Goal: Task Accomplishment & Management: Use online tool/utility

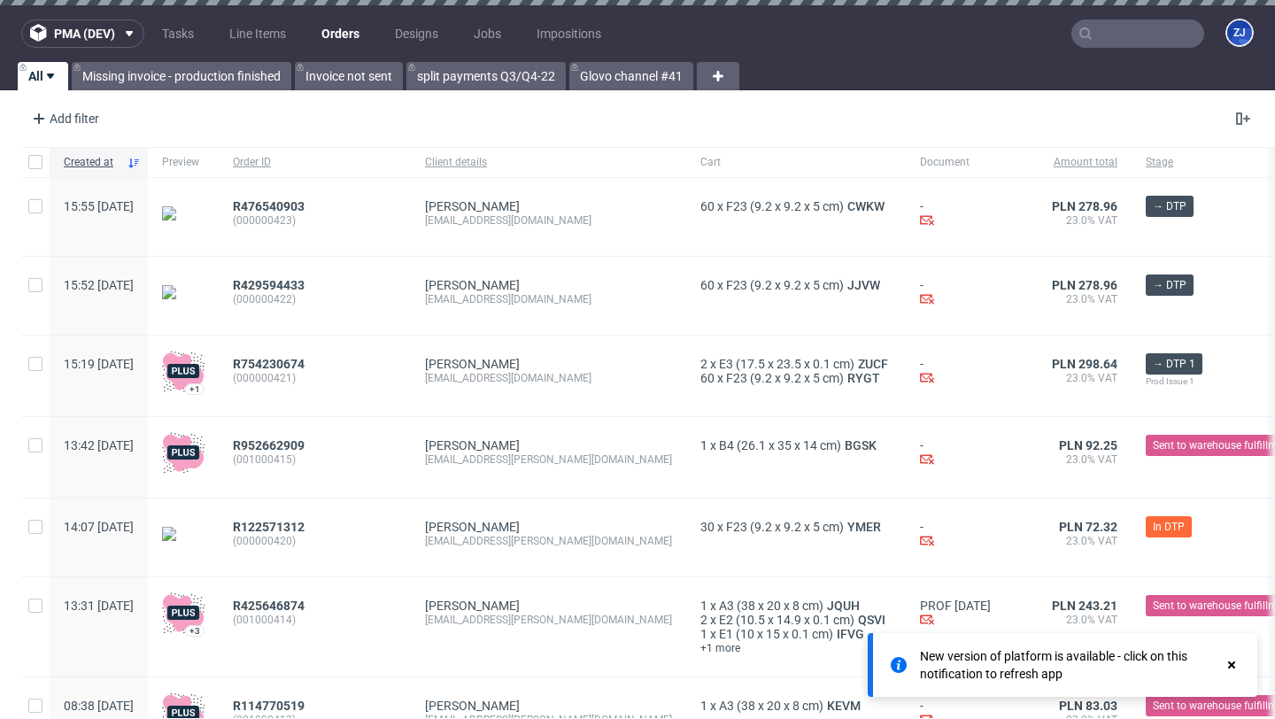
scroll to position [149, 0]
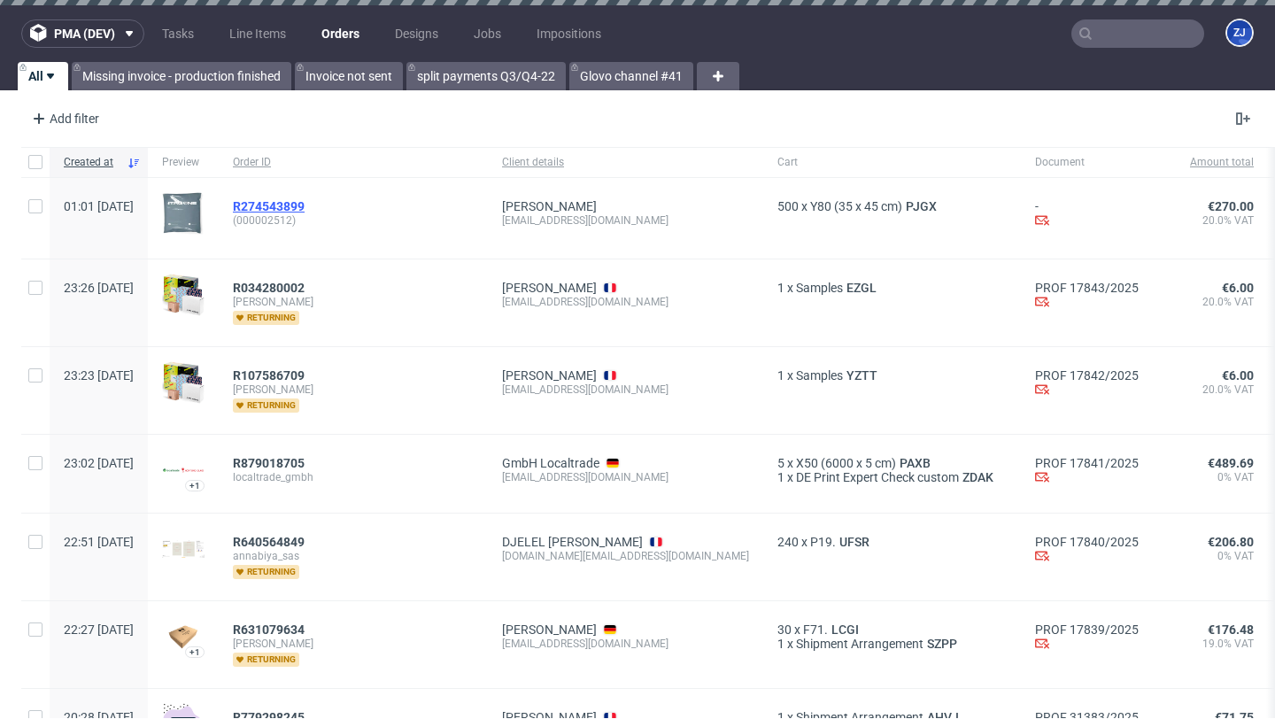
click at [305, 206] on span "R274543899" at bounding box center [269, 206] width 72 height 14
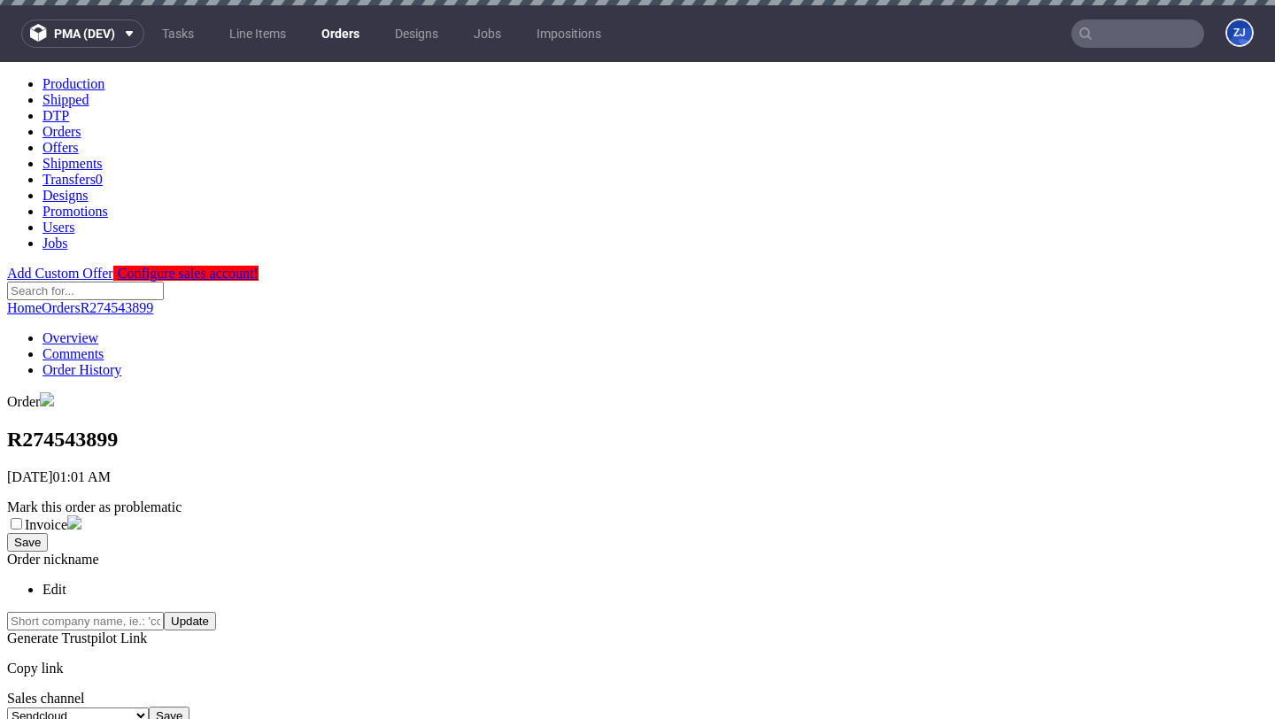
scroll to position [388, 0]
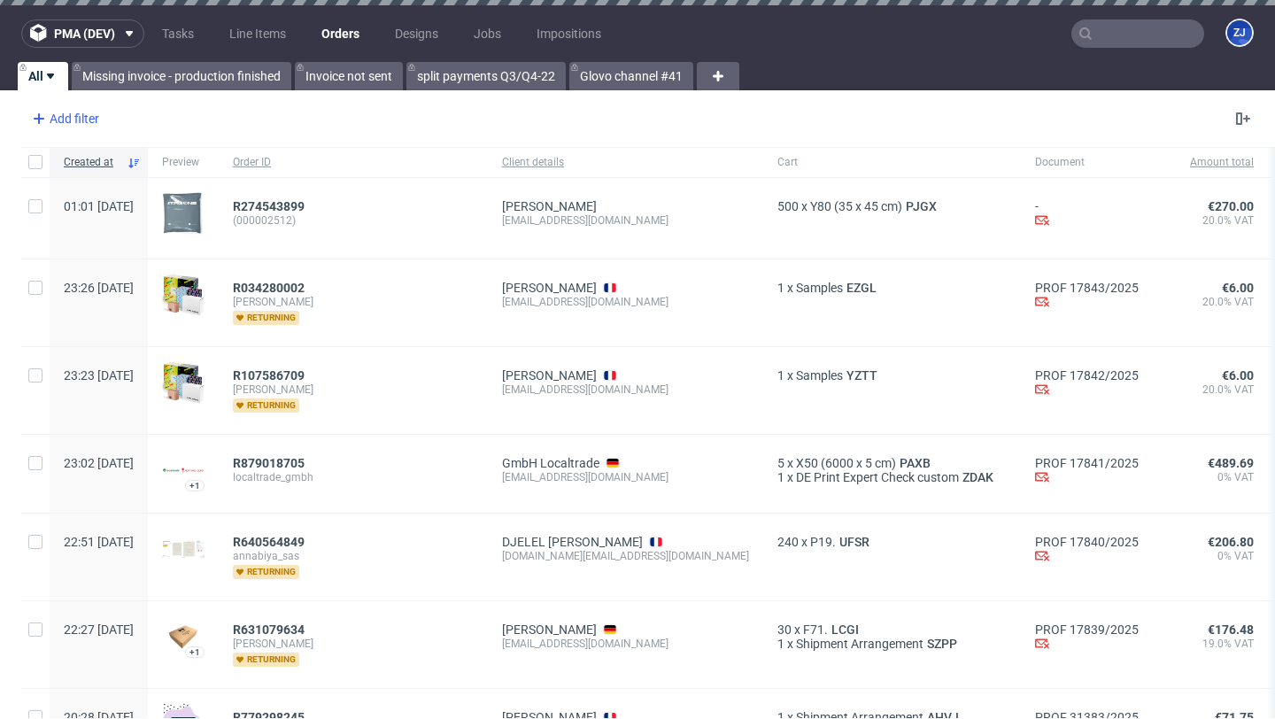
click at [83, 120] on div "Add filter" at bounding box center [64, 118] width 78 height 28
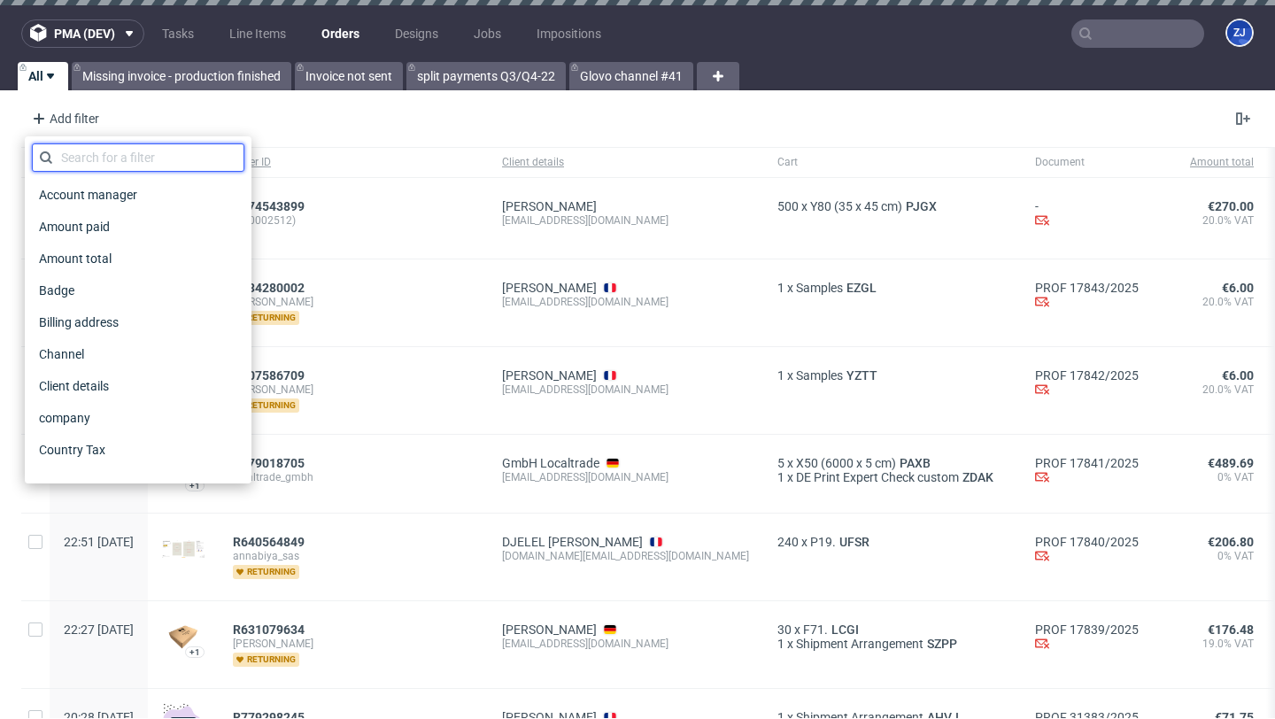
click at [95, 146] on input "text" at bounding box center [138, 157] width 212 height 28
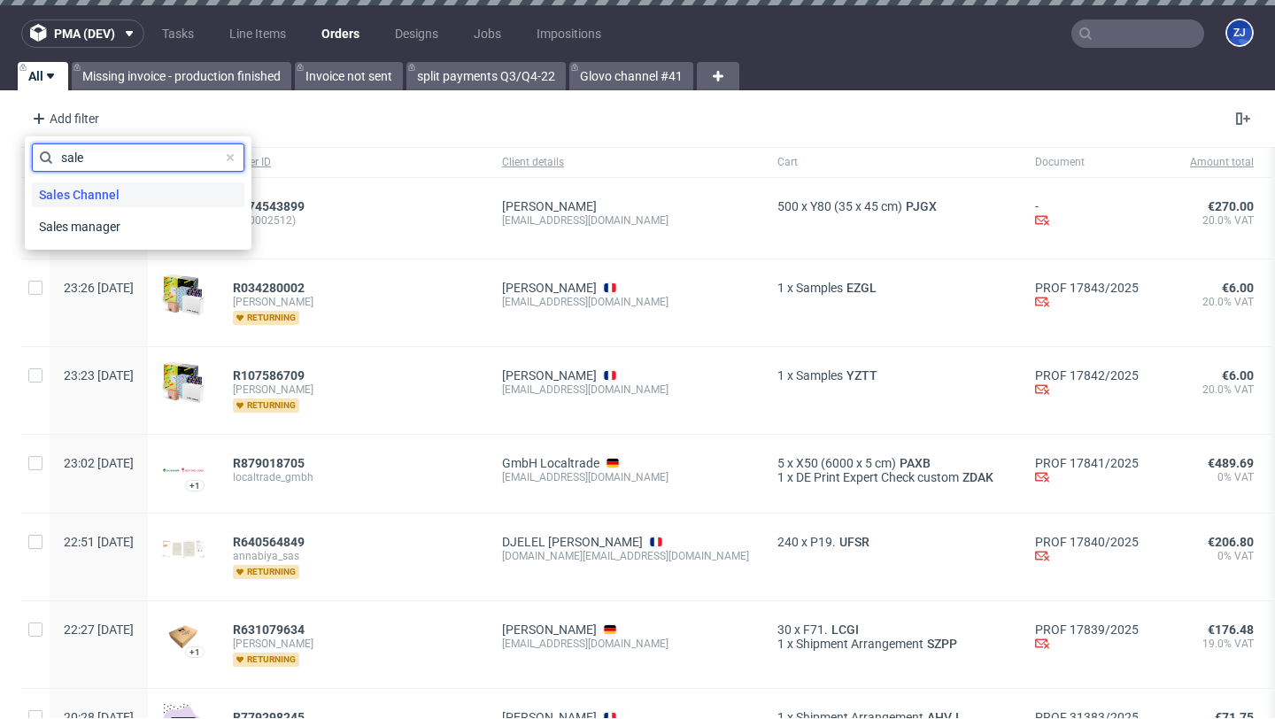
type input "sale"
click at [105, 192] on span "Sales Channel" at bounding box center [79, 194] width 95 height 25
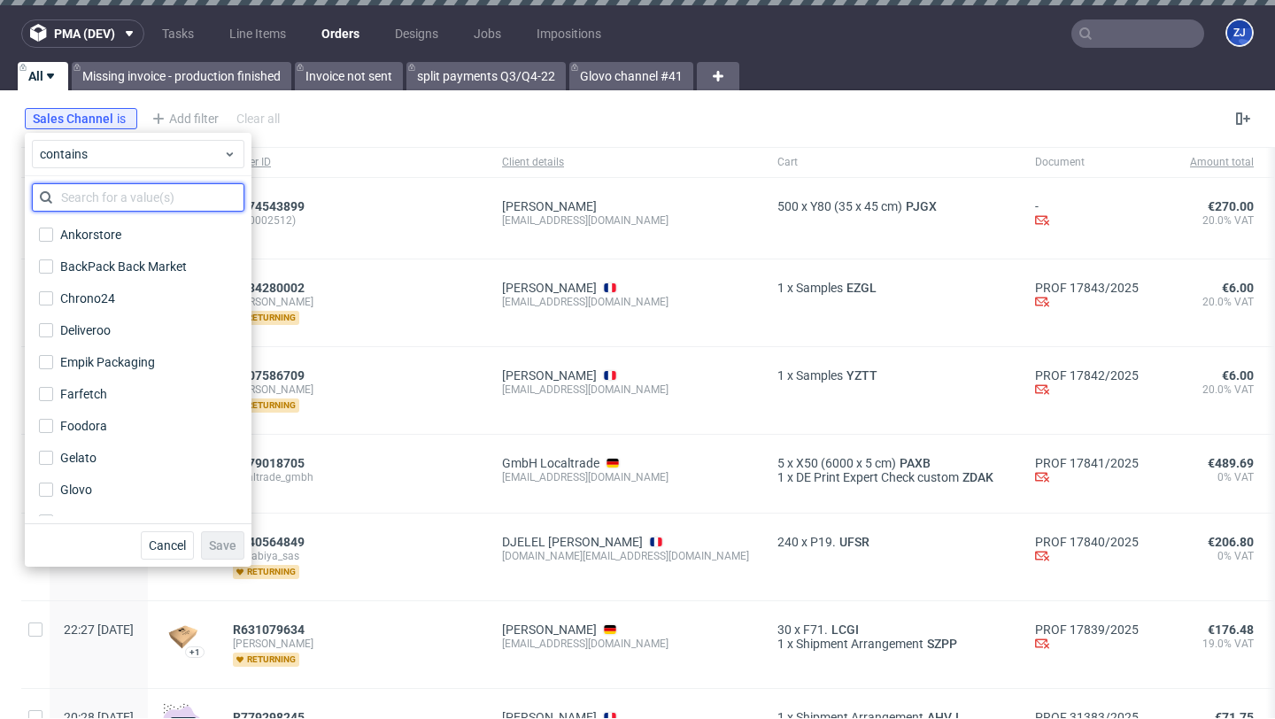
click at [107, 207] on input "text" at bounding box center [138, 197] width 212 height 28
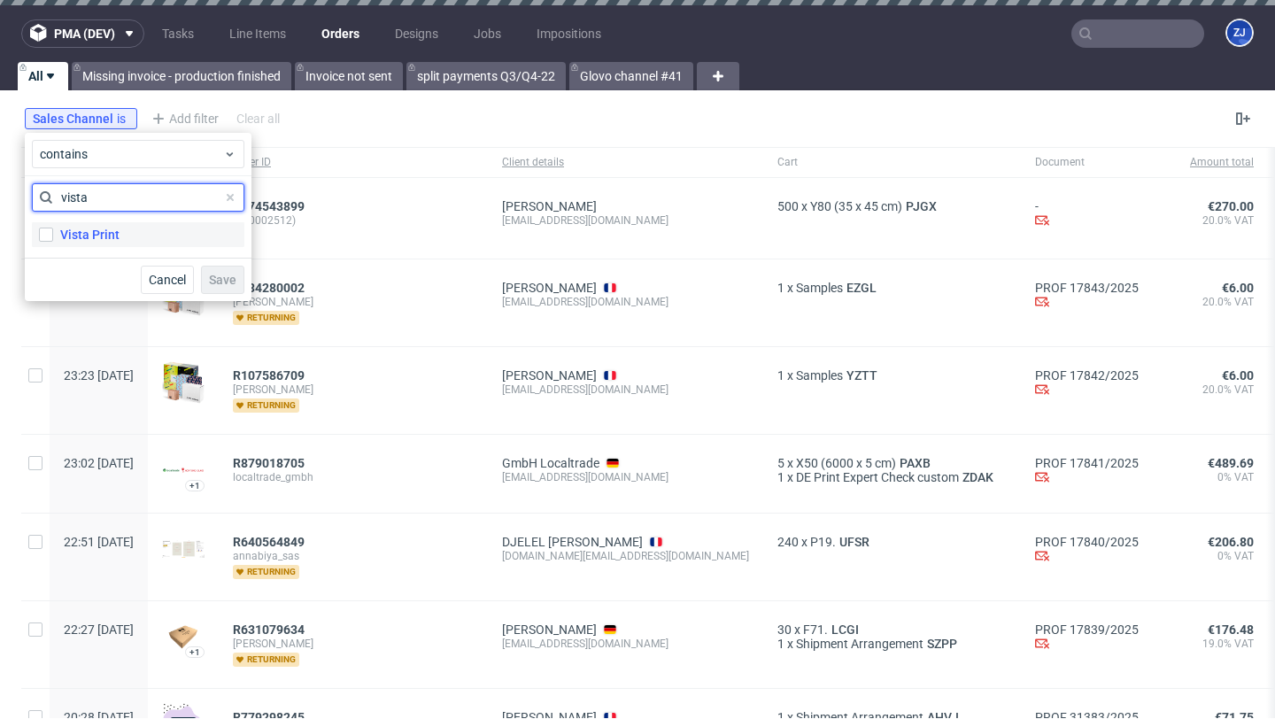
type input "vista"
click at [120, 231] on label "Vista Print" at bounding box center [138, 234] width 212 height 25
click at [53, 231] on input "Vista Print" at bounding box center [46, 235] width 14 height 14
checkbox input "true"
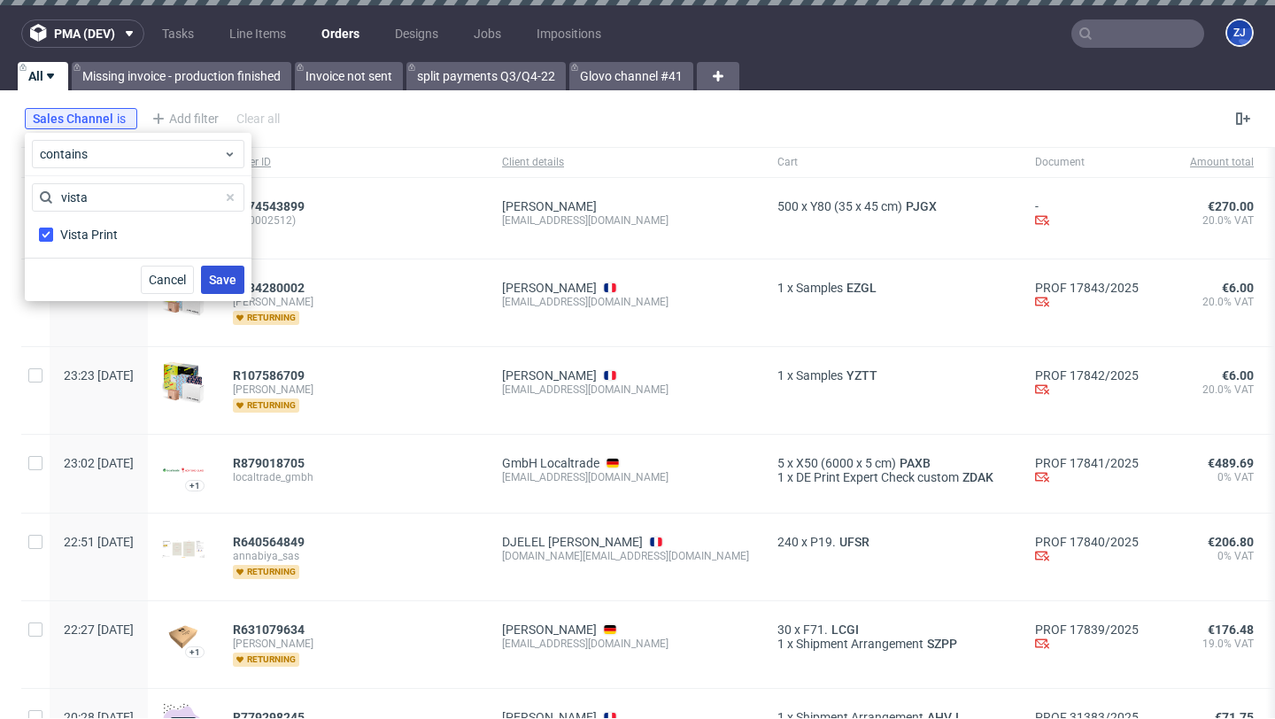
click at [220, 274] on span "Save" at bounding box center [222, 280] width 27 height 12
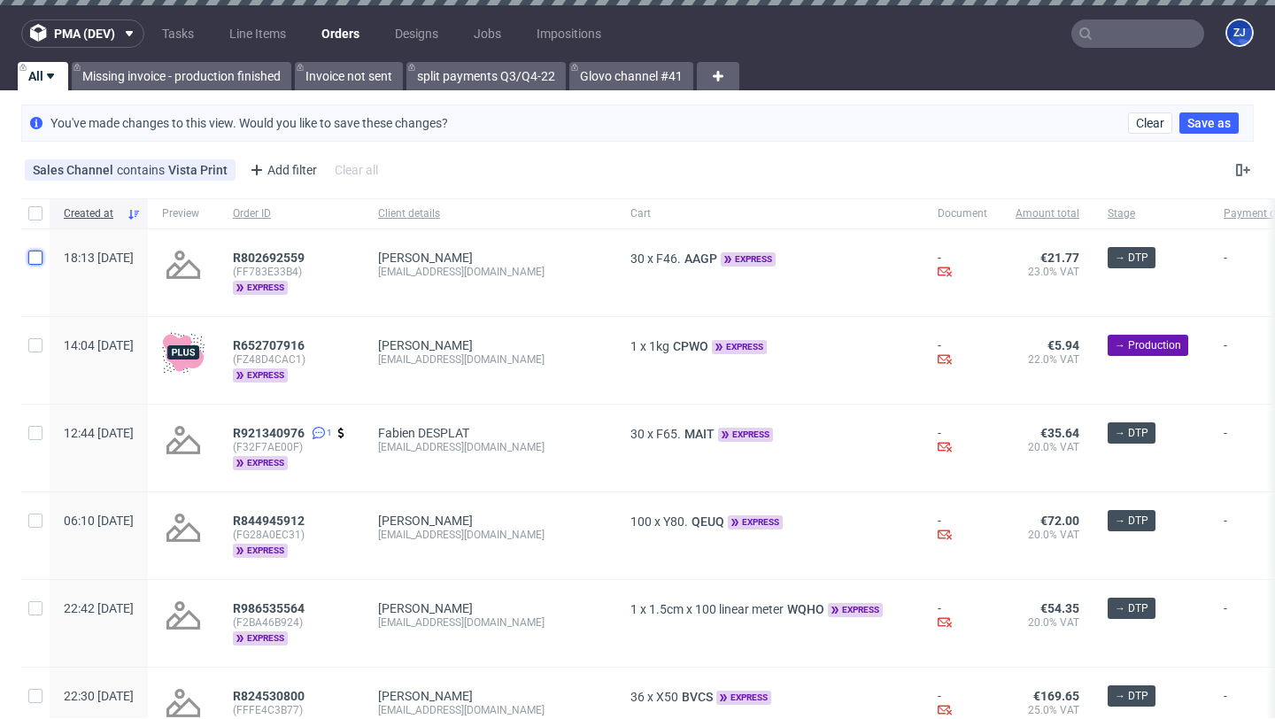
click at [32, 254] on input "checkbox" at bounding box center [35, 258] width 14 height 14
checkbox input "true"
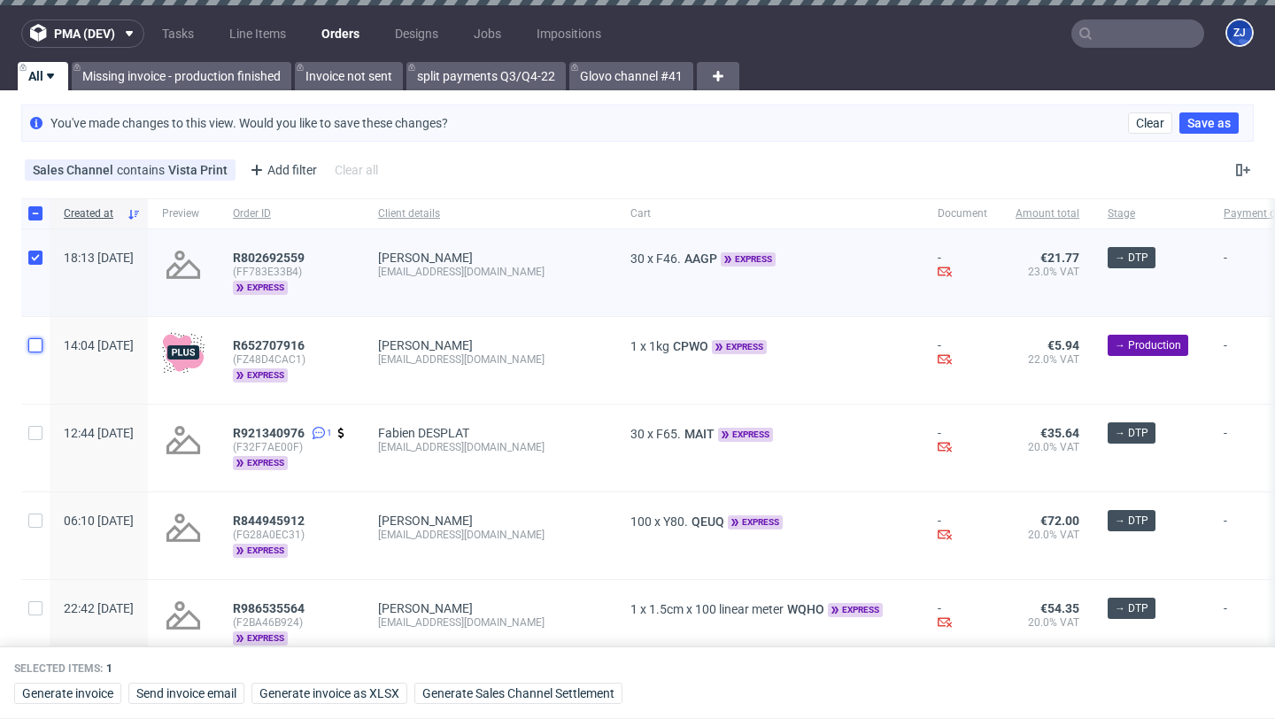
click at [32, 344] on input "checkbox" at bounding box center [35, 345] width 14 height 14
checkbox input "true"
click at [36, 426] on input "checkbox" at bounding box center [35, 433] width 14 height 14
checkbox input "true"
click at [34, 514] on input "checkbox" at bounding box center [35, 521] width 14 height 14
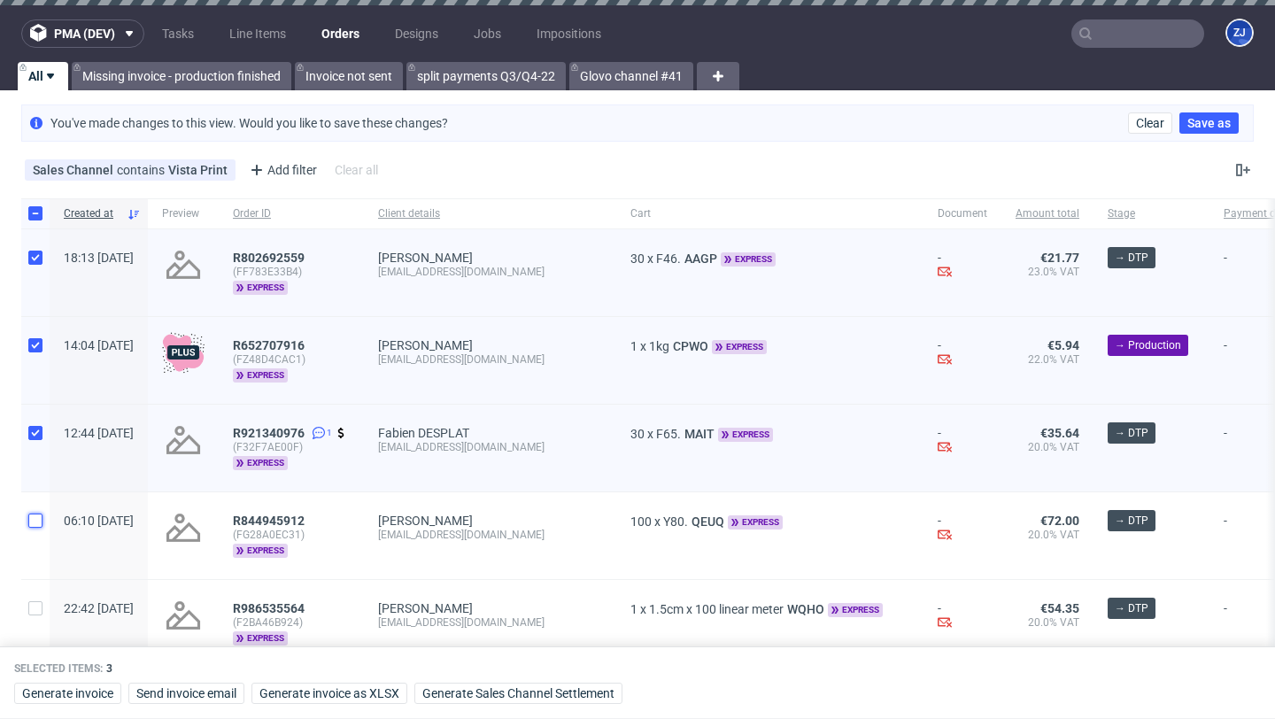
checkbox input "true"
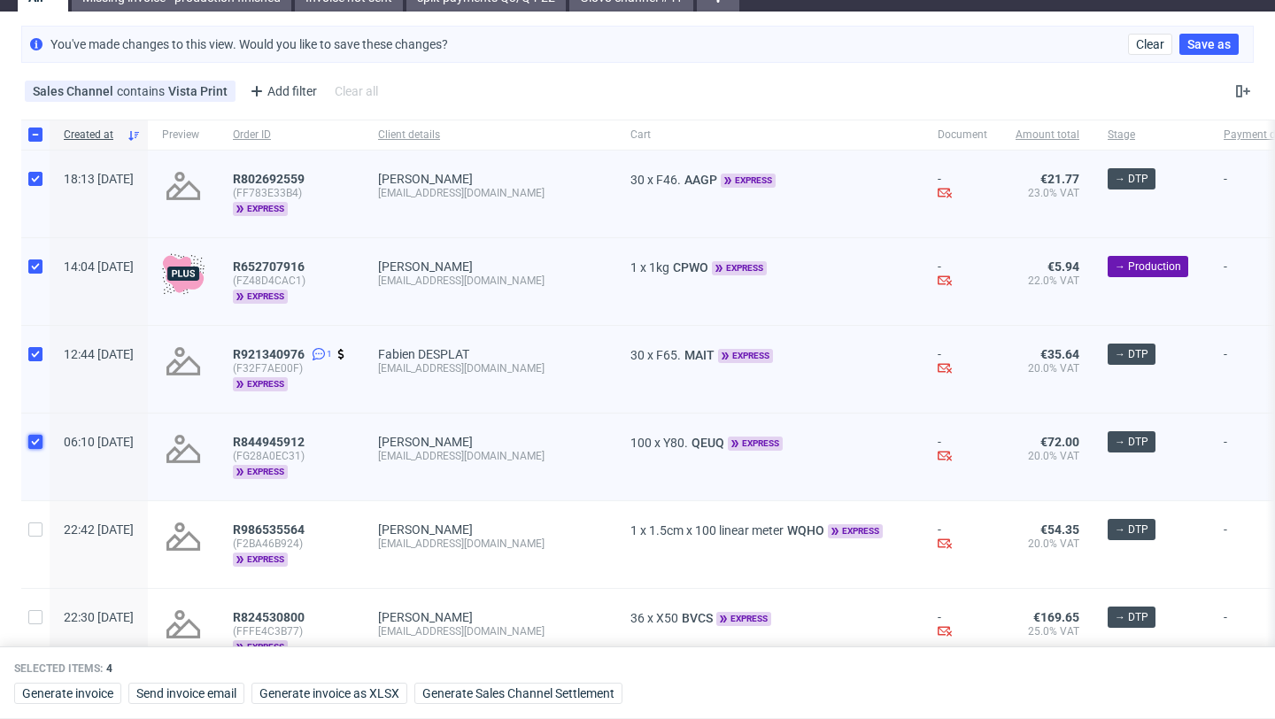
scroll to position [120, 0]
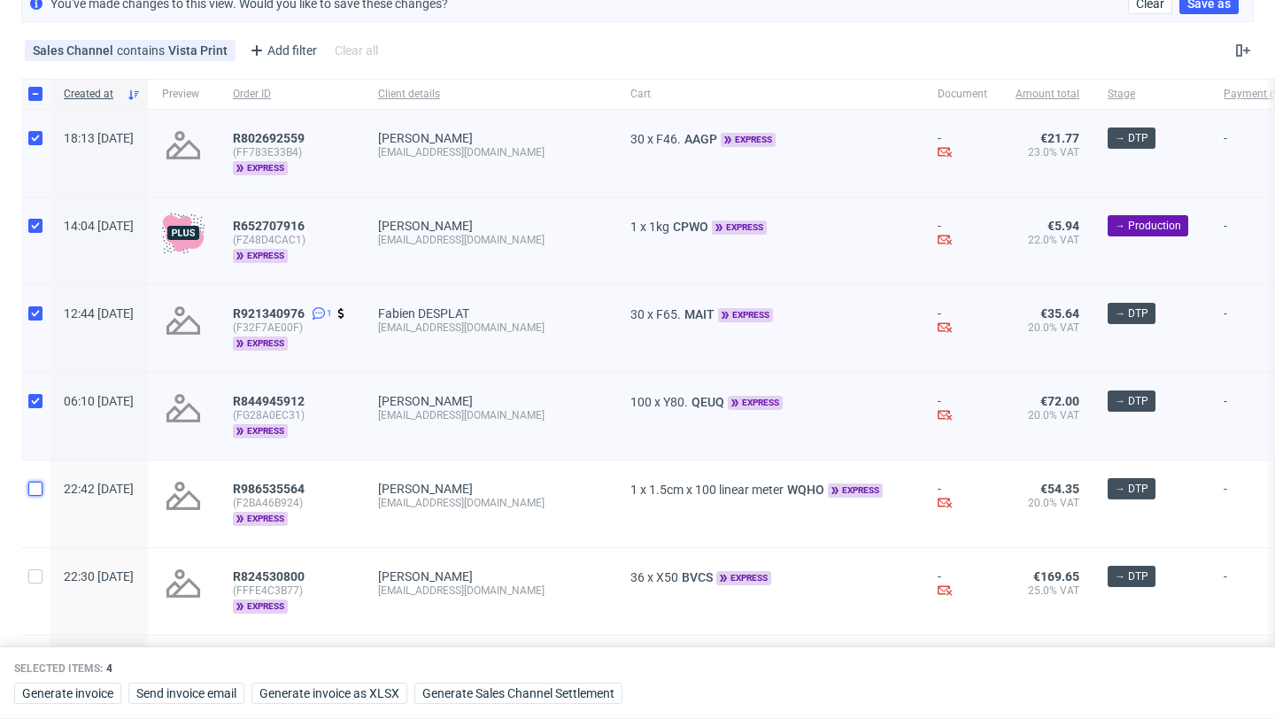
click at [41, 484] on input "checkbox" at bounding box center [35, 489] width 14 height 14
checkbox input "true"
click at [35, 571] on input "checkbox" at bounding box center [35, 576] width 14 height 14
checkbox input "true"
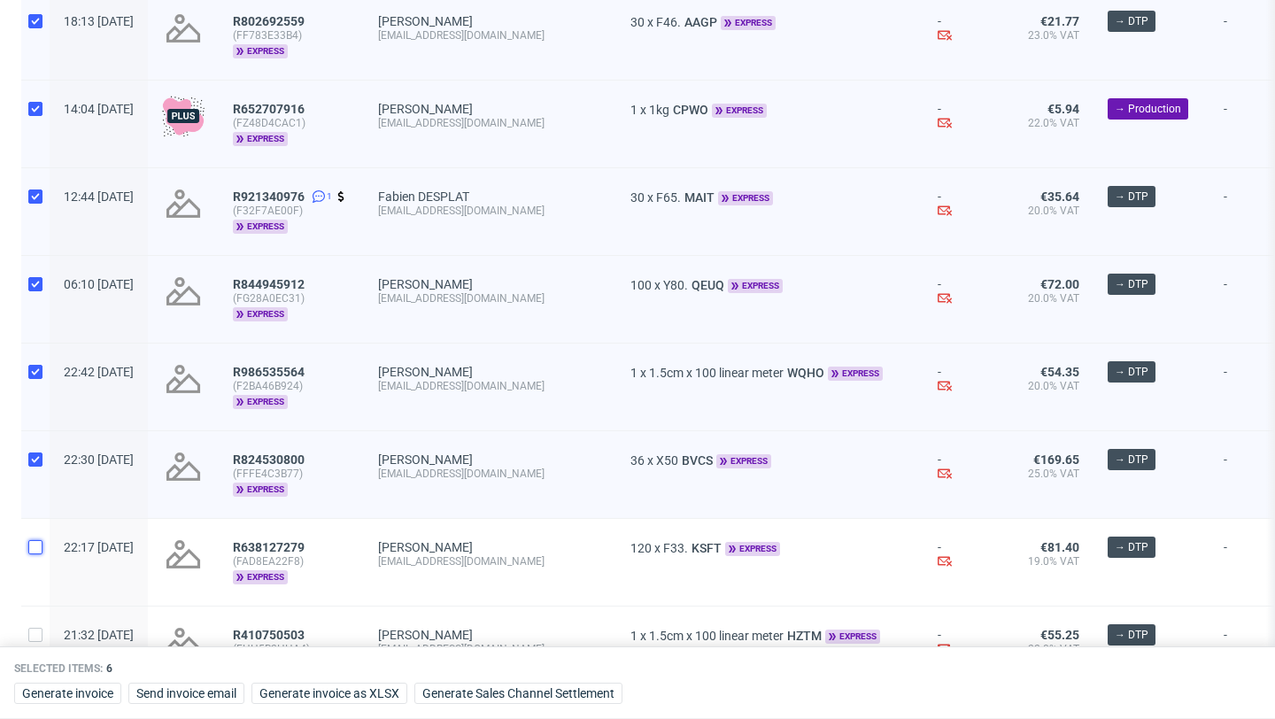
click at [36, 545] on input "checkbox" at bounding box center [35, 547] width 14 height 14
checkbox input "true"
click at [494, 692] on span "Generate Sales Channel Settlement" at bounding box center [518, 693] width 192 height 12
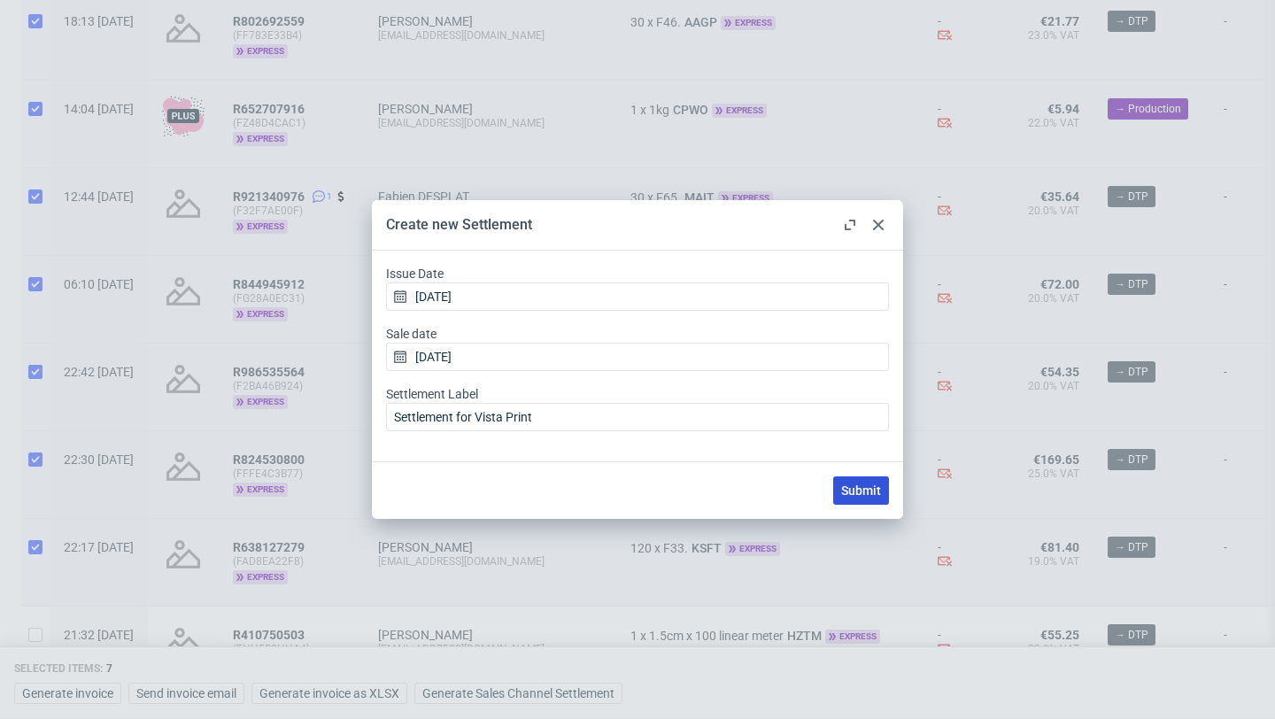
click at [871, 484] on span "Submit" at bounding box center [861, 490] width 40 height 12
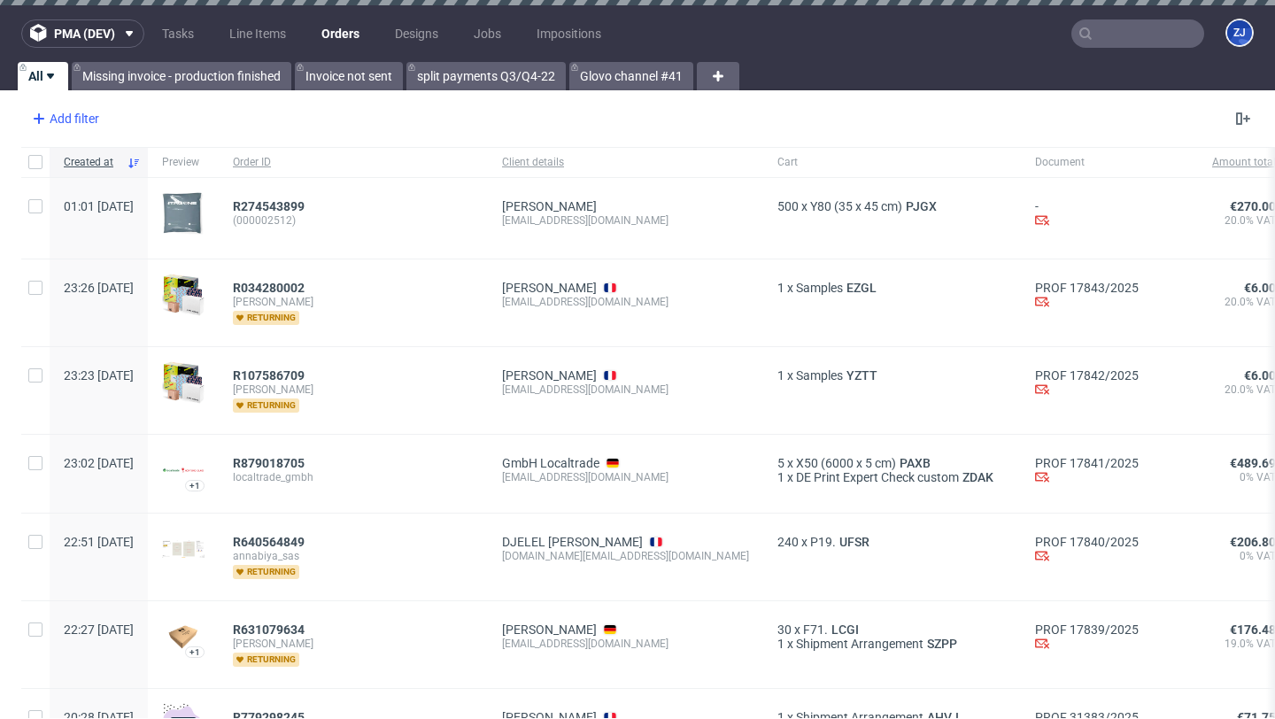
click at [86, 126] on div "Add filter" at bounding box center [64, 118] width 78 height 28
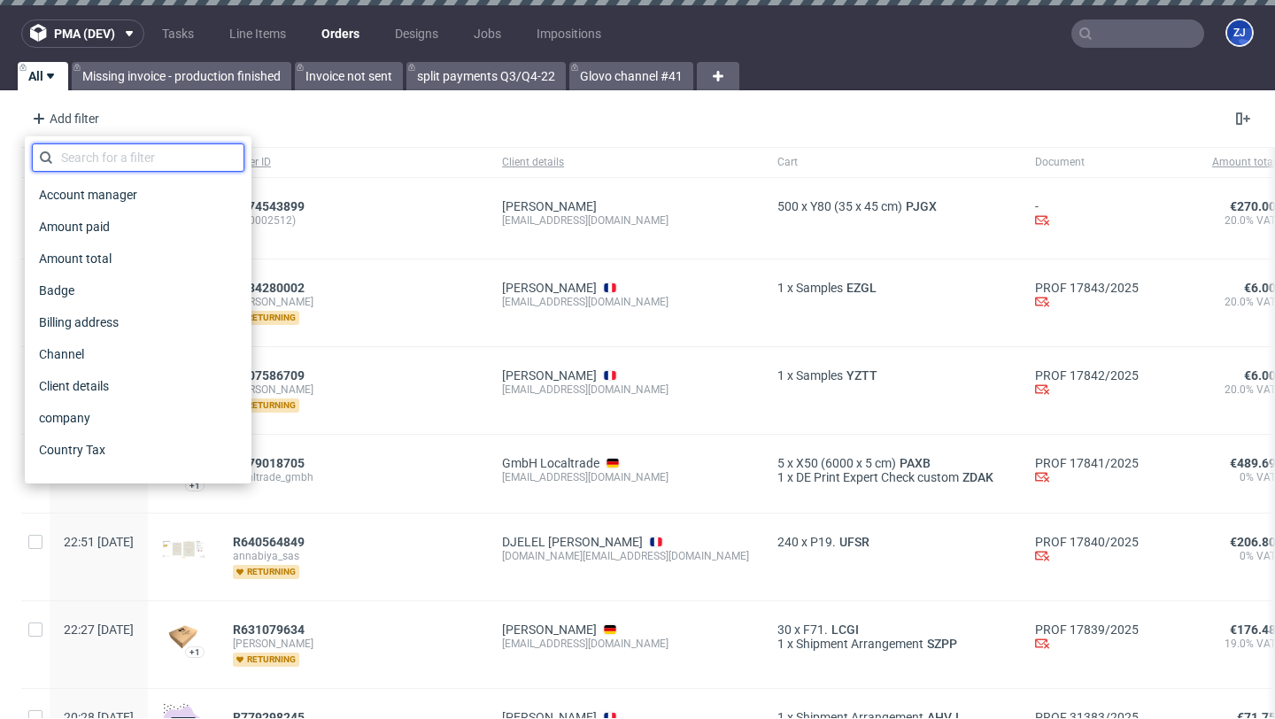
click at [98, 166] on input "text" at bounding box center [138, 157] width 212 height 28
type input "a"
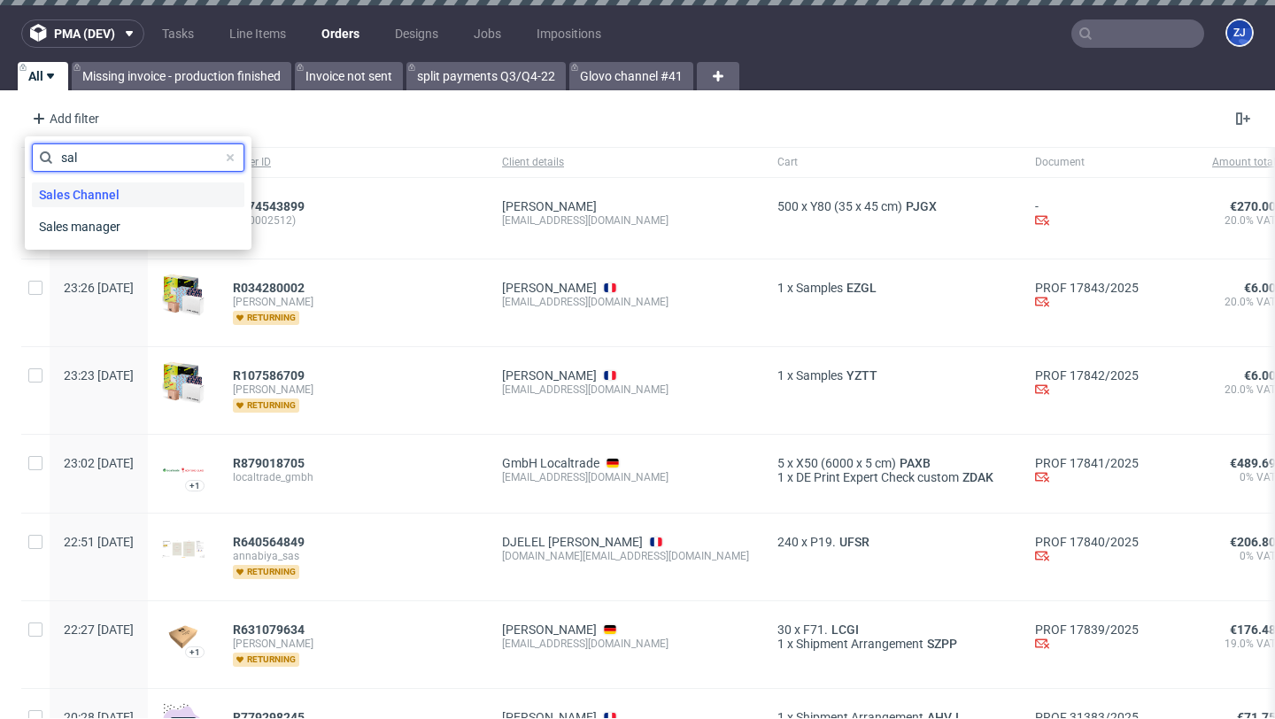
type input "sal"
click at [109, 197] on span "Sales Channel" at bounding box center [79, 194] width 95 height 25
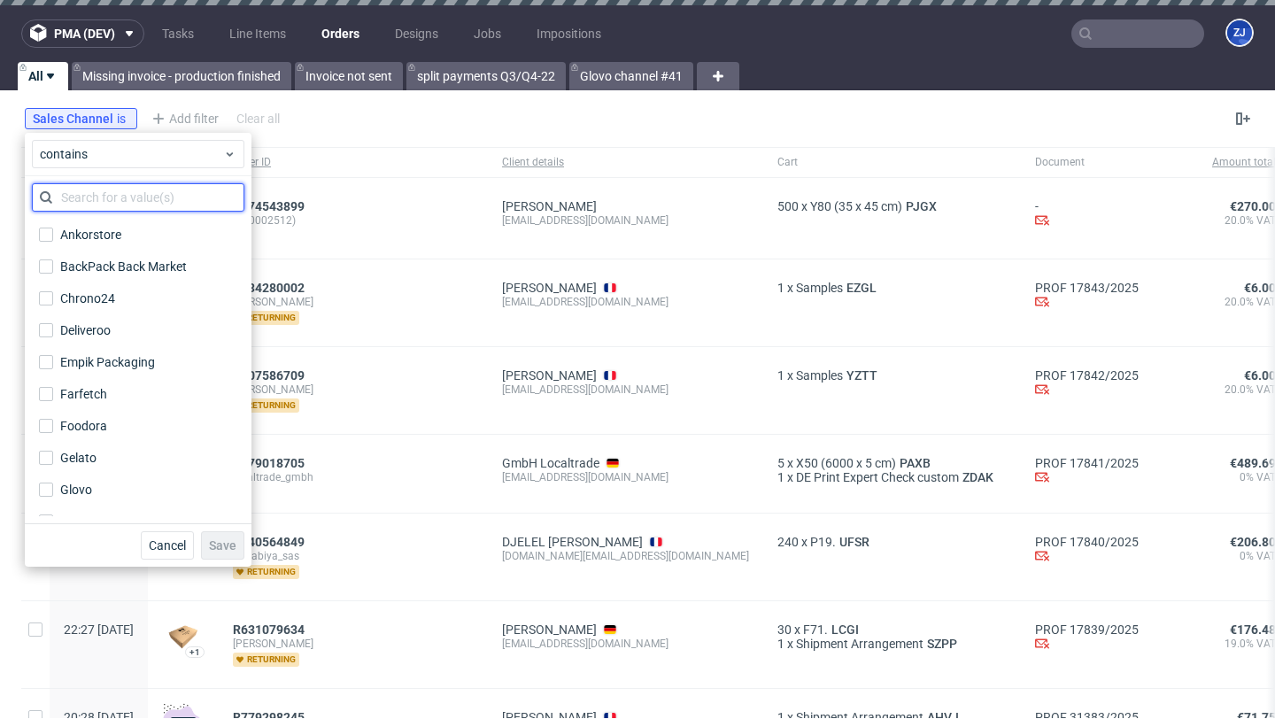
click at [113, 202] on input "text" at bounding box center [138, 197] width 212 height 28
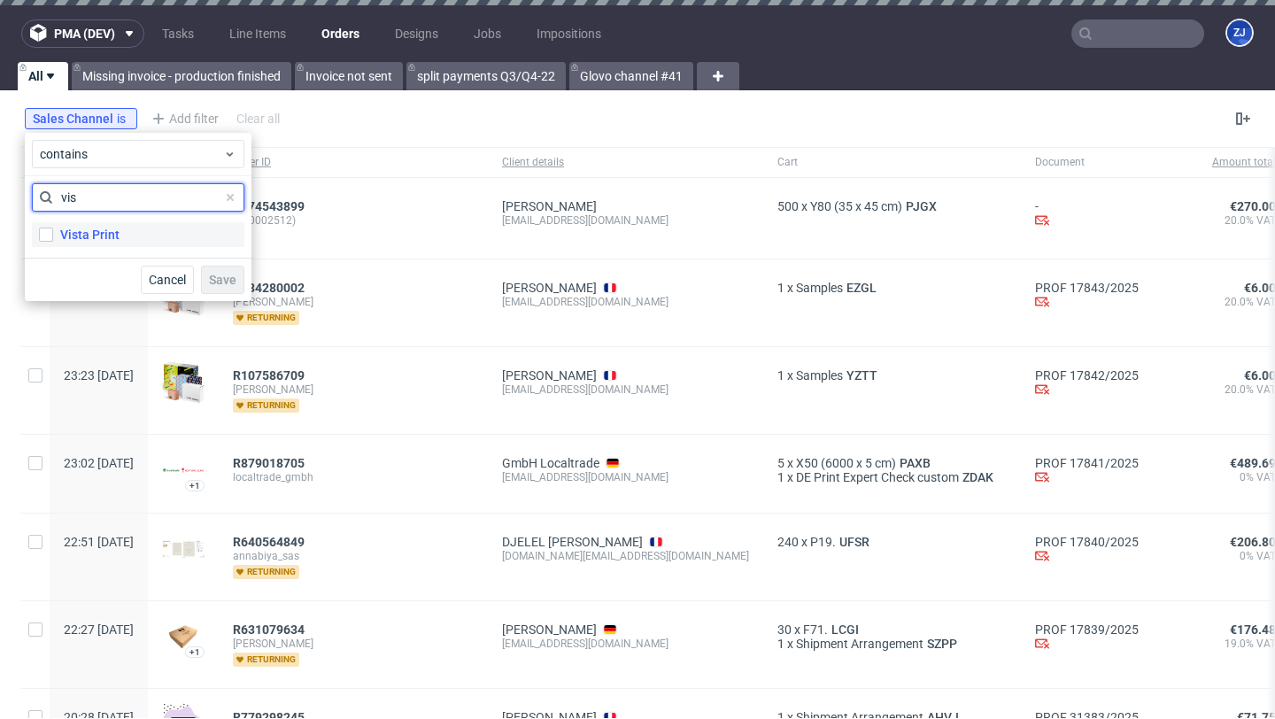
type input "vis"
click at [119, 241] on label "Vista Print" at bounding box center [138, 234] width 212 height 25
click at [53, 241] on input "Vista Print" at bounding box center [46, 235] width 14 height 14
checkbox input "true"
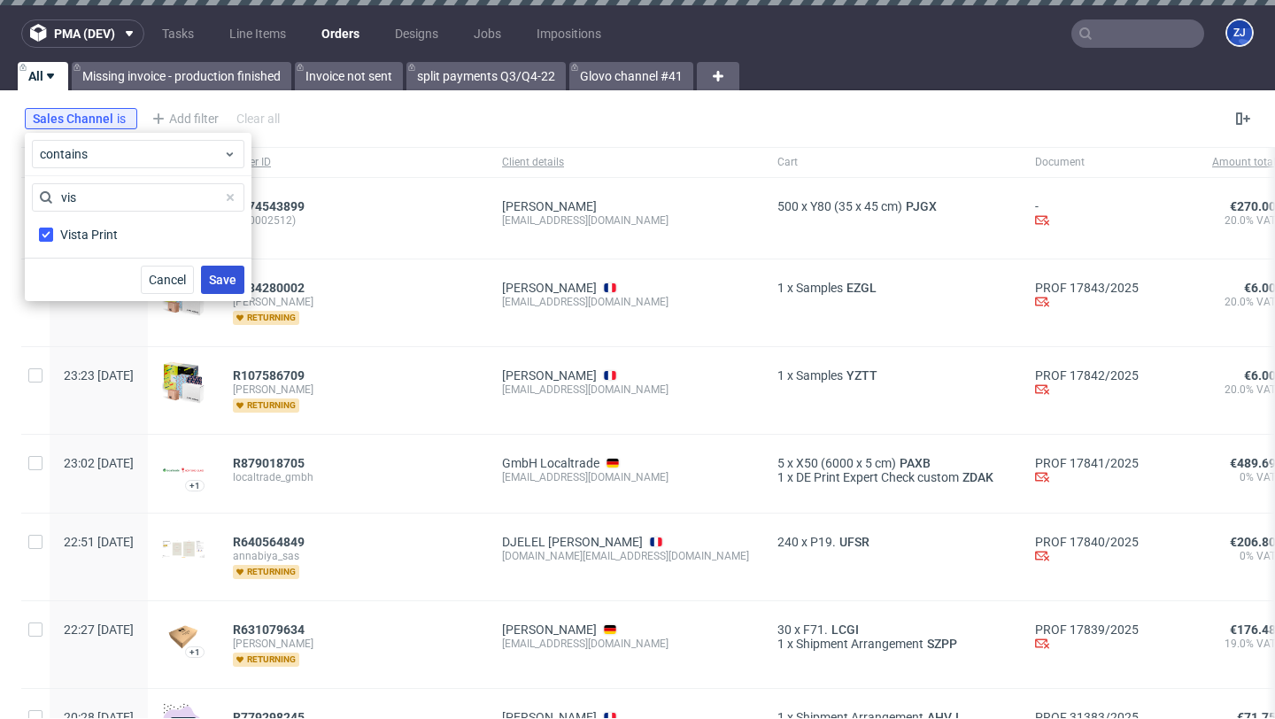
click at [222, 274] on span "Save" at bounding box center [222, 280] width 27 height 12
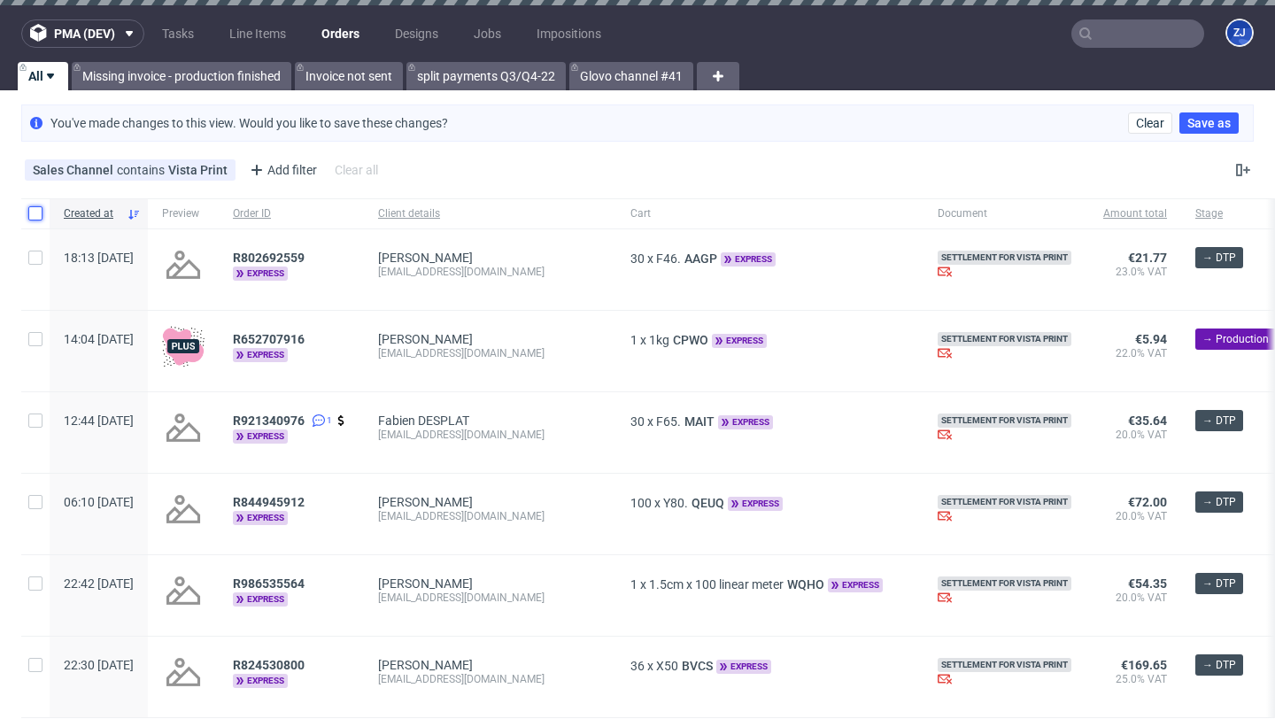
click at [38, 212] on input "checkbox" at bounding box center [35, 213] width 14 height 14
checkbox input "true"
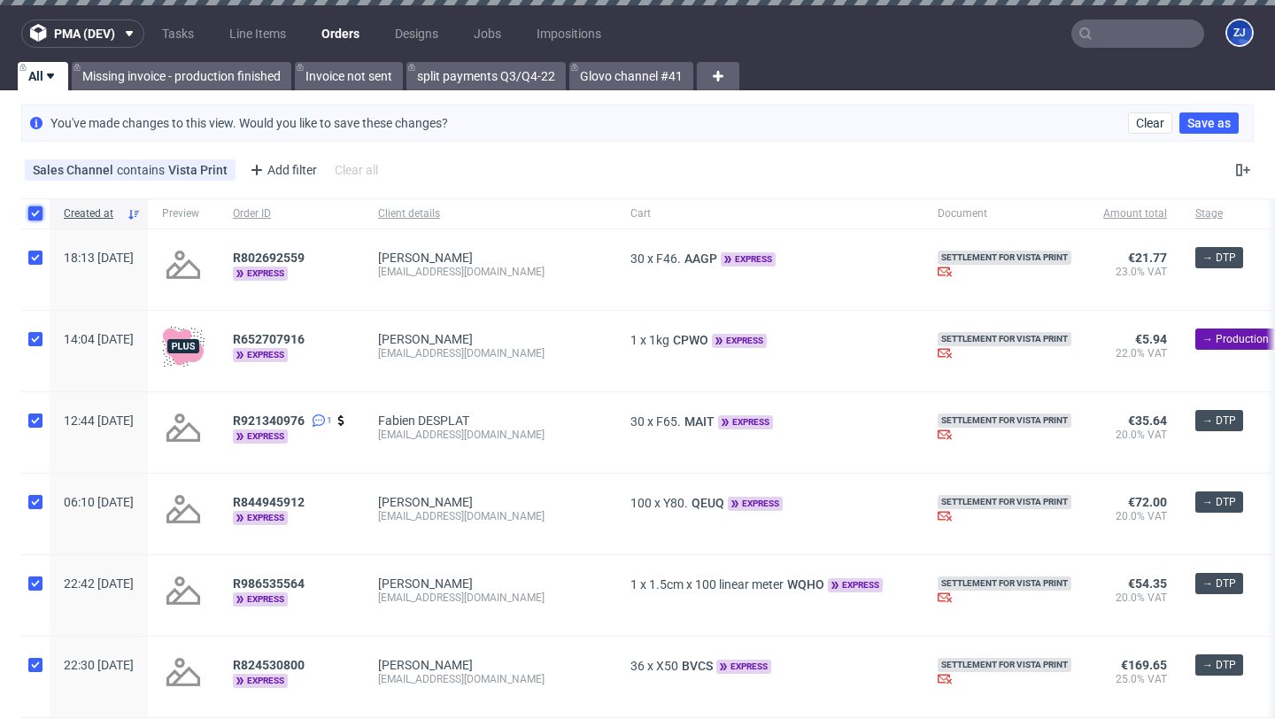
checkbox input "true"
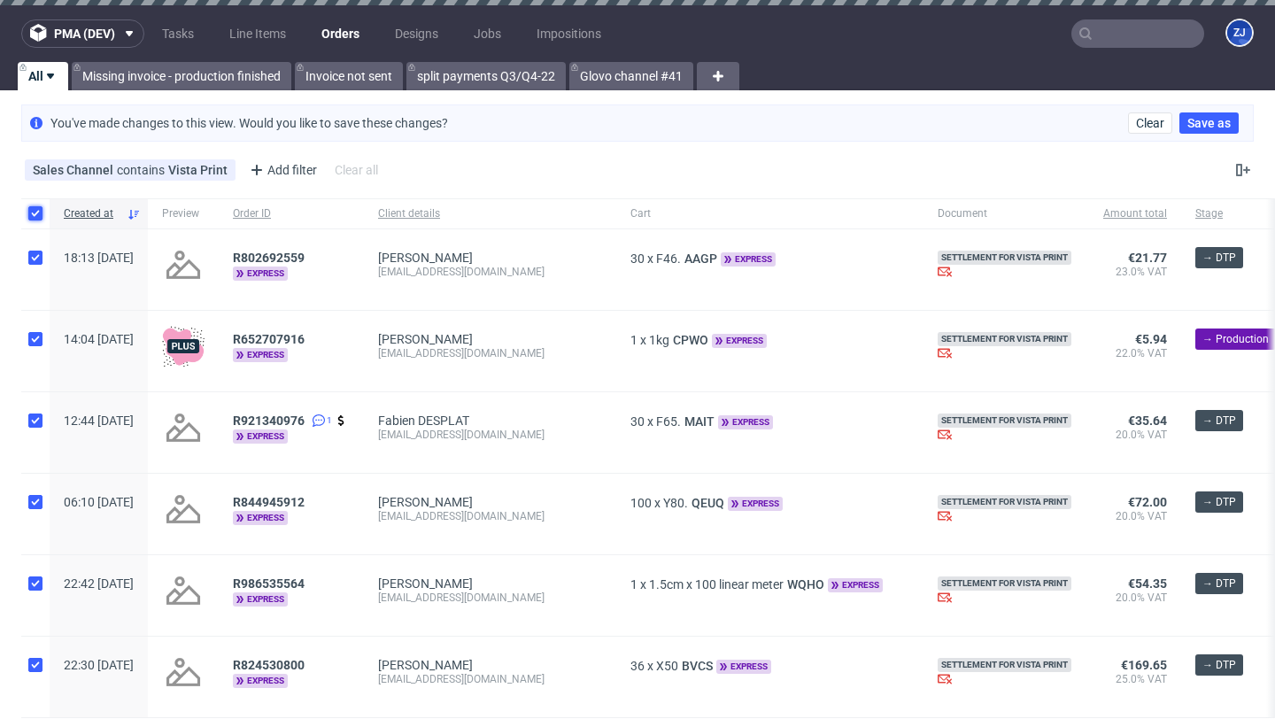
checkbox input "true"
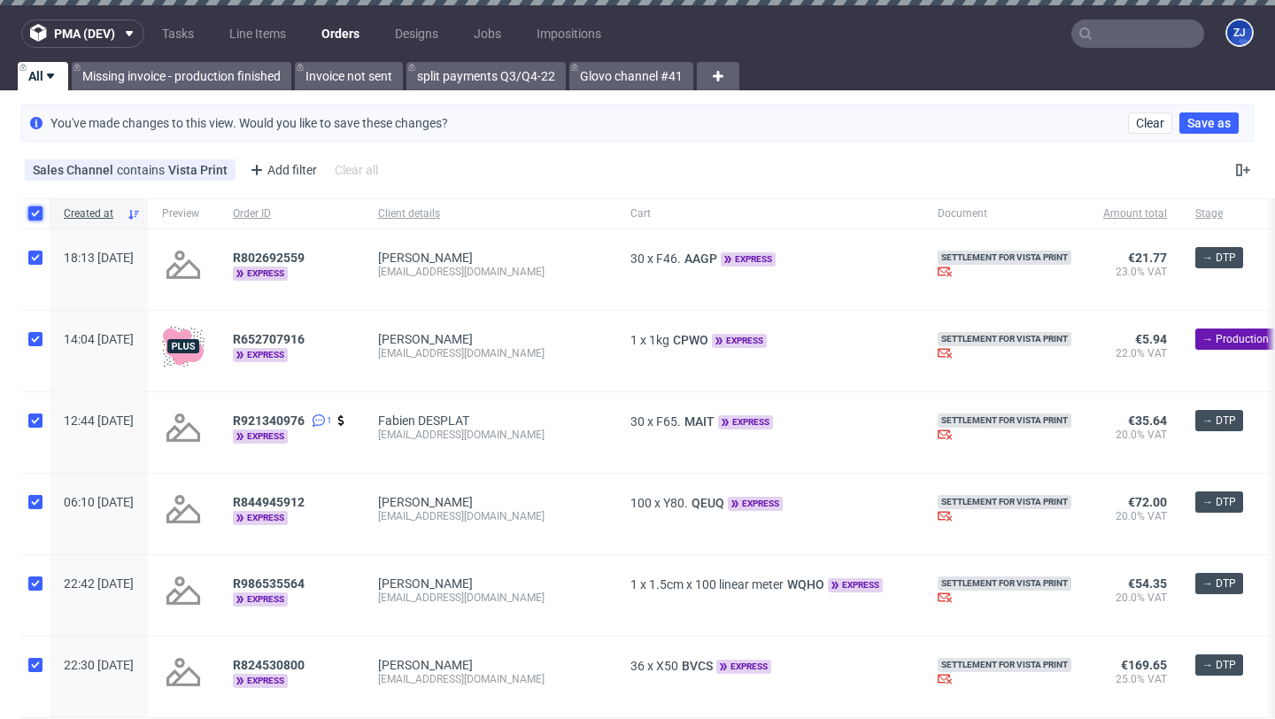
checkbox input "true"
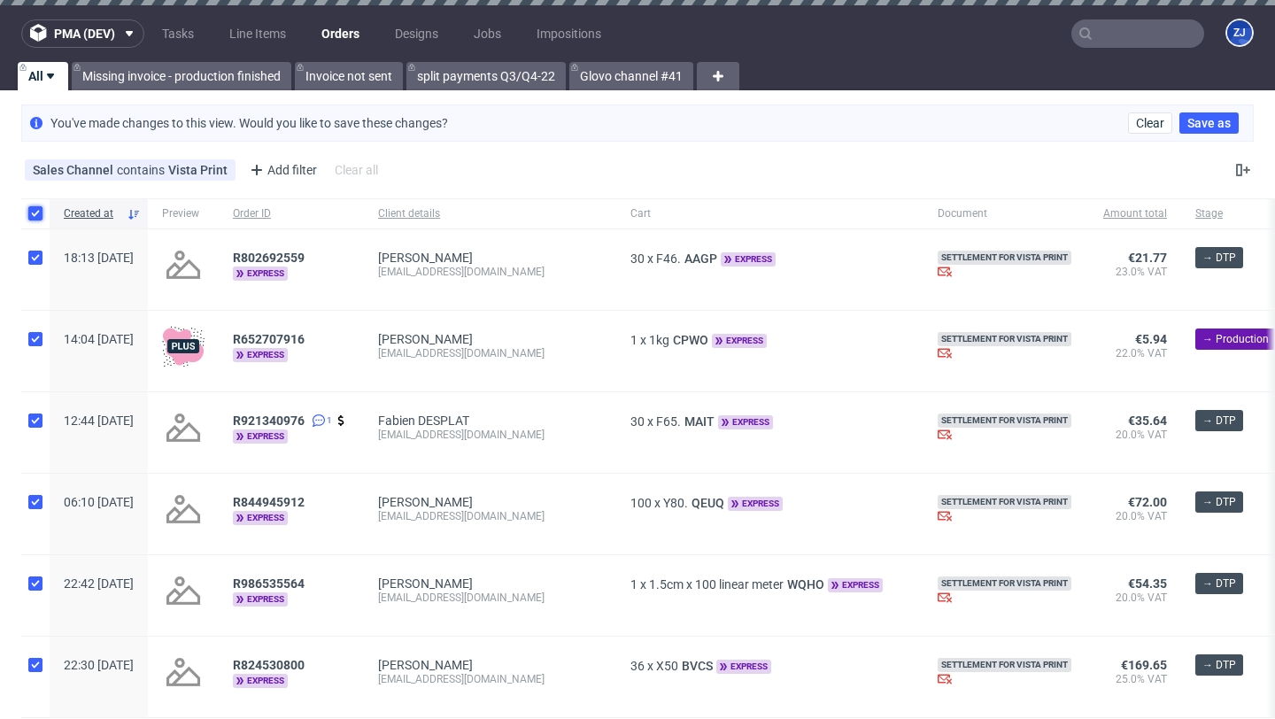
checkbox input "true"
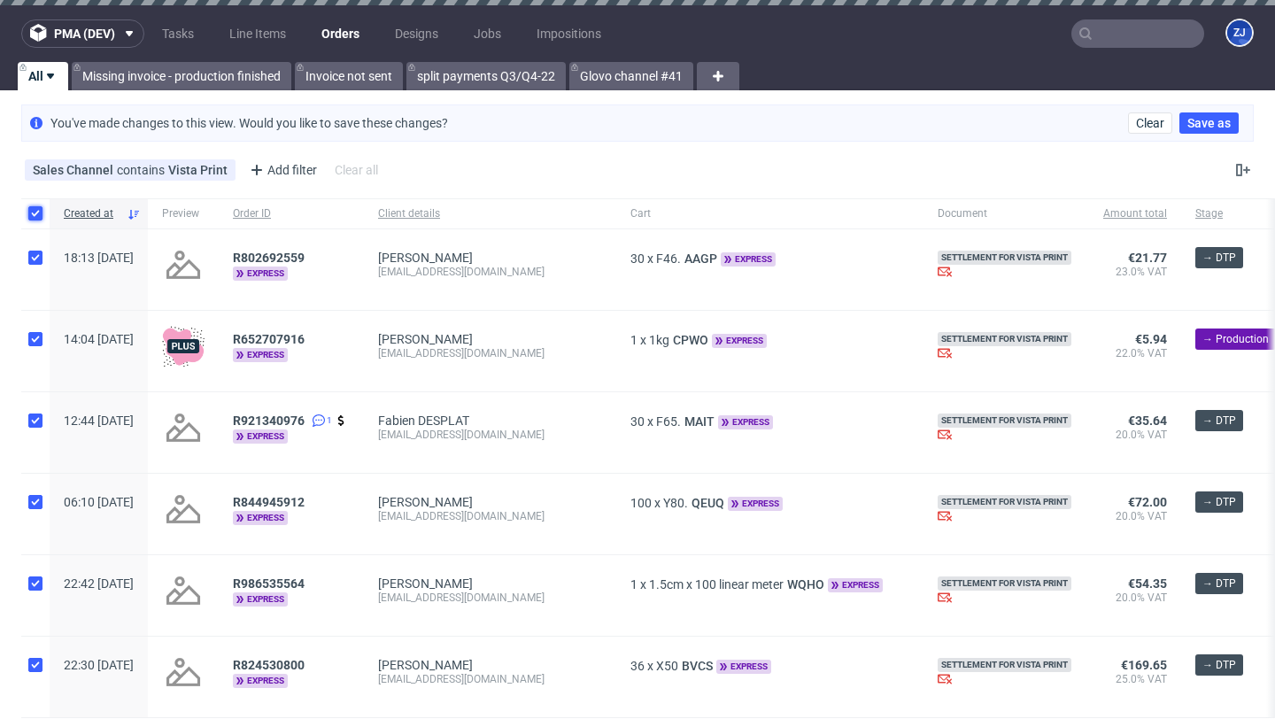
checkbox input "true"
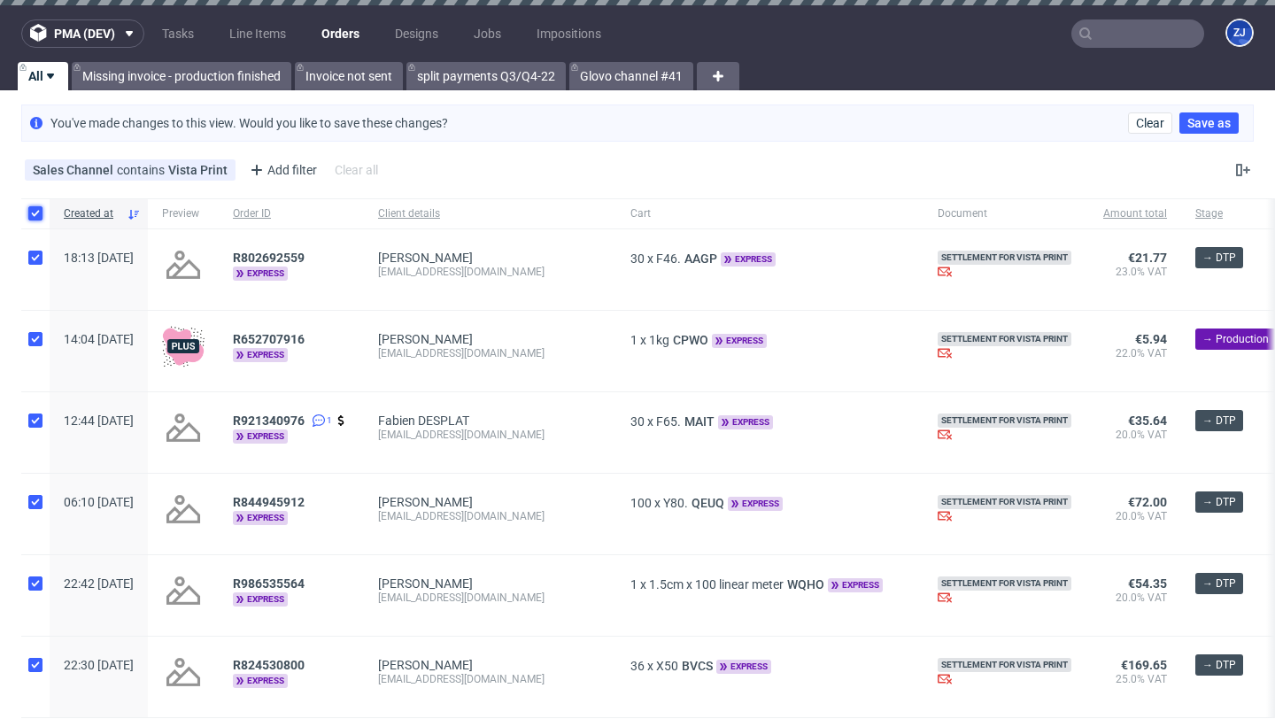
checkbox input "true"
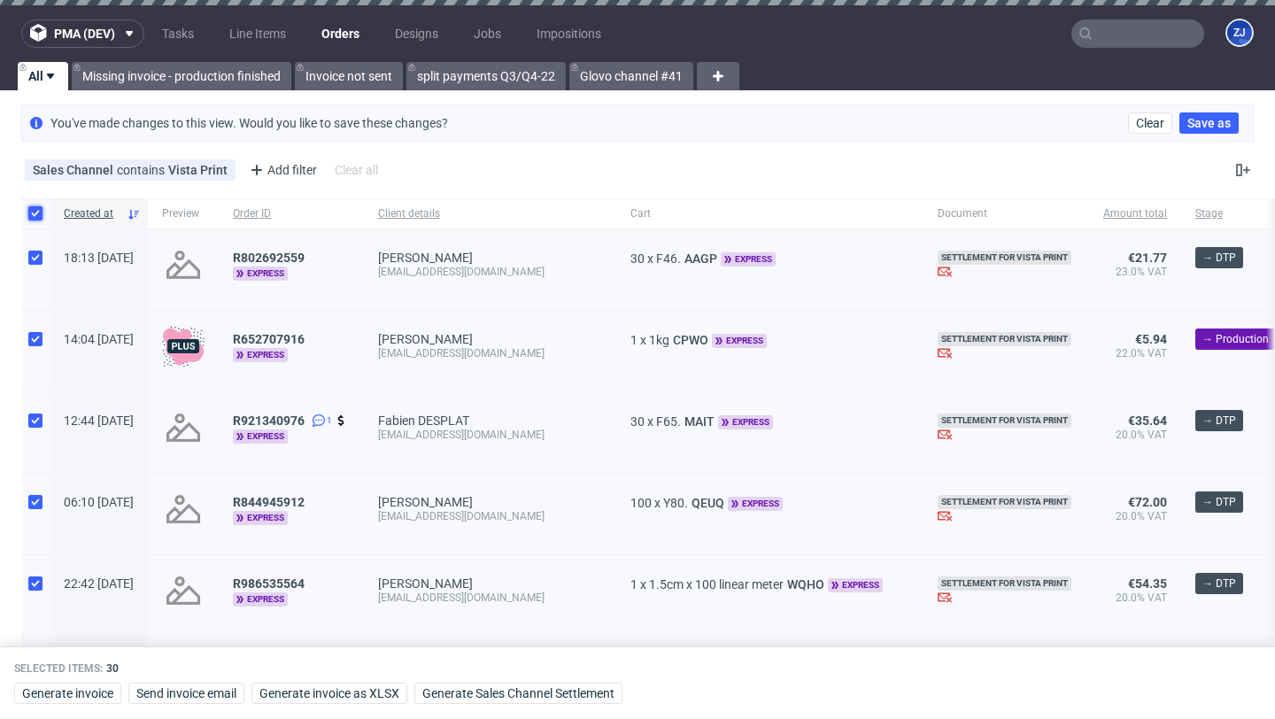
click at [38, 212] on input "checkbox" at bounding box center [35, 213] width 14 height 14
checkbox input "false"
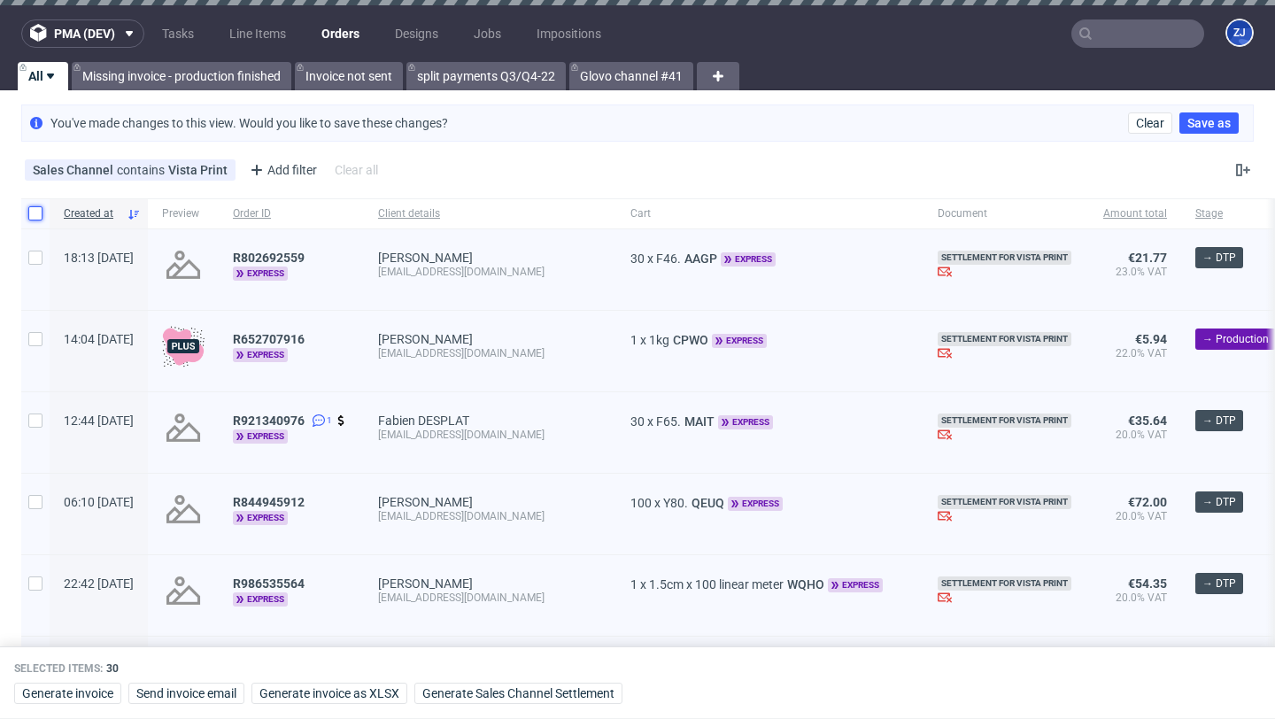
checkbox input "false"
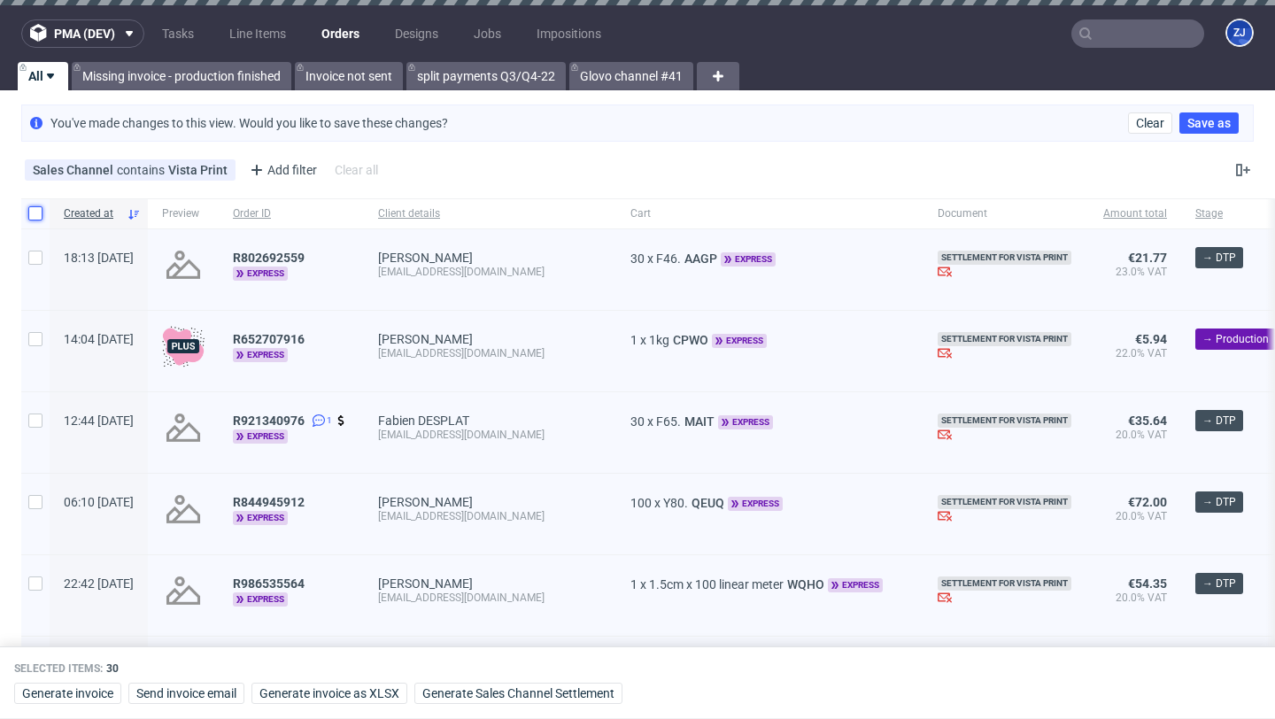
checkbox input "false"
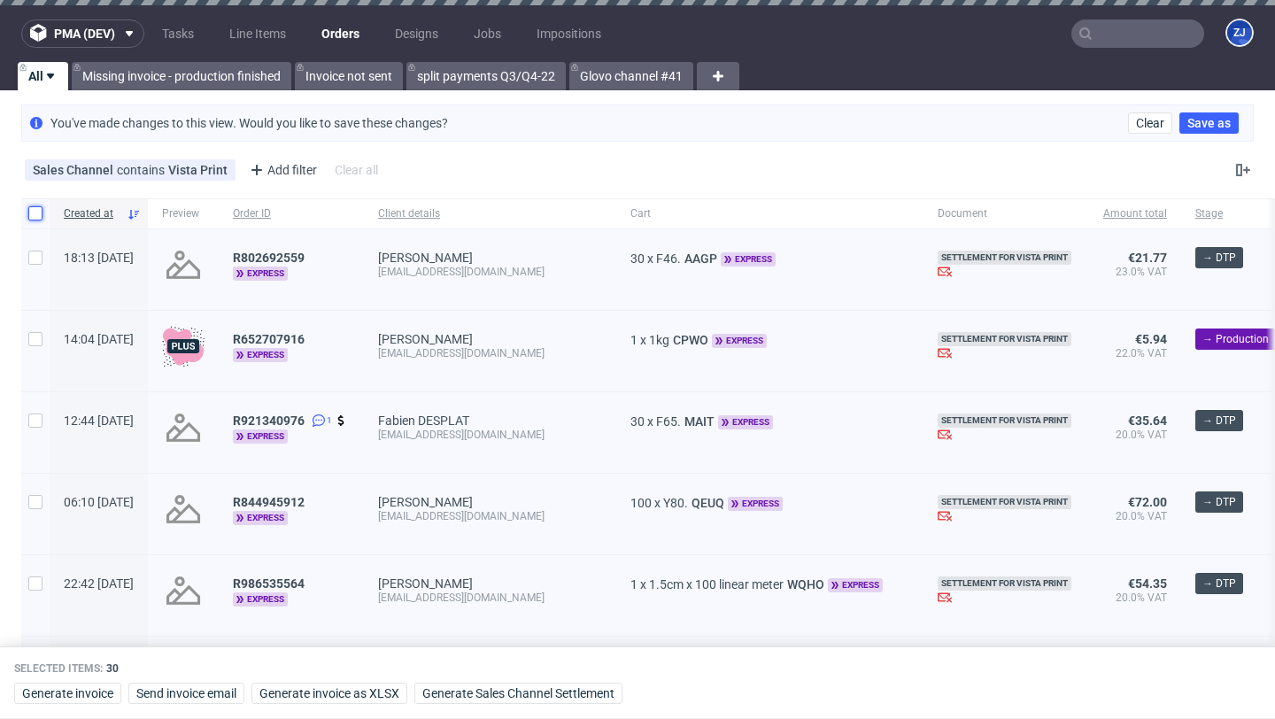
checkbox input "false"
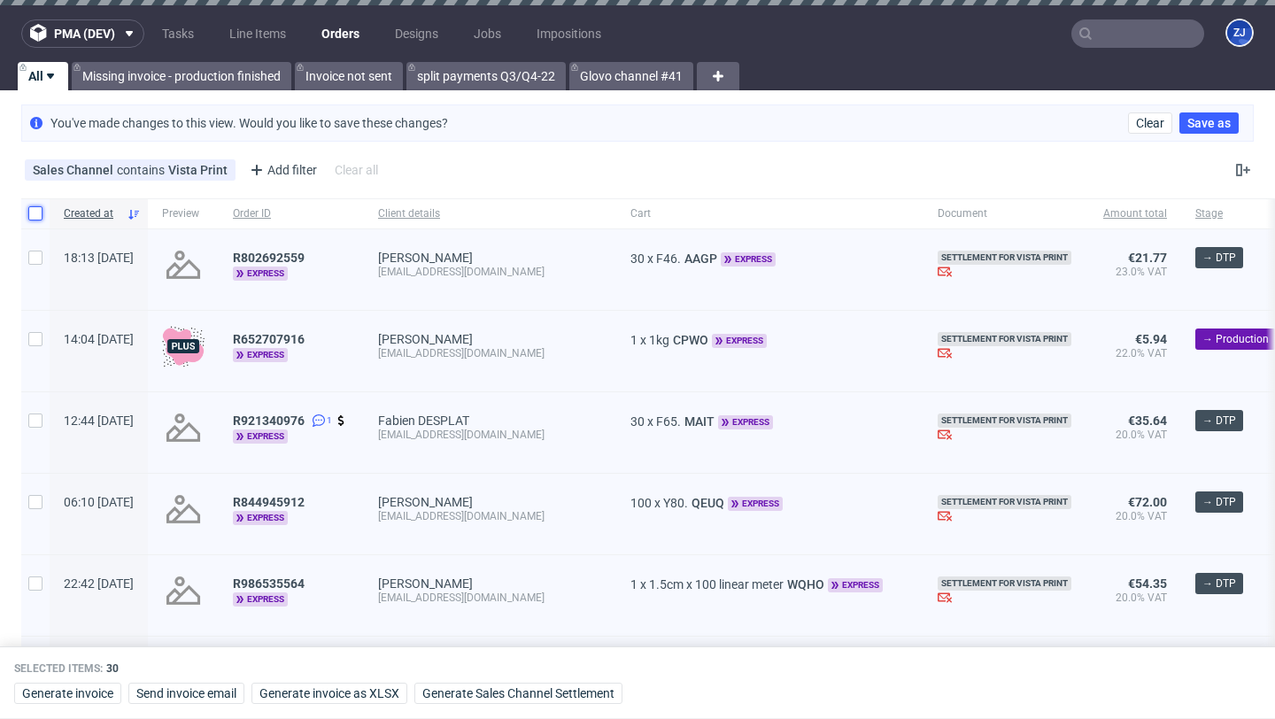
checkbox input "false"
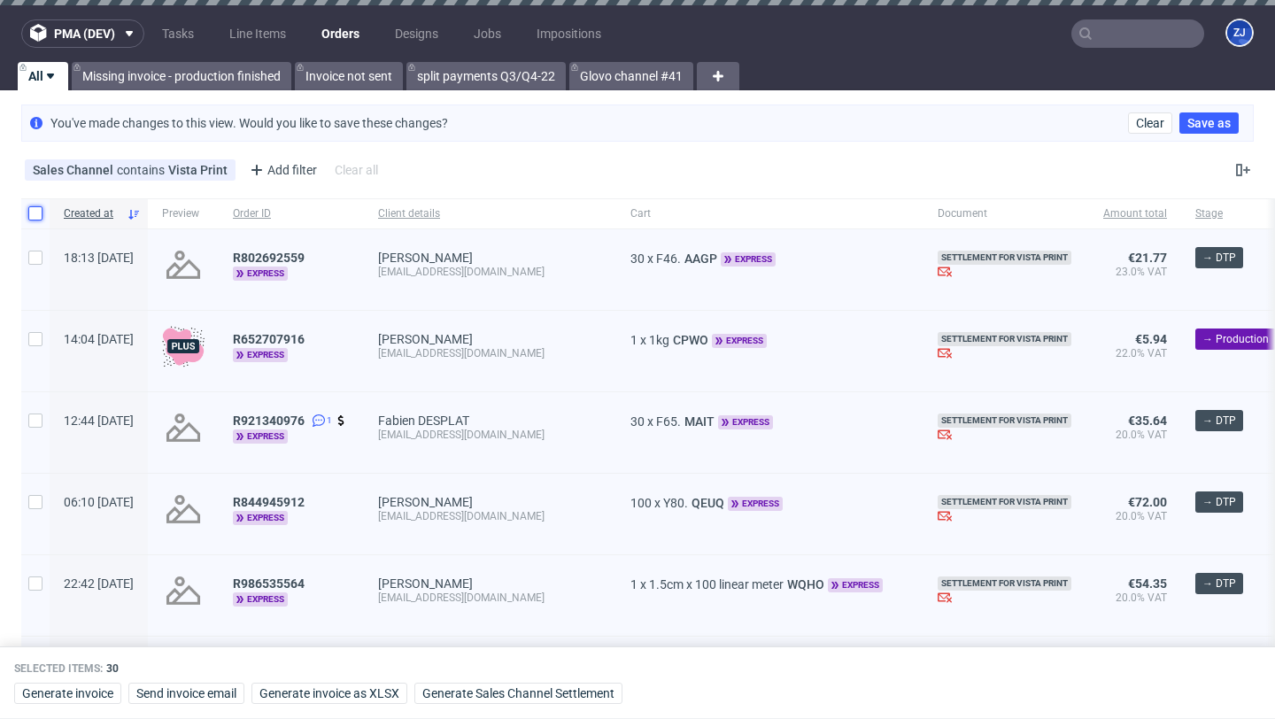
checkbox input "false"
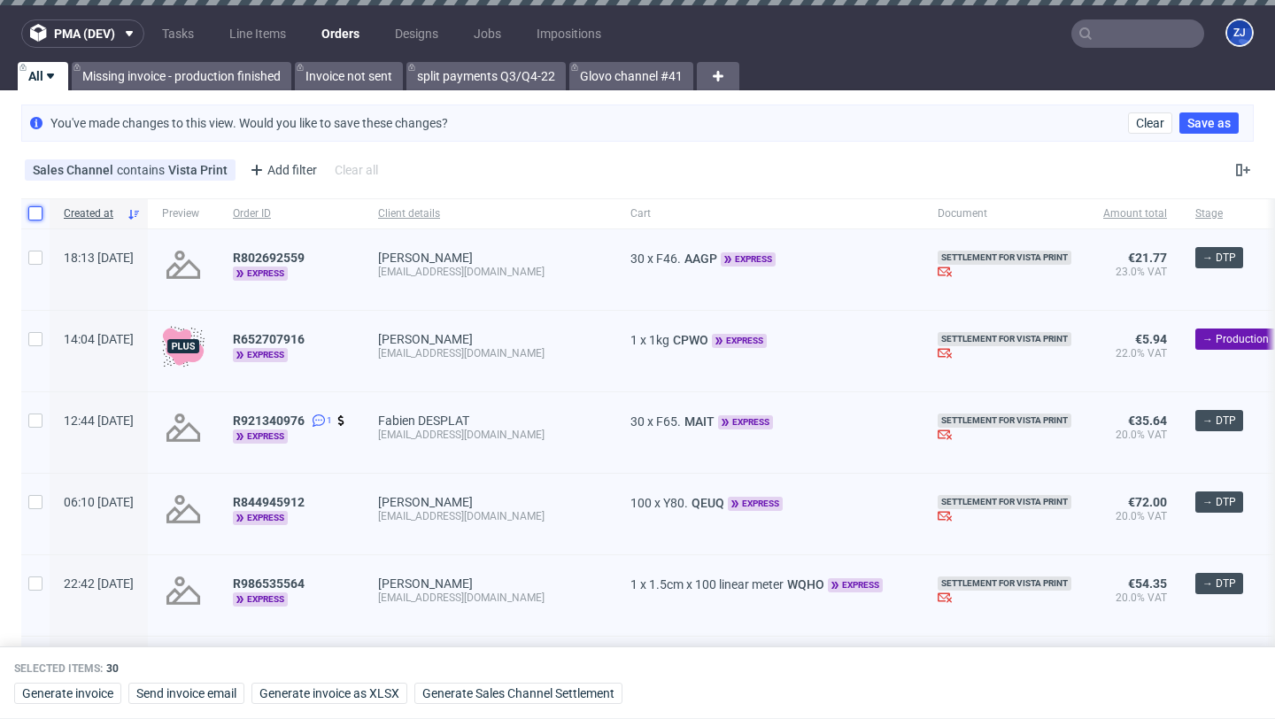
checkbox input "false"
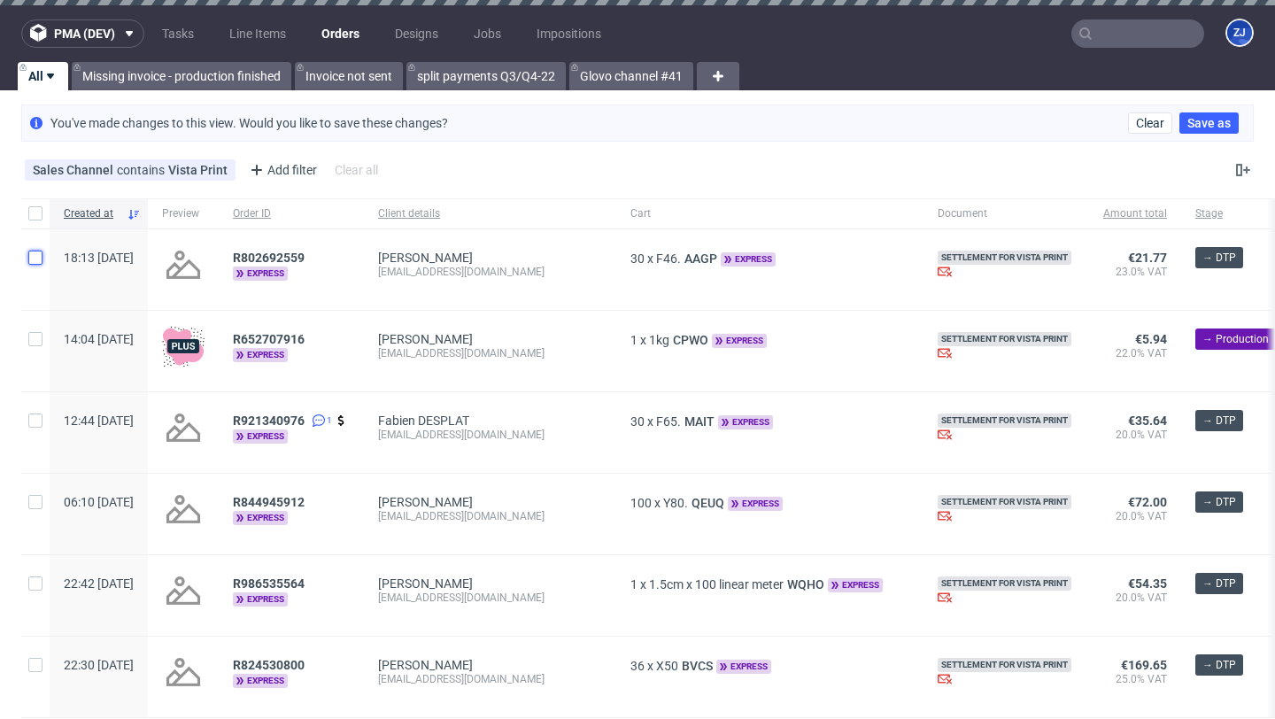
click at [34, 254] on input "checkbox" at bounding box center [35, 258] width 14 height 14
checkbox input "true"
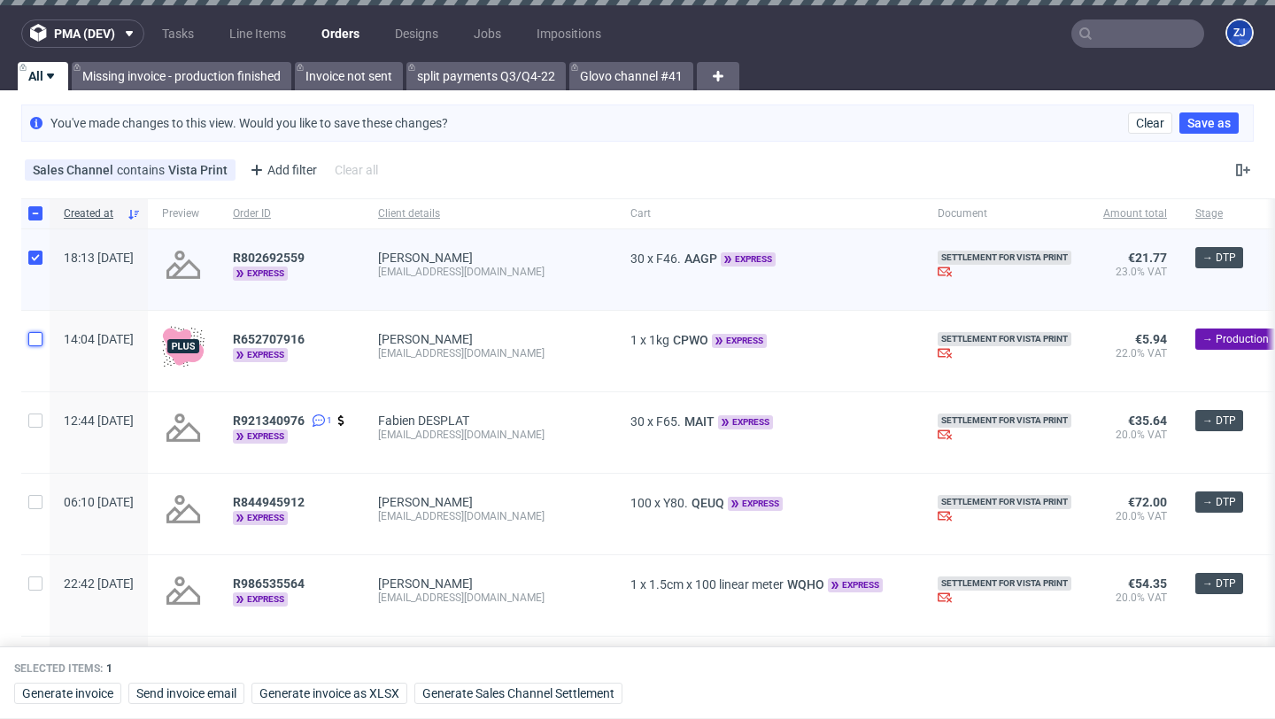
click at [38, 337] on input "checkbox" at bounding box center [35, 339] width 14 height 14
checkbox input "true"
click at [39, 406] on div at bounding box center [35, 432] width 28 height 81
checkbox input "false"
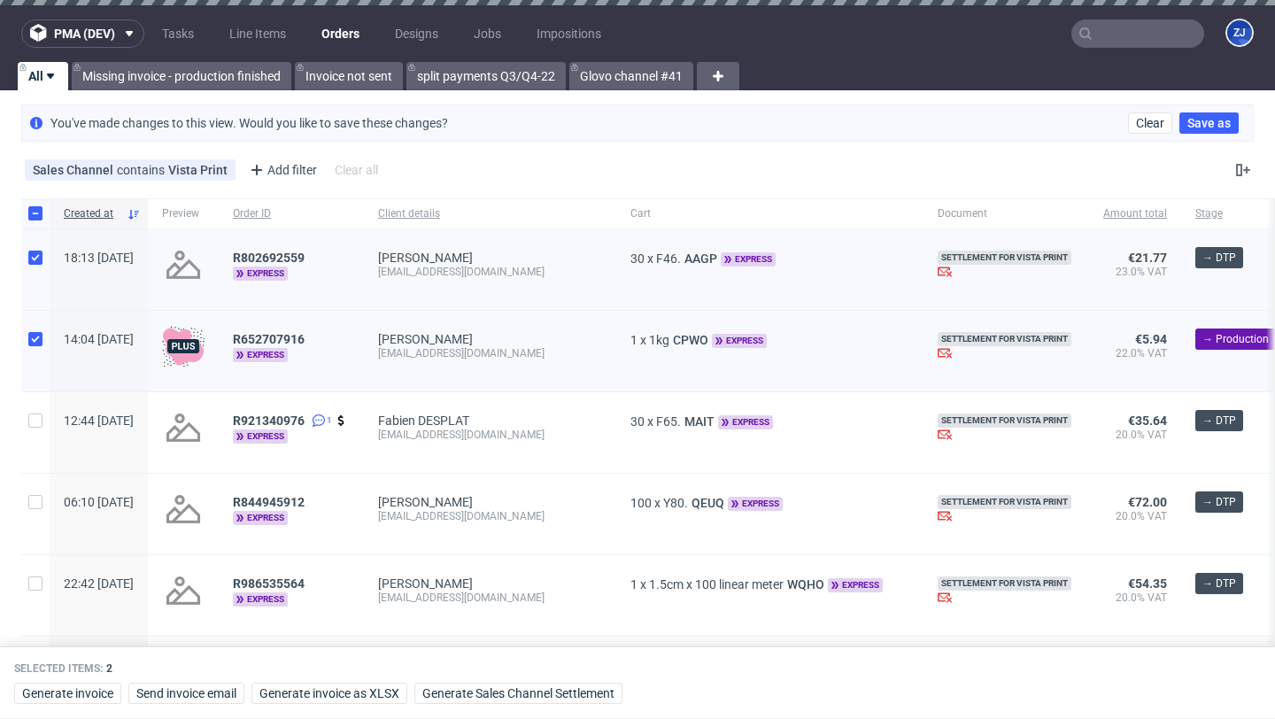
click at [36, 346] on div at bounding box center [35, 351] width 28 height 81
checkbox input "false"
click at [28, 259] on input "checkbox" at bounding box center [35, 258] width 14 height 14
checkbox input "false"
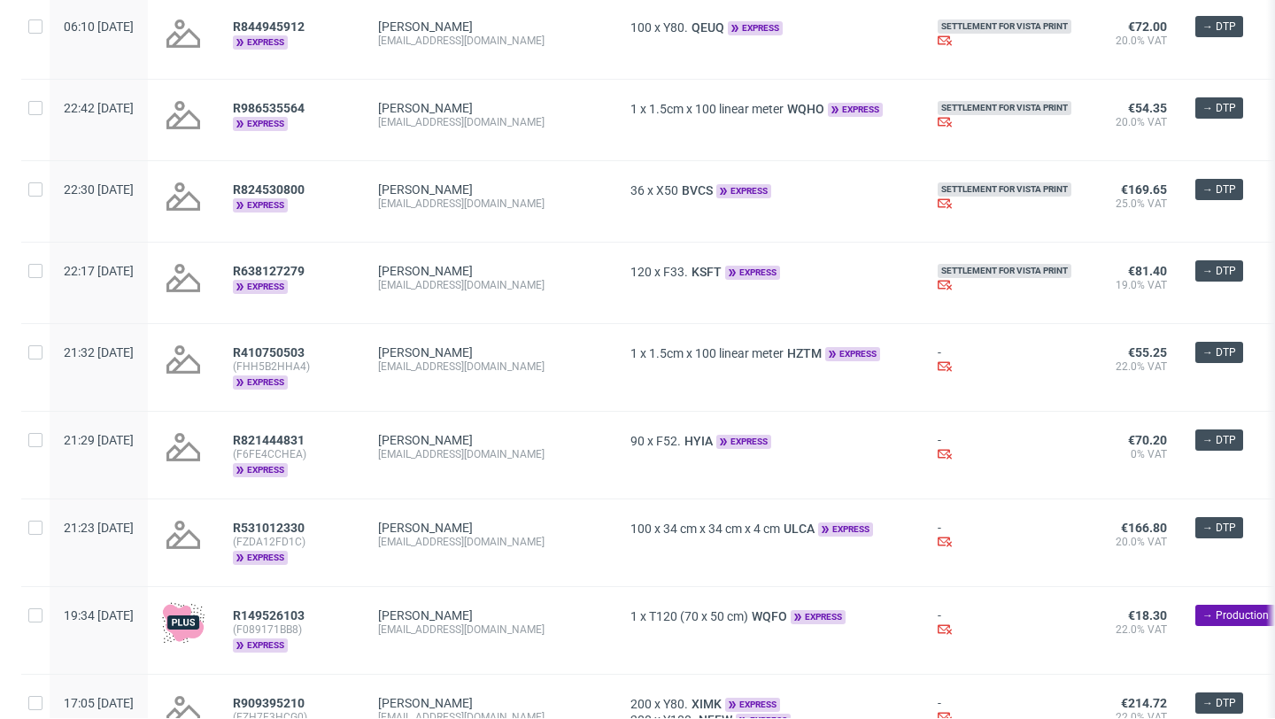
scroll to position [506, 0]
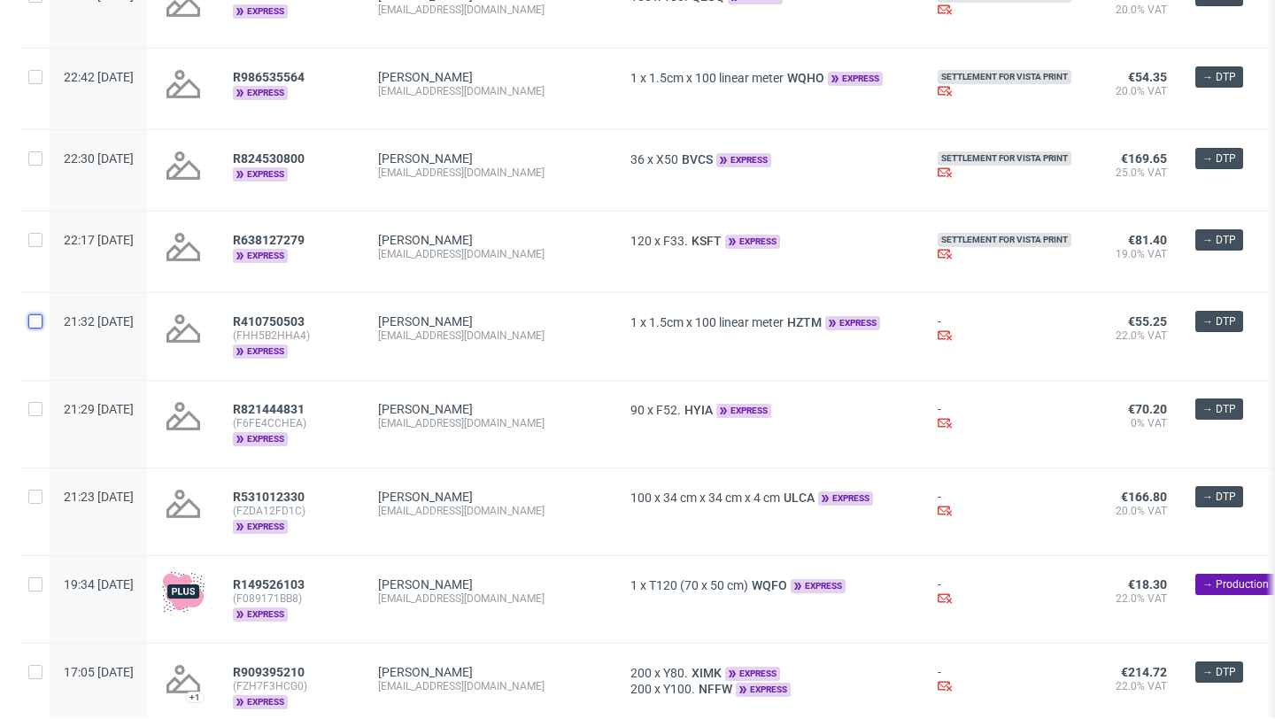
click at [35, 328] on input "checkbox" at bounding box center [35, 321] width 14 height 14
checkbox input "true"
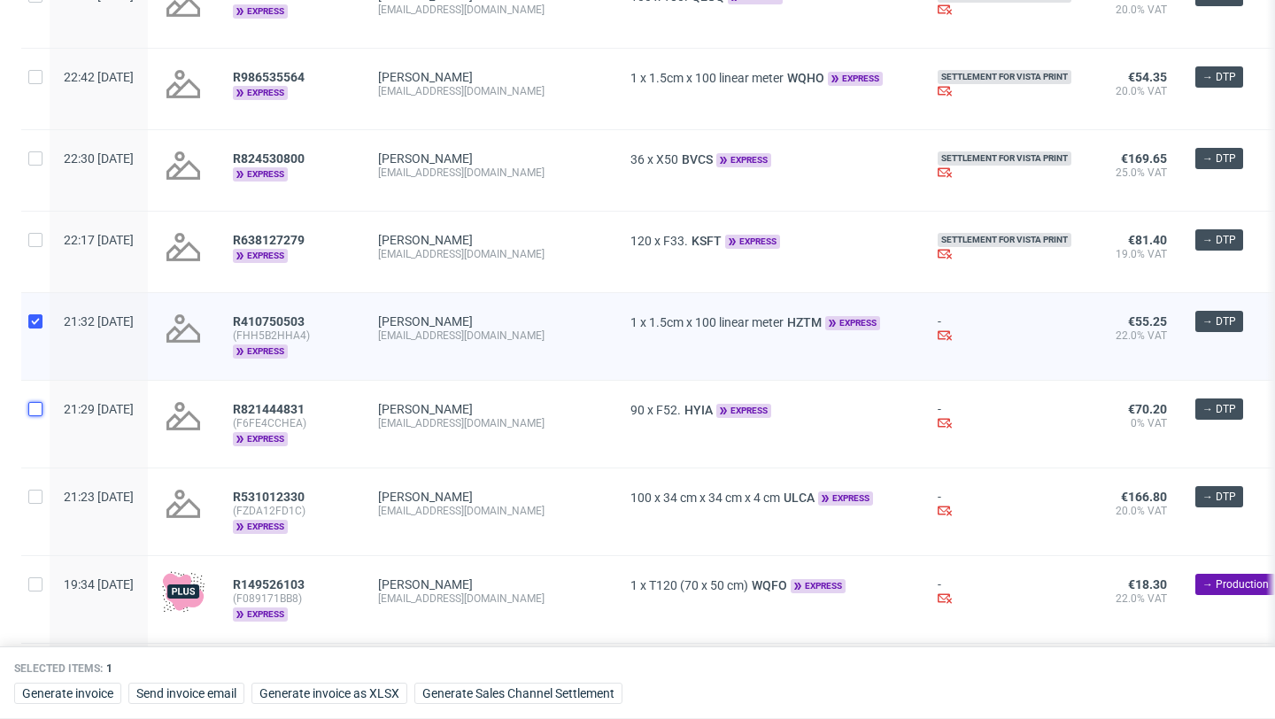
click at [37, 411] on input "checkbox" at bounding box center [35, 409] width 14 height 14
checkbox input "true"
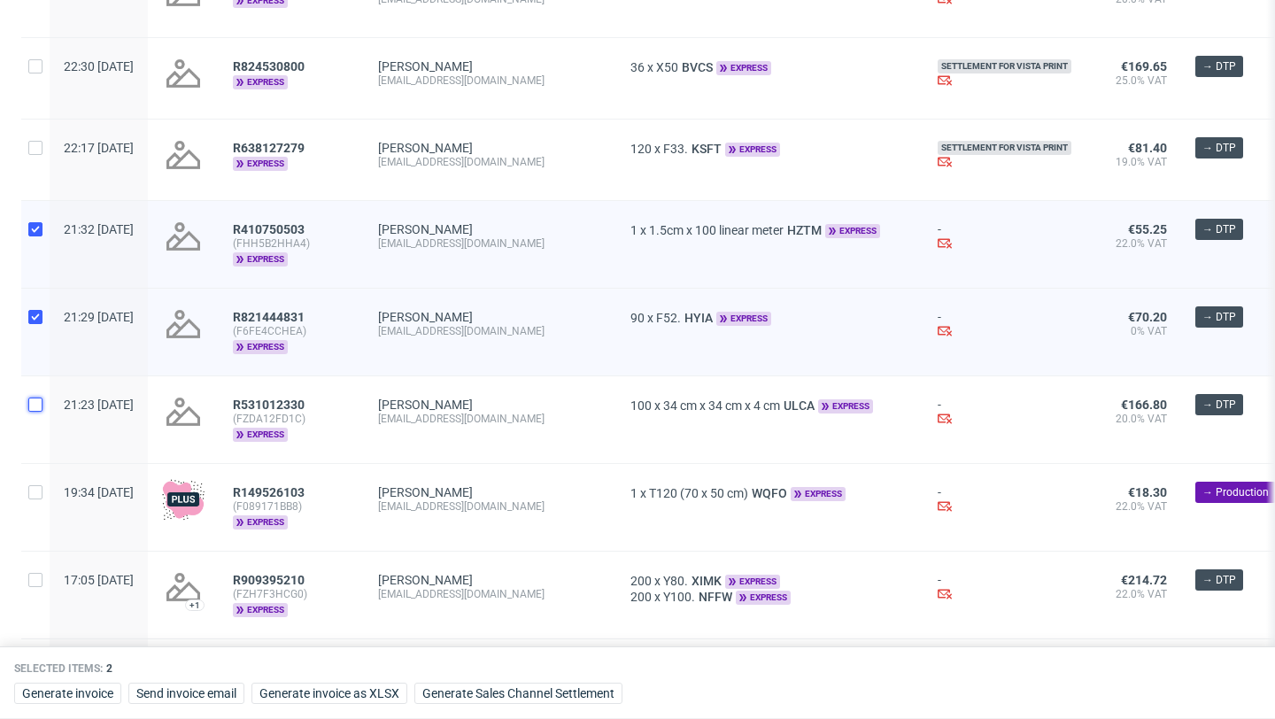
click at [38, 410] on input "checkbox" at bounding box center [35, 405] width 14 height 14
checkbox input "true"
click at [40, 490] on input "checkbox" at bounding box center [35, 492] width 14 height 14
checkbox input "true"
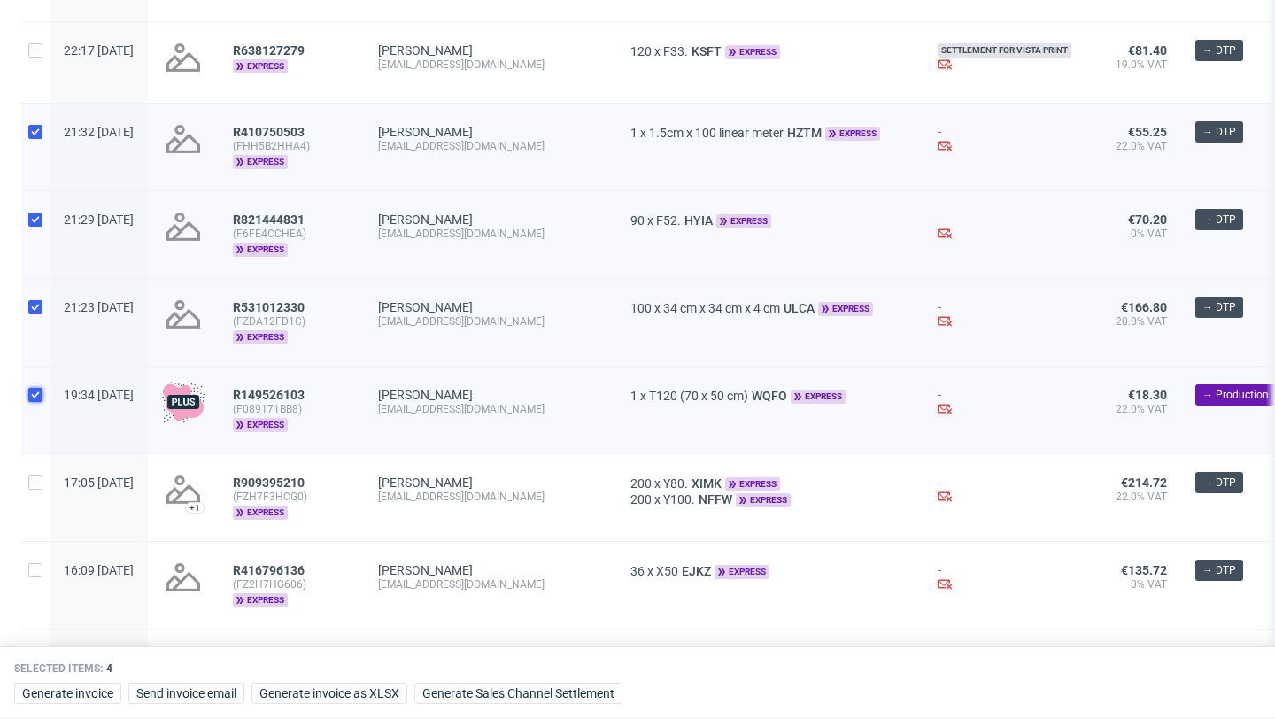
scroll to position [725, 0]
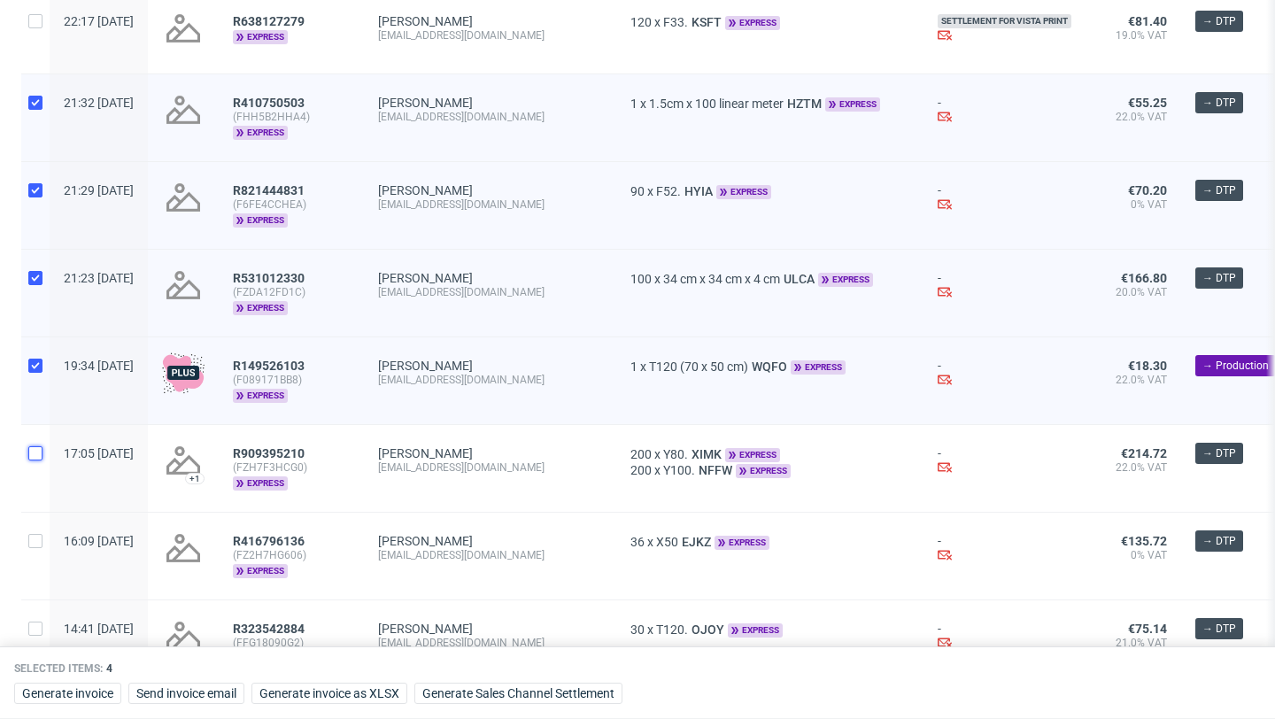
click at [34, 458] on input "checkbox" at bounding box center [35, 453] width 14 height 14
checkbox input "true"
click at [34, 541] on input "checkbox" at bounding box center [35, 541] width 14 height 14
checkbox input "true"
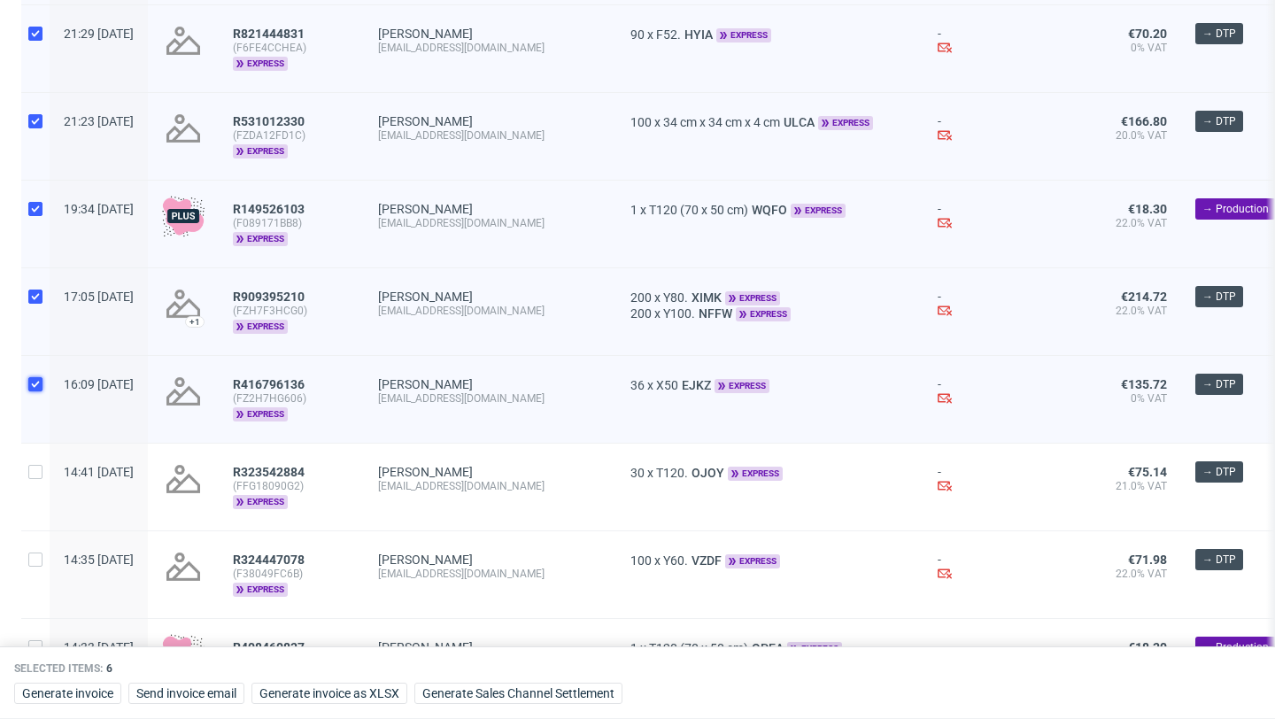
scroll to position [881, 0]
click at [38, 474] on input "checkbox" at bounding box center [35, 473] width 14 height 14
checkbox input "true"
click at [39, 555] on input "checkbox" at bounding box center [35, 560] width 14 height 14
checkbox input "true"
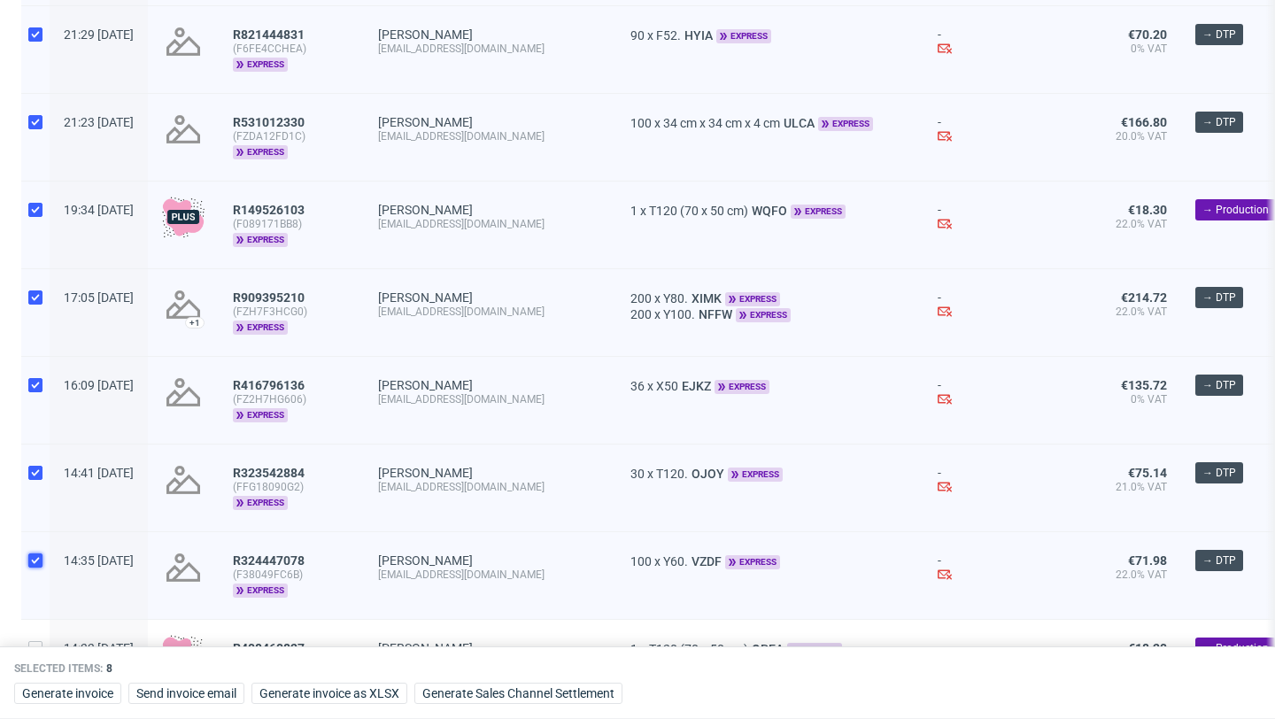
scroll to position [1100, 0]
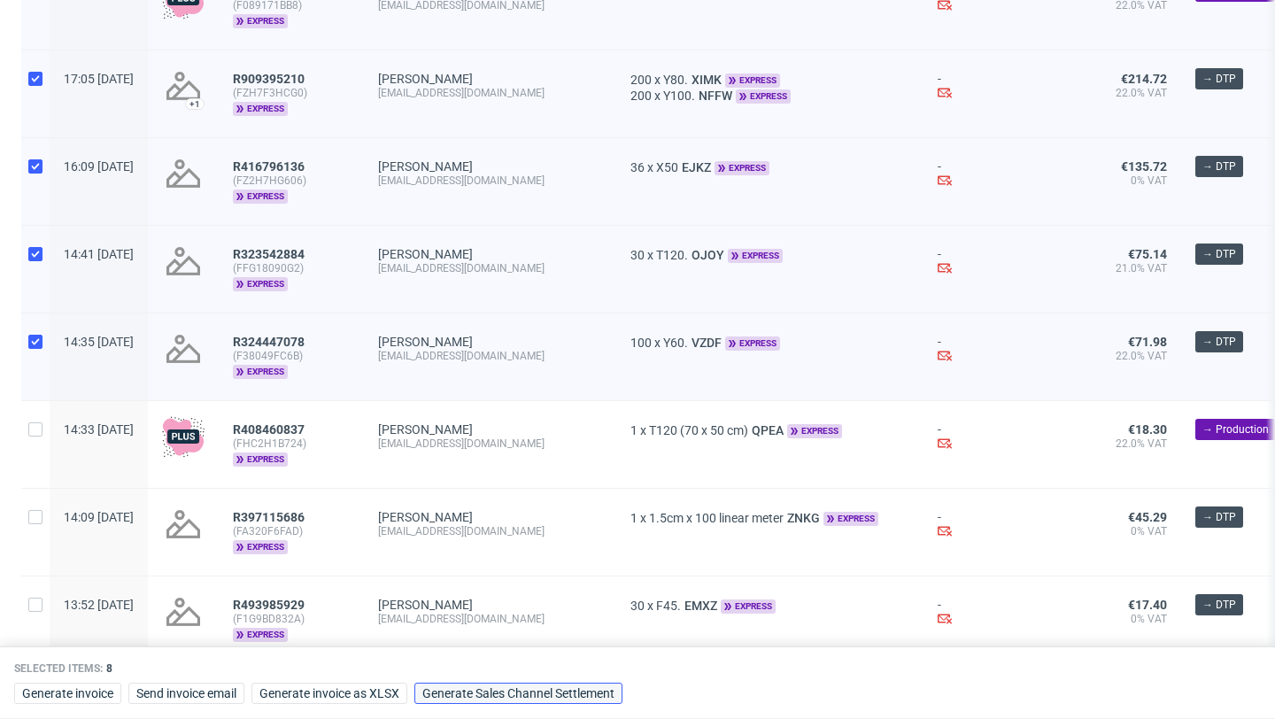
click at [500, 684] on button "Generate Sales Channel Settlement" at bounding box center [518, 693] width 208 height 21
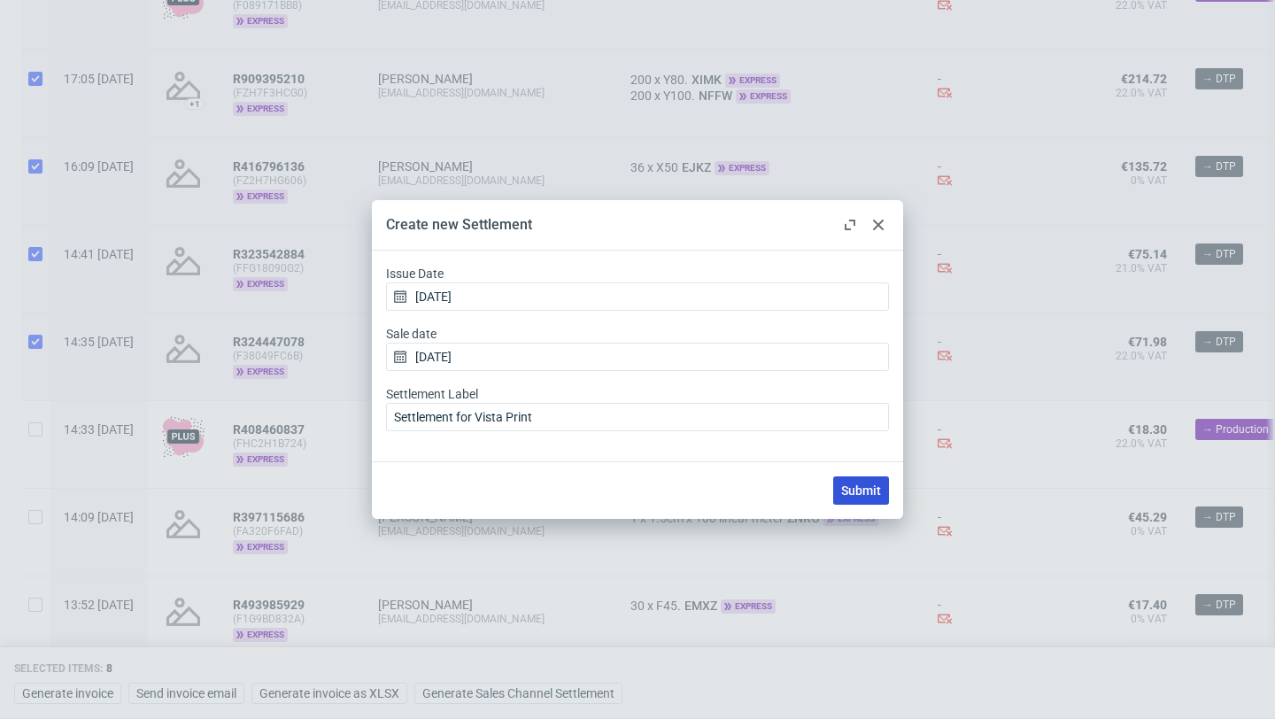
click at [857, 486] on span "Submit" at bounding box center [861, 490] width 40 height 12
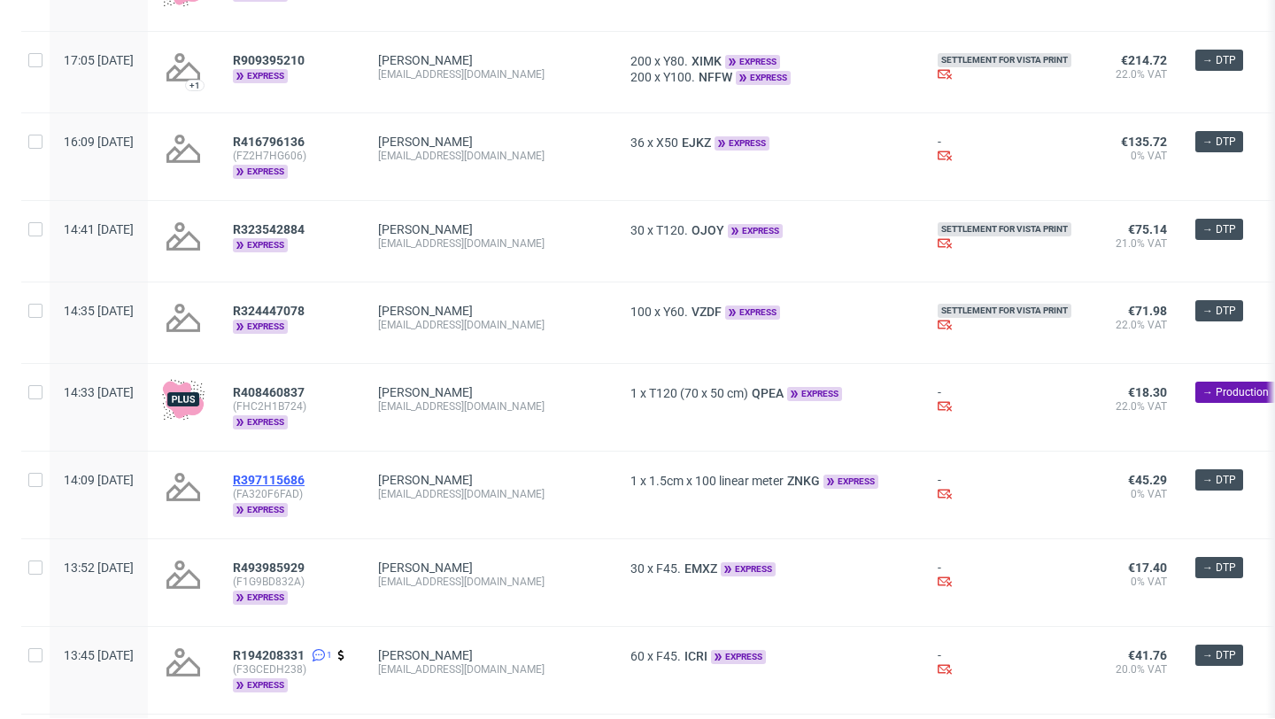
click at [305, 483] on span "R397115686" at bounding box center [269, 480] width 72 height 14
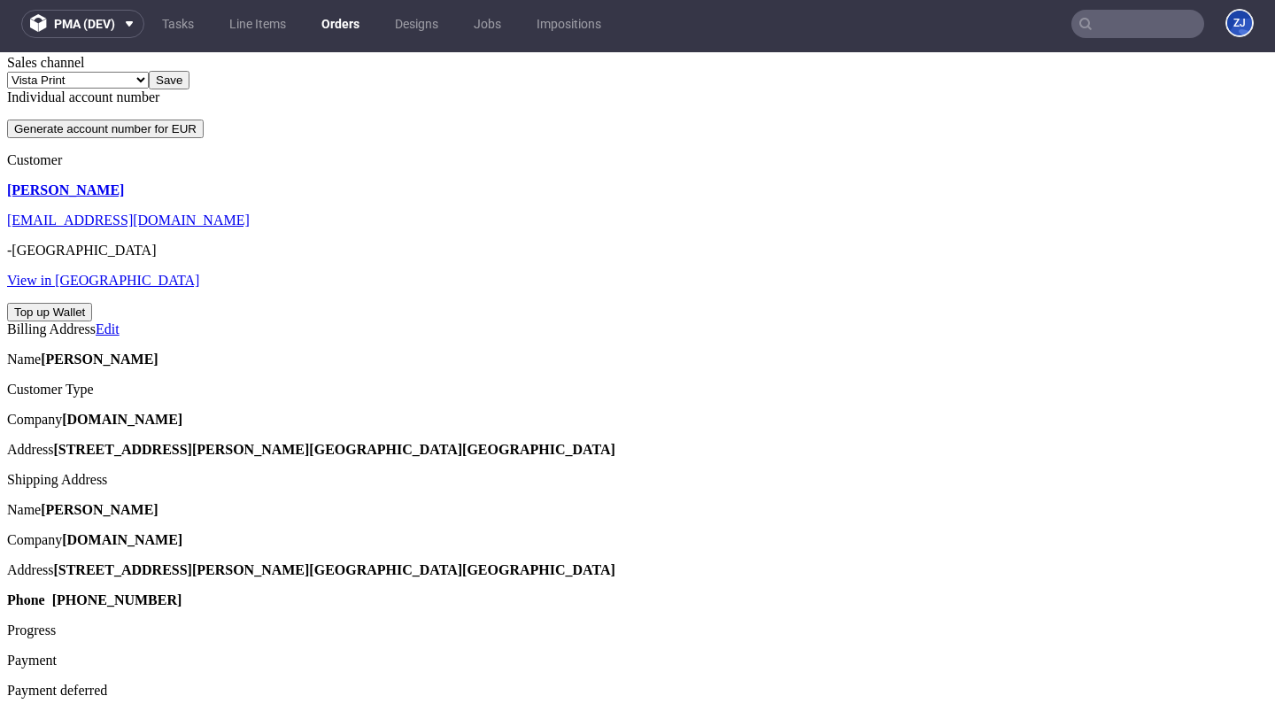
scroll to position [666, 0]
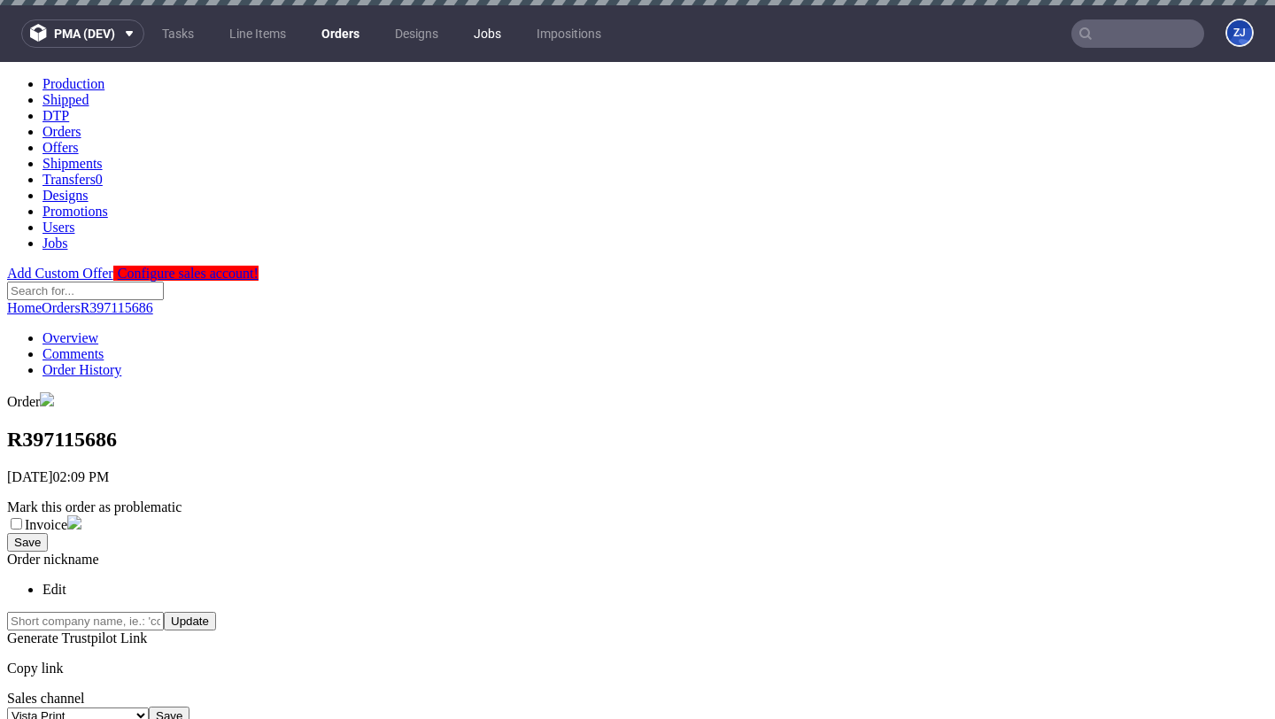
click at [481, 40] on link "Jobs" at bounding box center [487, 33] width 49 height 28
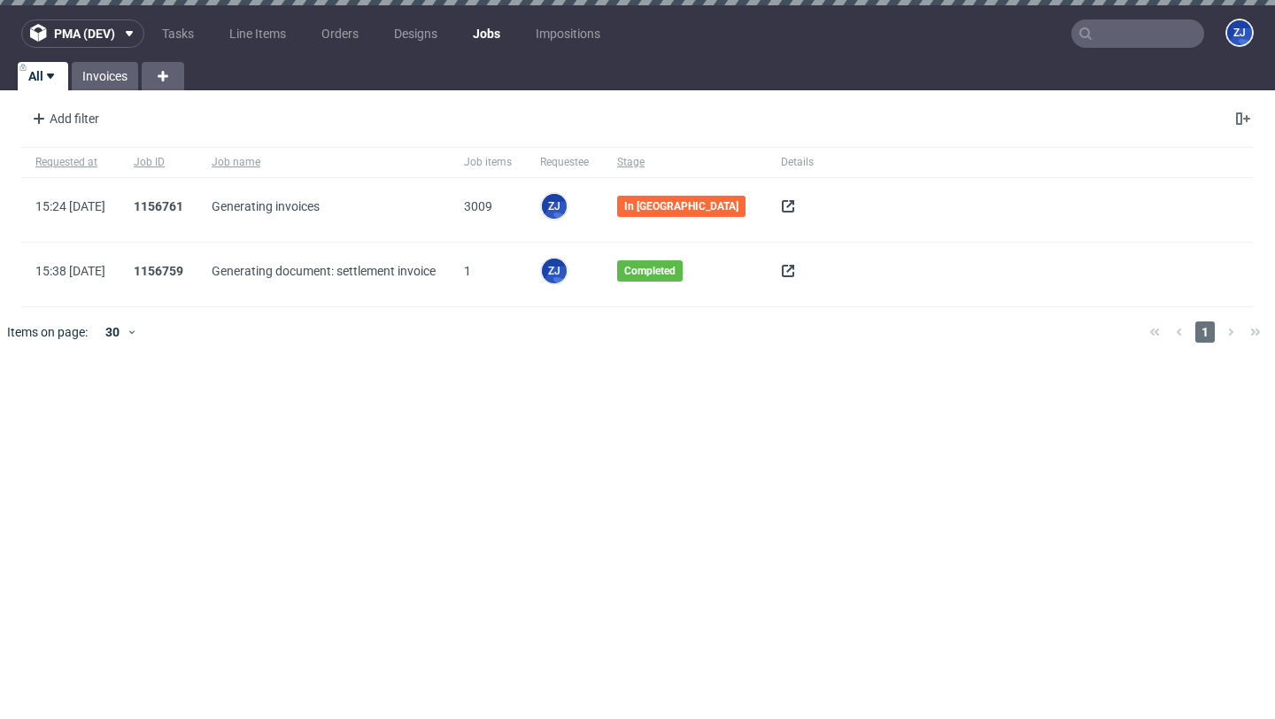
click at [781, 203] on icon at bounding box center [788, 206] width 14 height 14
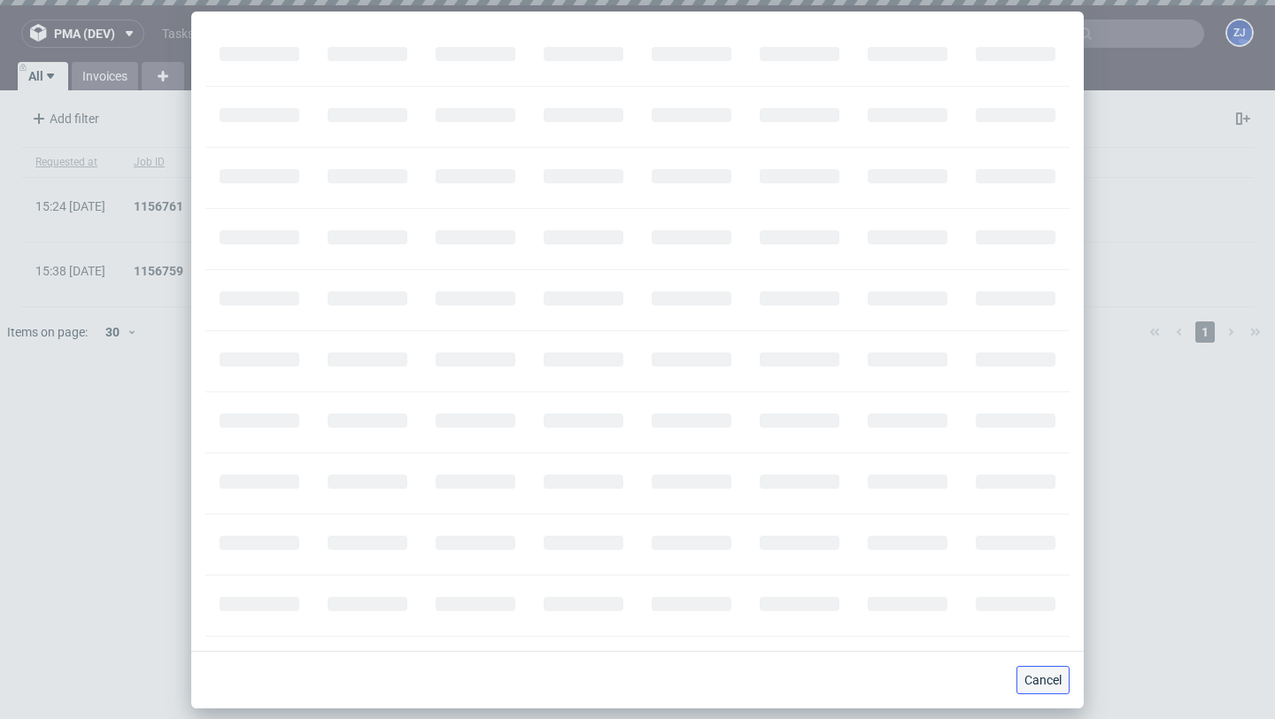
click at [1048, 676] on span "Cancel" at bounding box center [1042, 680] width 37 height 12
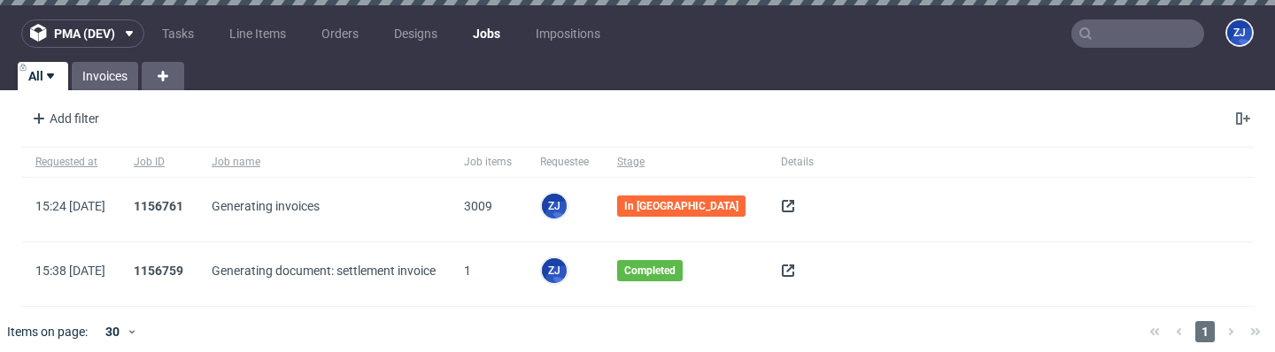
click at [781, 204] on icon at bounding box center [788, 206] width 14 height 14
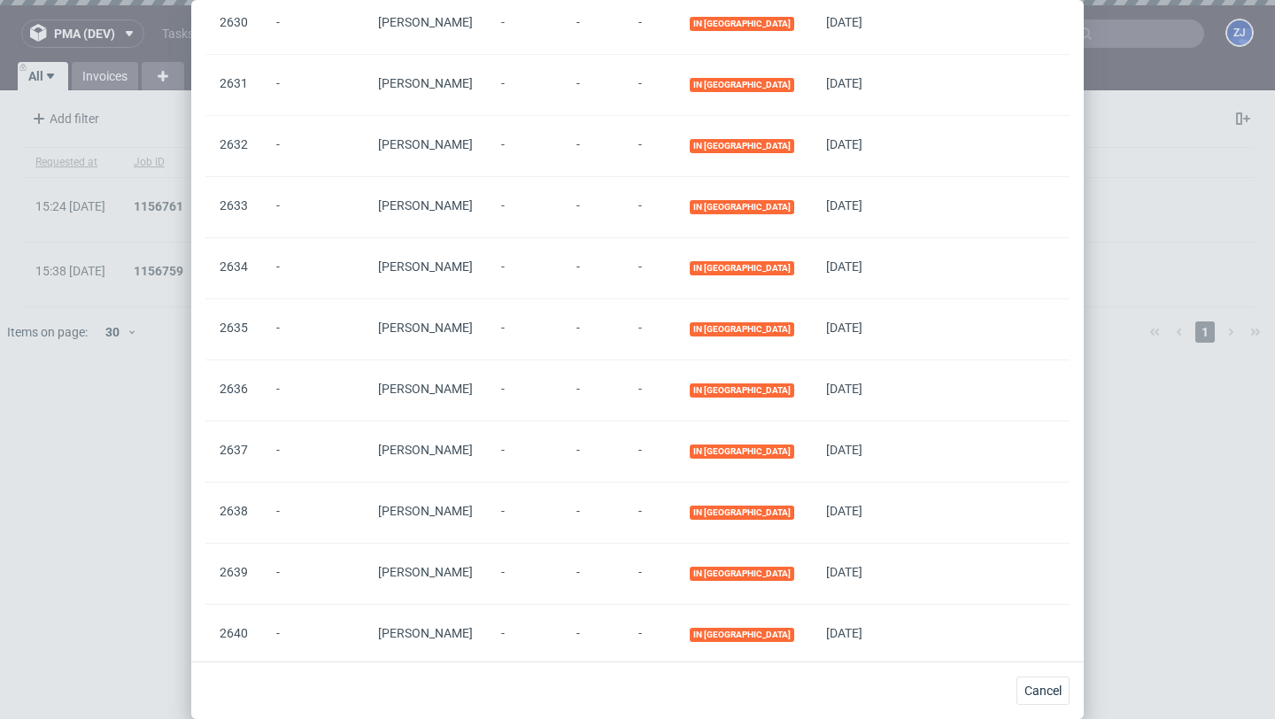
scroll to position [183227, 0]
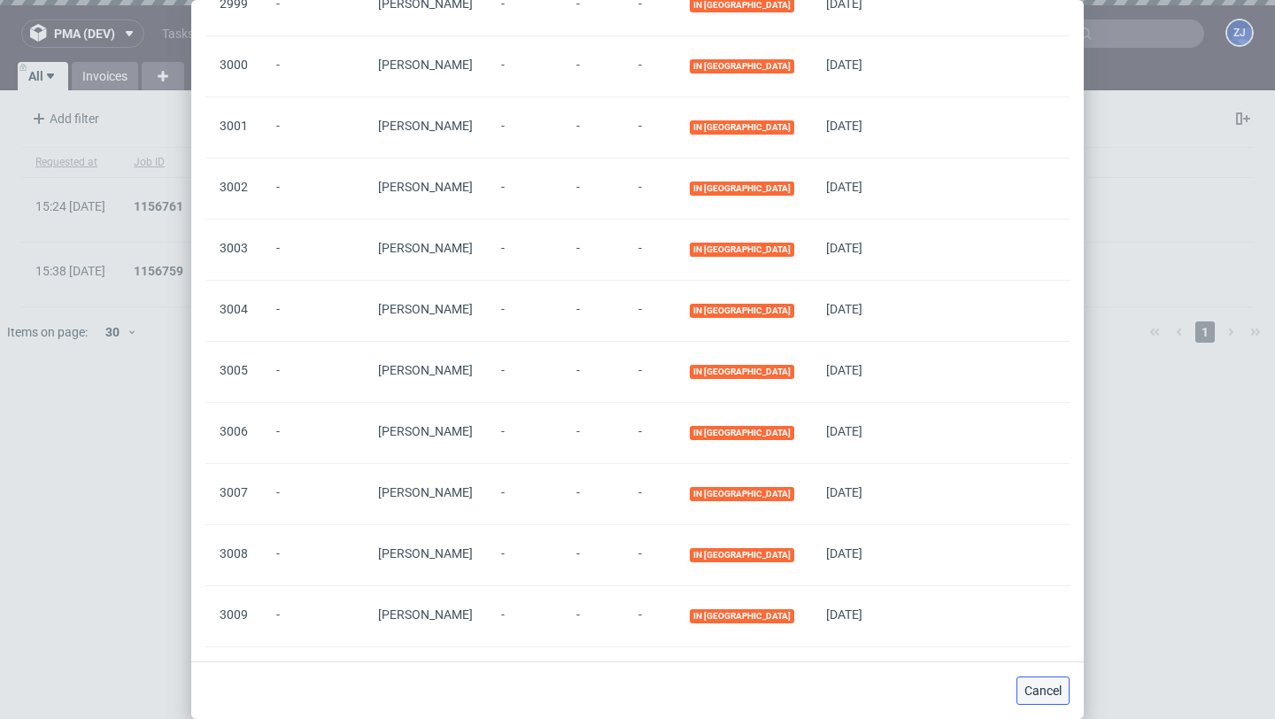
click at [1062, 692] on button "Cancel" at bounding box center [1042, 690] width 53 height 28
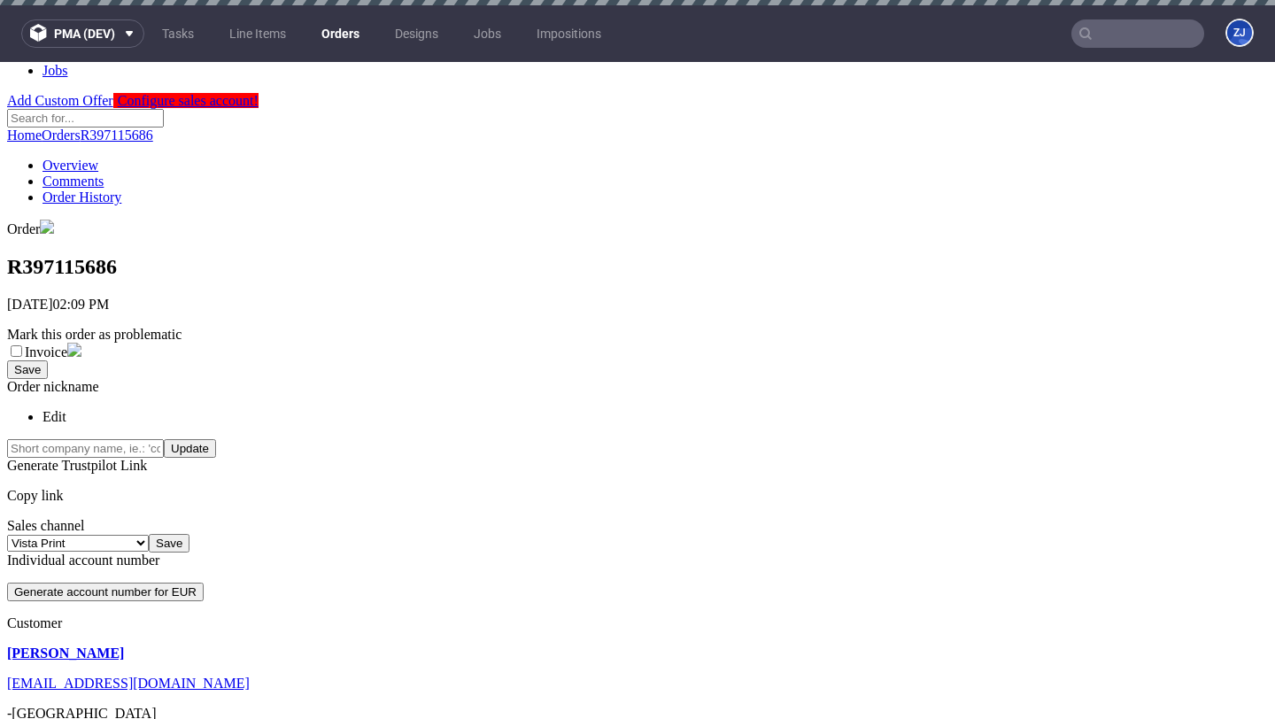
scroll to position [662, 0]
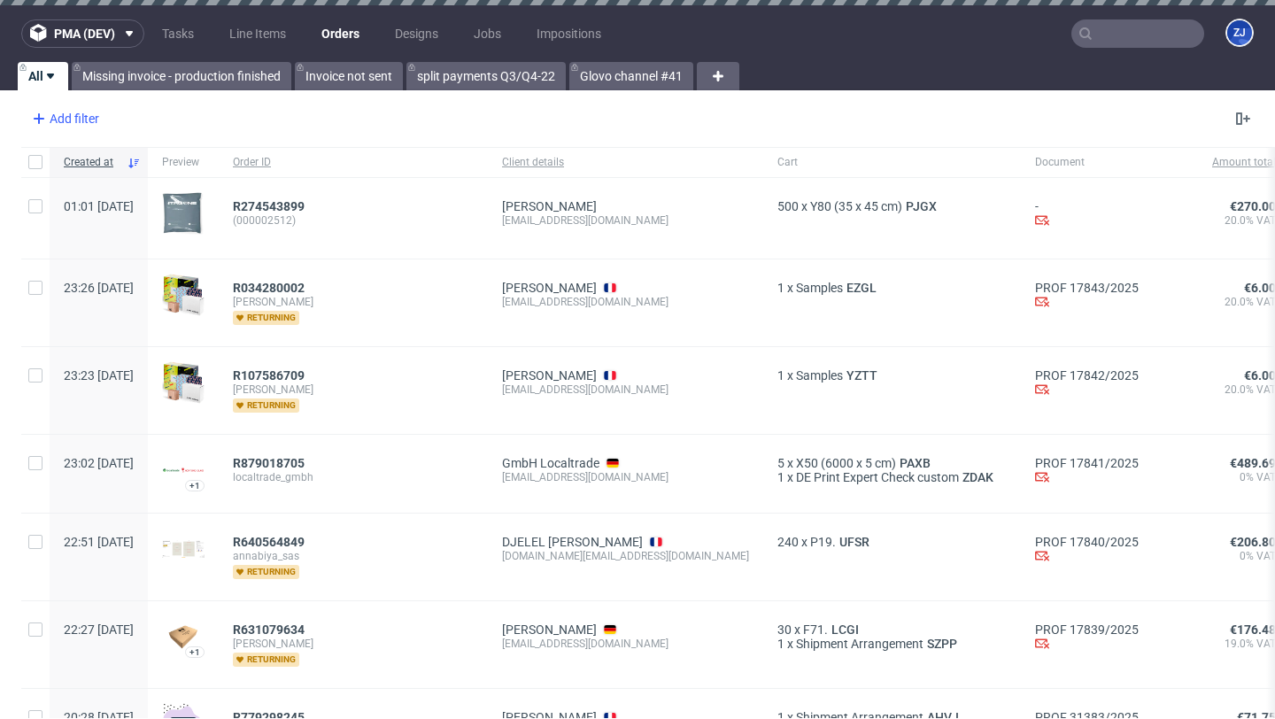
click at [74, 119] on div "Add filter" at bounding box center [64, 118] width 78 height 28
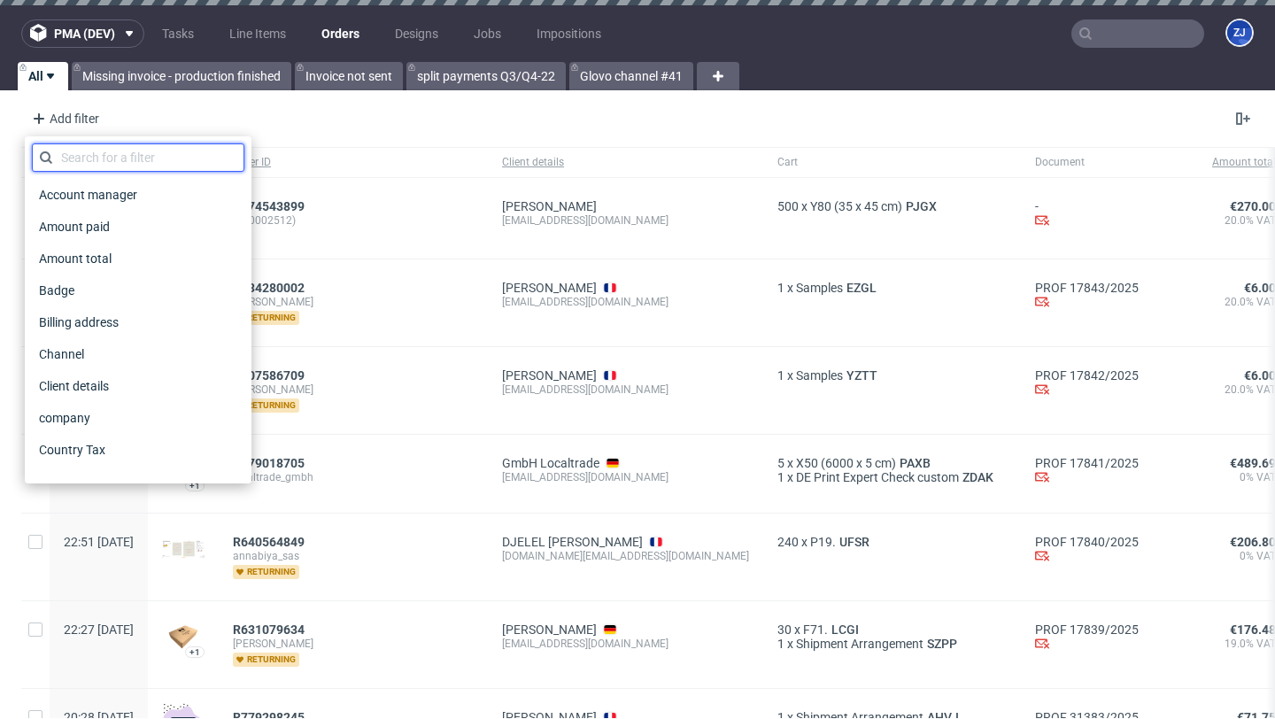
click at [97, 150] on input "text" at bounding box center [138, 157] width 212 height 28
type input "v"
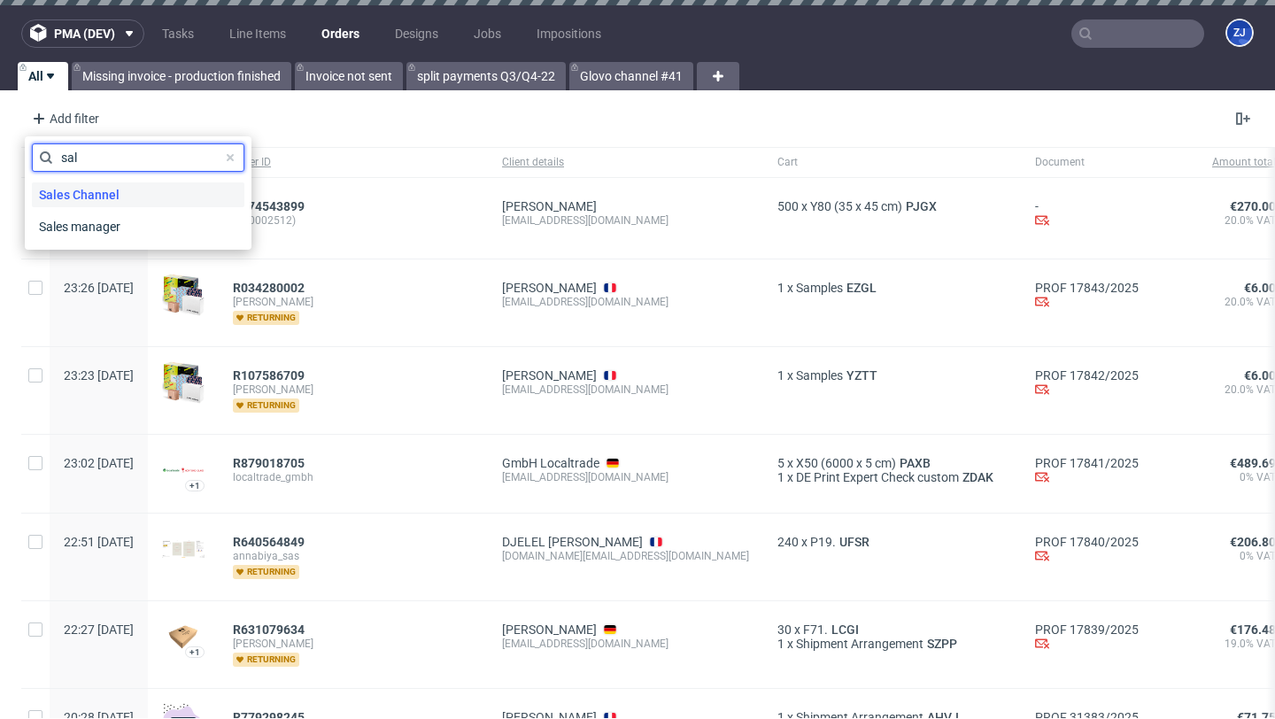
type input "sal"
click at [116, 205] on span "Sales Channel" at bounding box center [79, 194] width 95 height 25
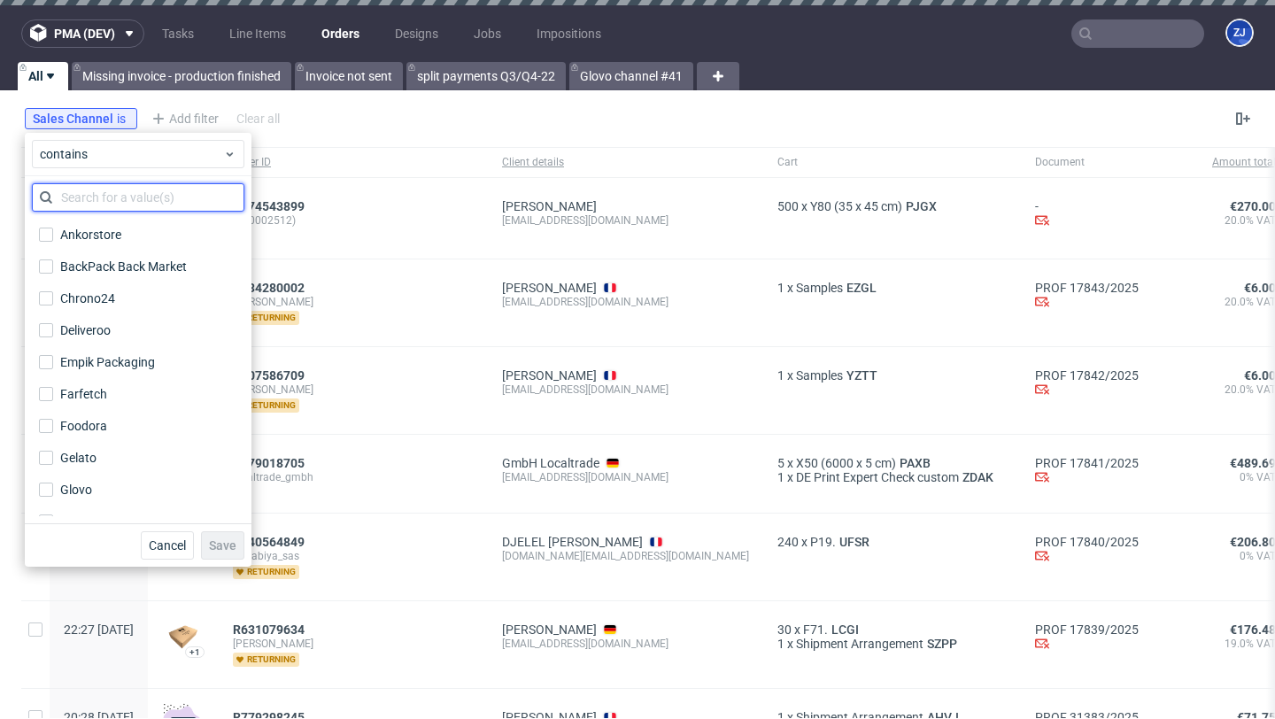
click at [115, 205] on input "text" at bounding box center [138, 197] width 212 height 28
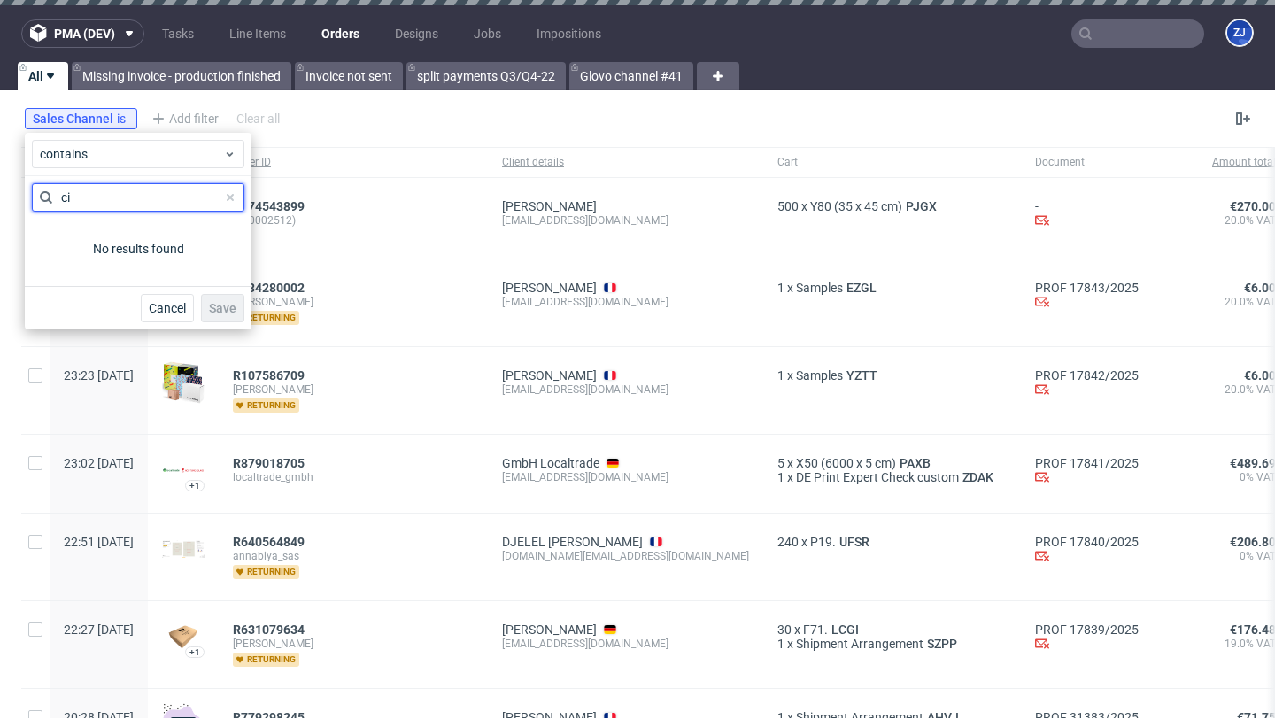
type input "c"
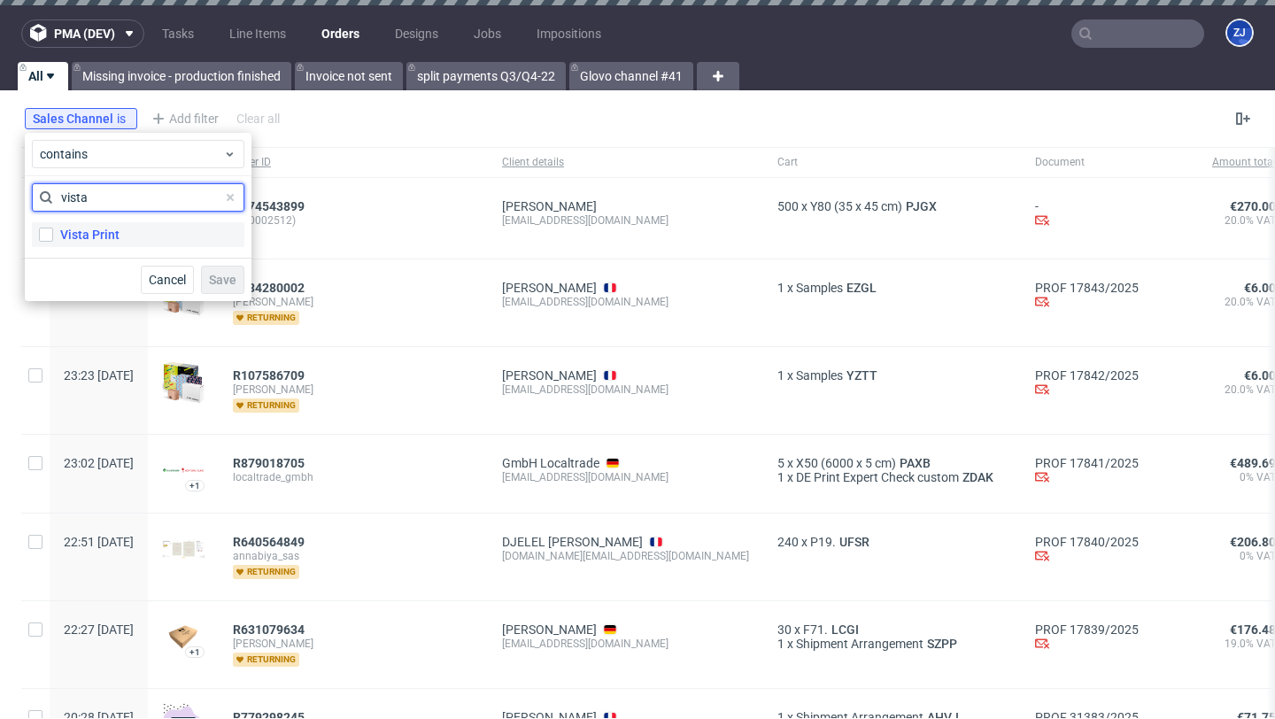
type input "vista"
click at [106, 240] on div "Vista Print" at bounding box center [89, 235] width 59 height 18
click at [53, 240] on input "Vista Print" at bounding box center [46, 235] width 14 height 14
checkbox input "true"
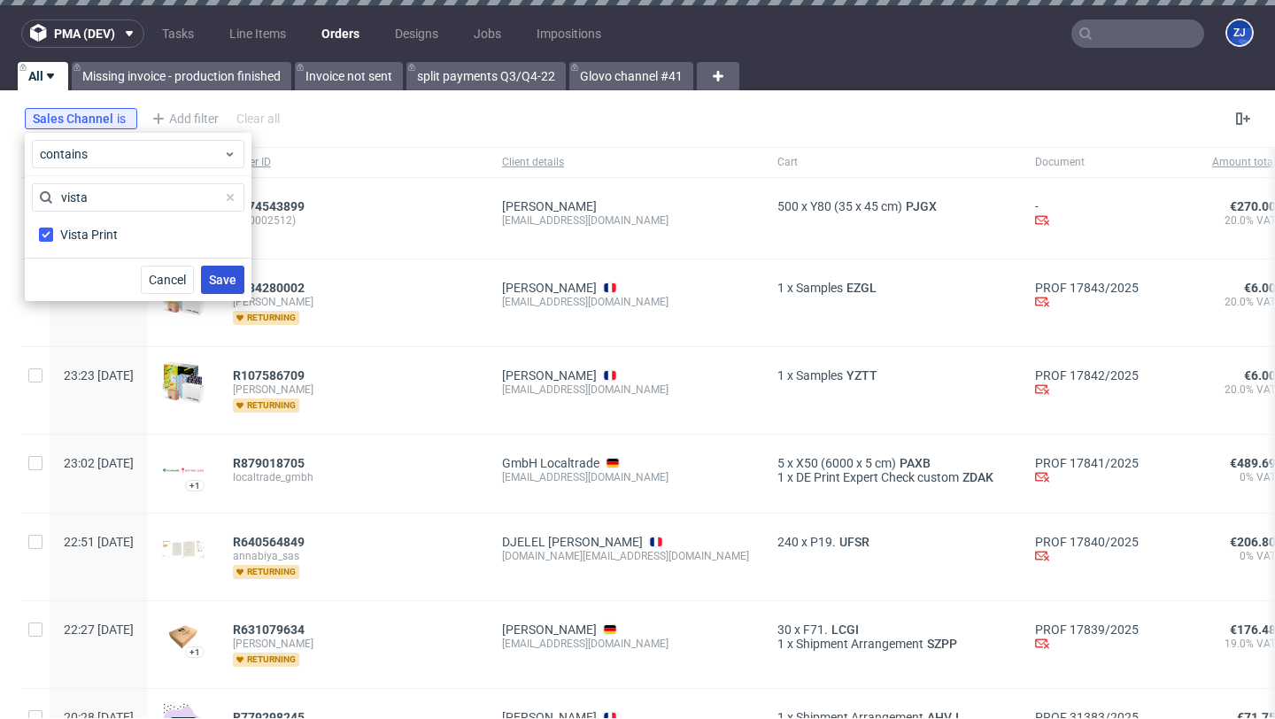
click at [234, 289] on button "Save" at bounding box center [222, 280] width 43 height 28
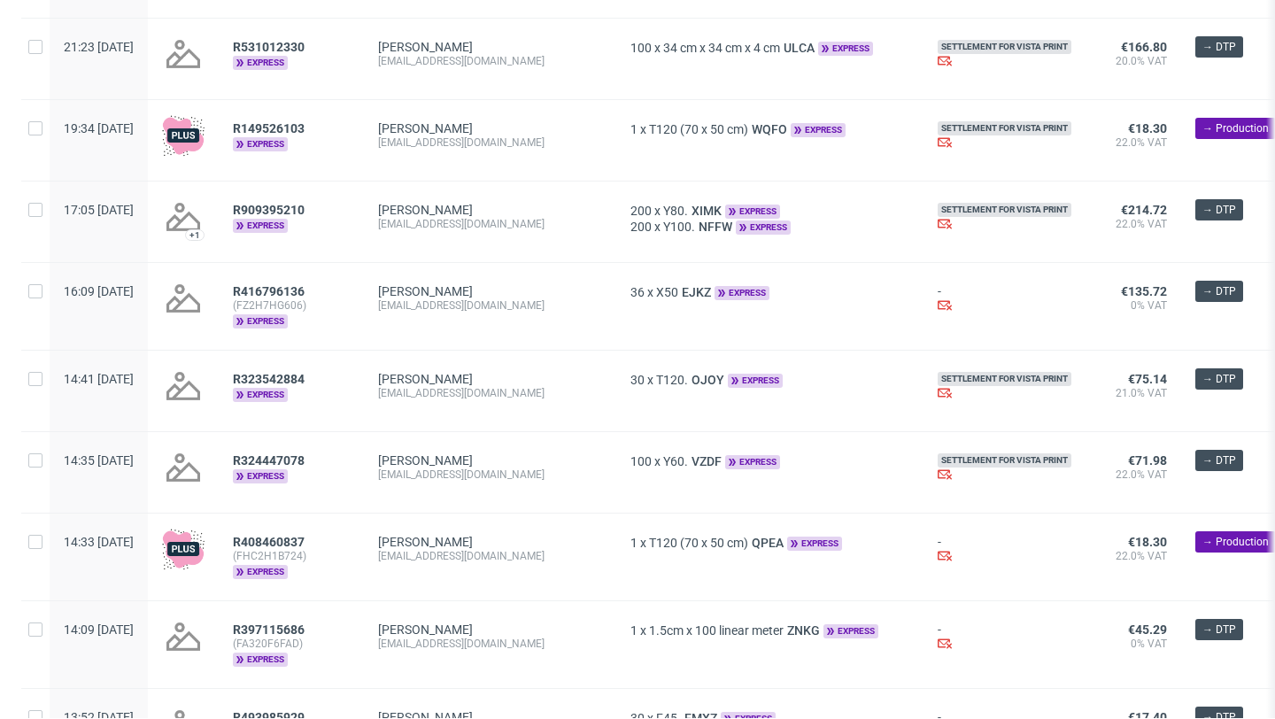
scroll to position [629, 0]
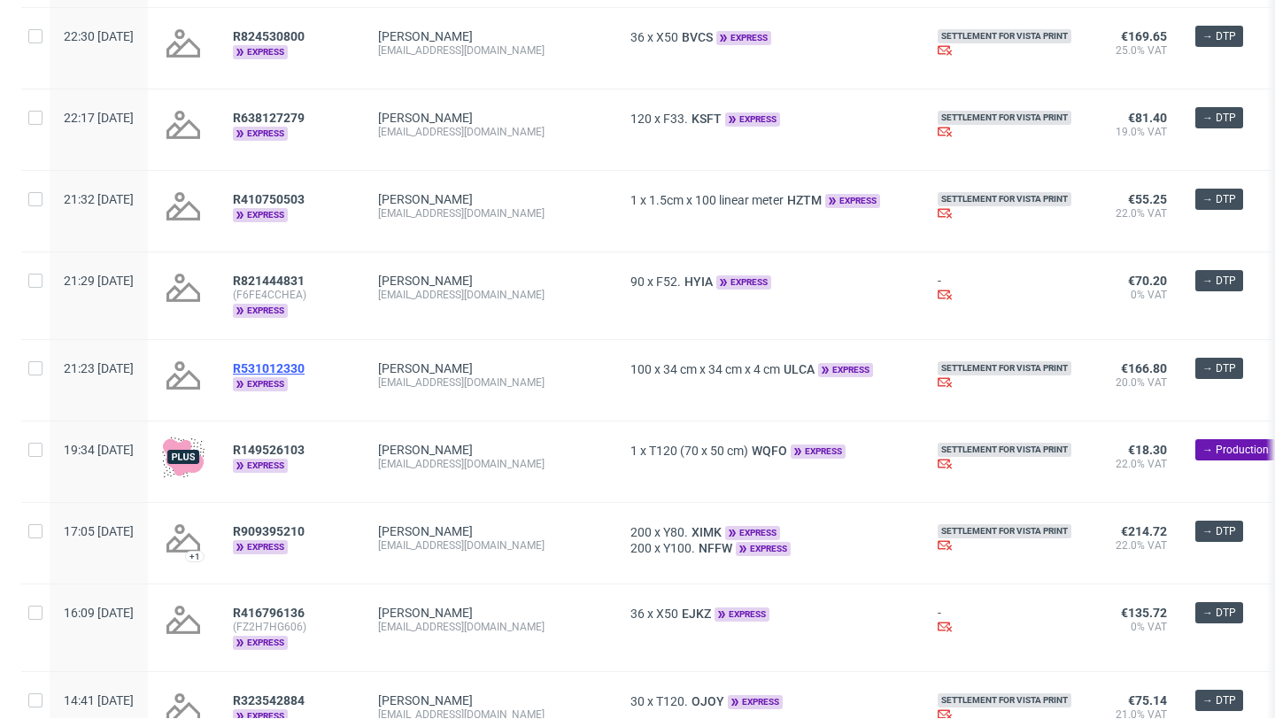
click at [289, 366] on span "R531012330" at bounding box center [269, 368] width 72 height 14
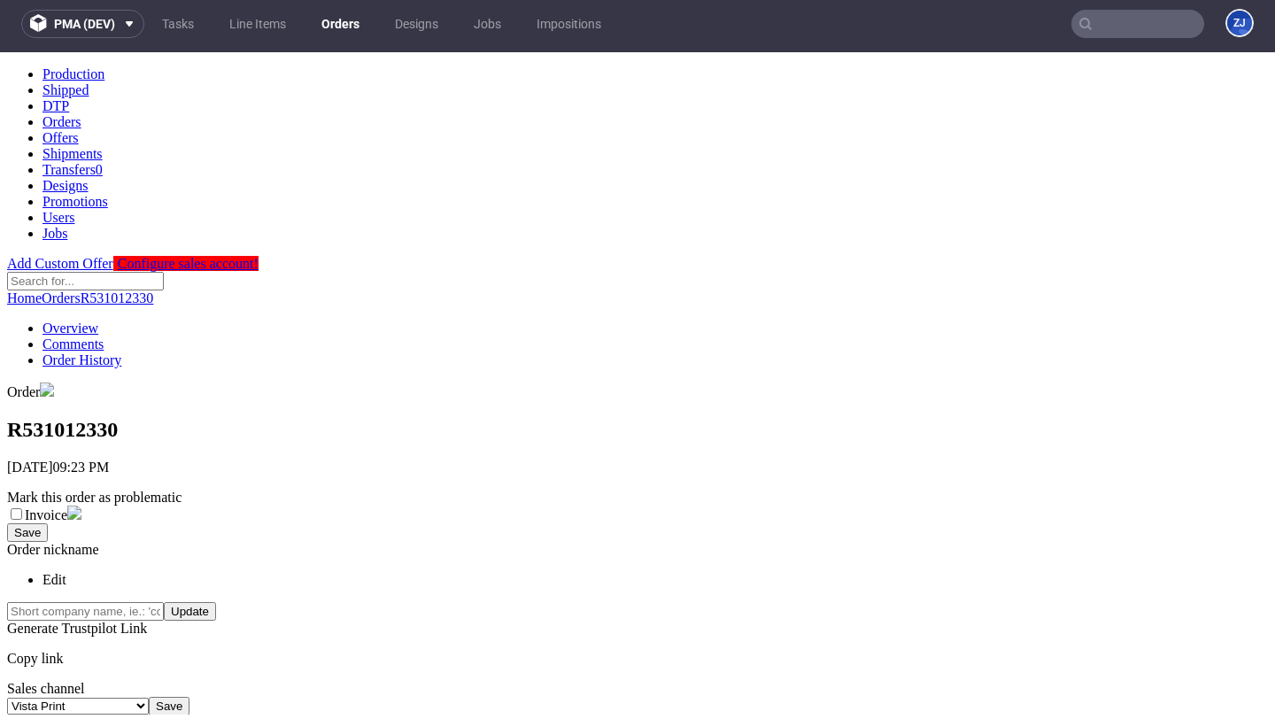
scroll to position [438, 0]
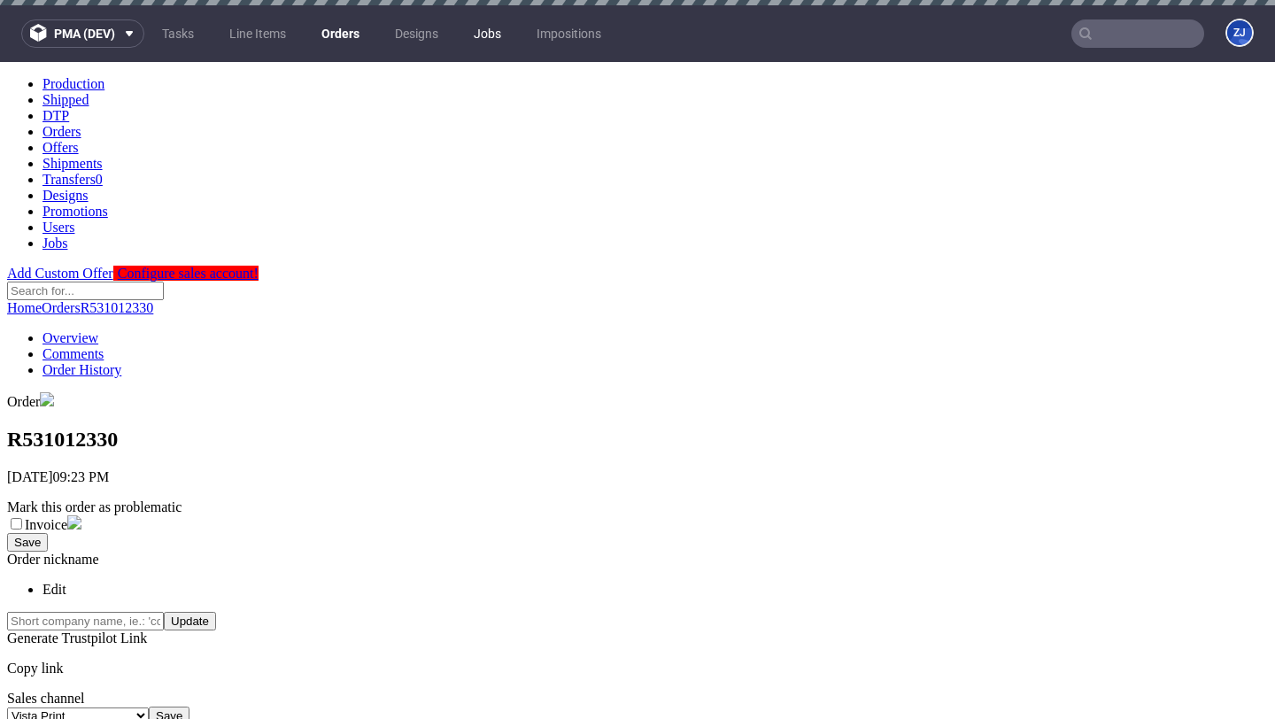
click at [496, 39] on link "Jobs" at bounding box center [487, 33] width 49 height 28
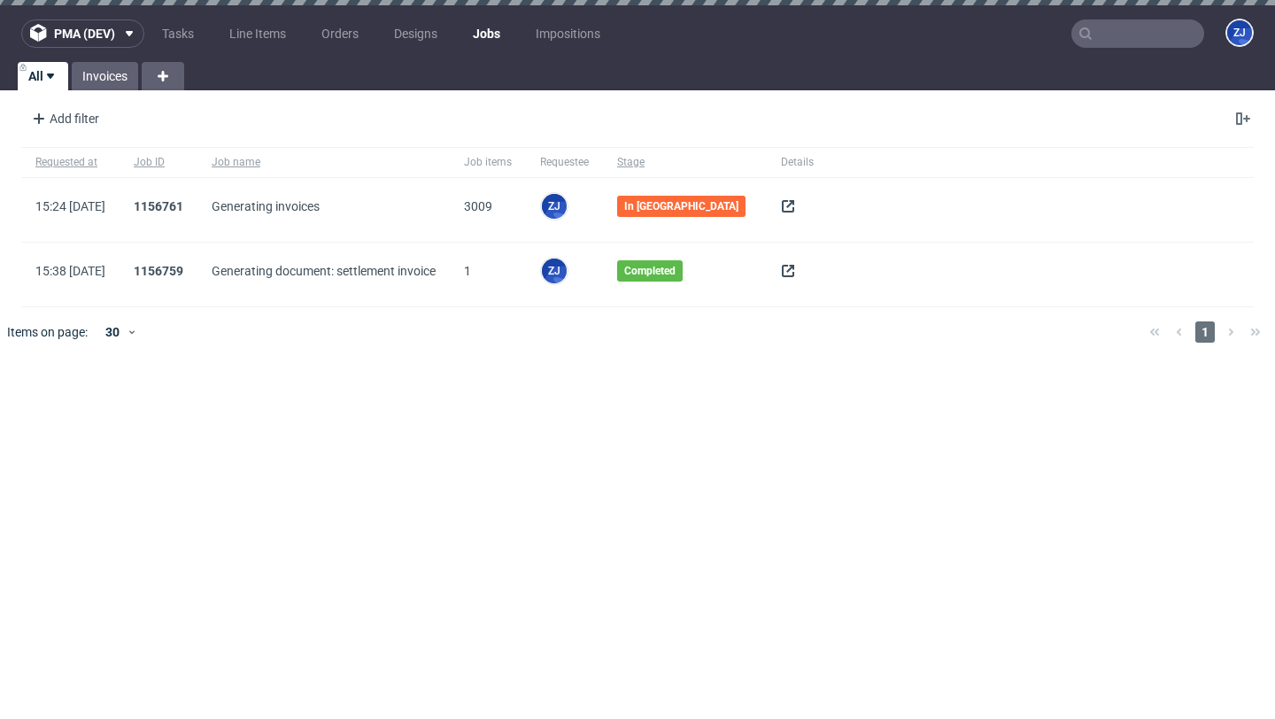
click at [782, 205] on use at bounding box center [788, 206] width 12 height 12
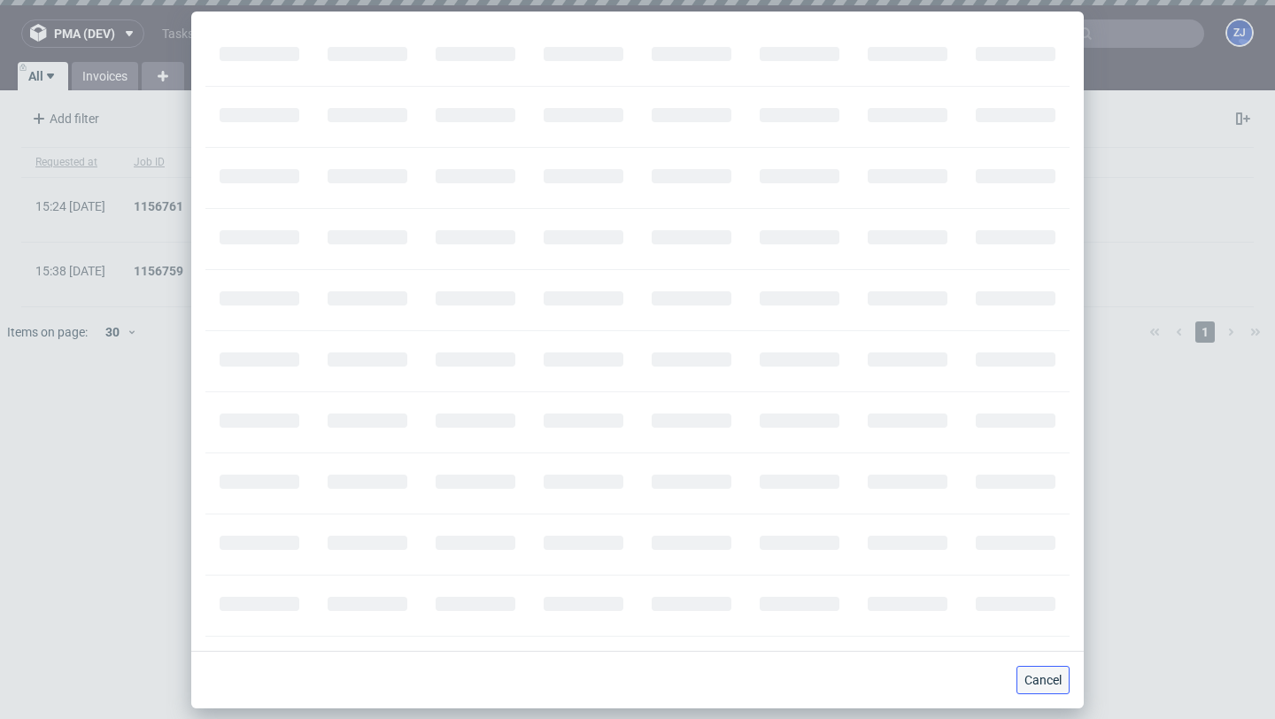
click at [1039, 679] on span "Cancel" at bounding box center [1042, 680] width 37 height 12
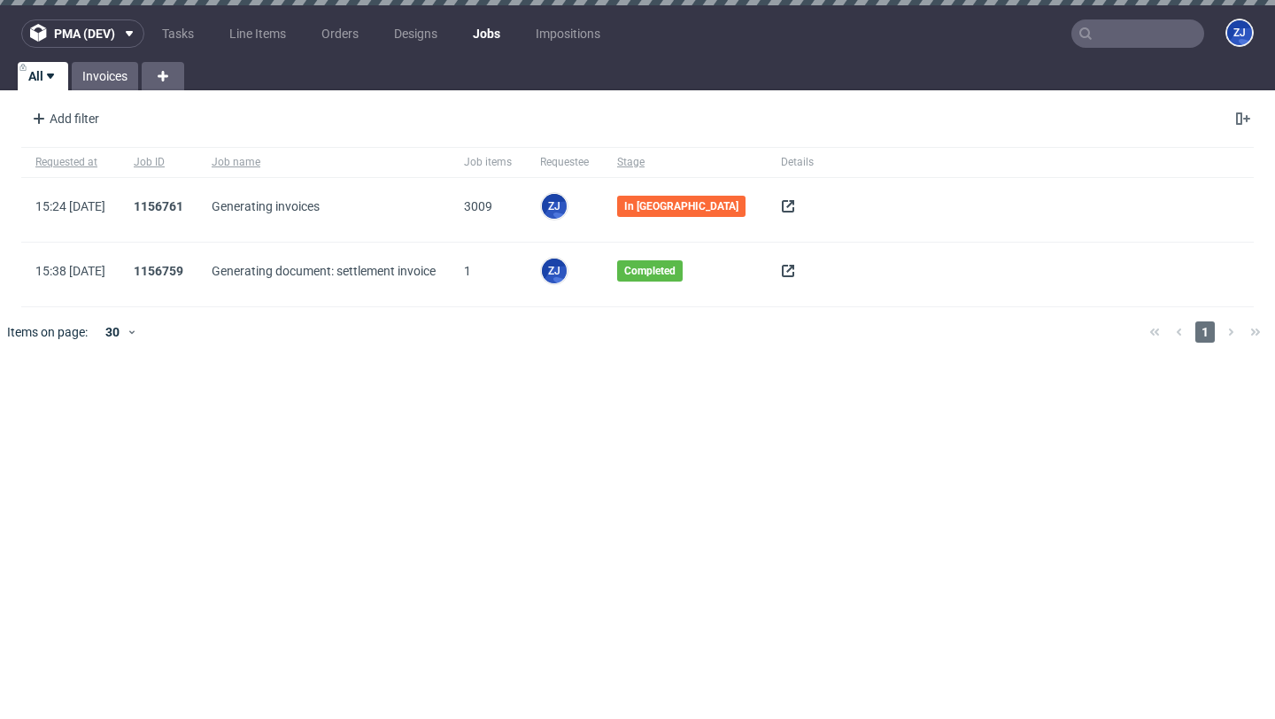
click at [512, 201] on span "3009" at bounding box center [488, 209] width 48 height 21
copy span "3009"
click at [782, 202] on use at bounding box center [788, 206] width 12 height 12
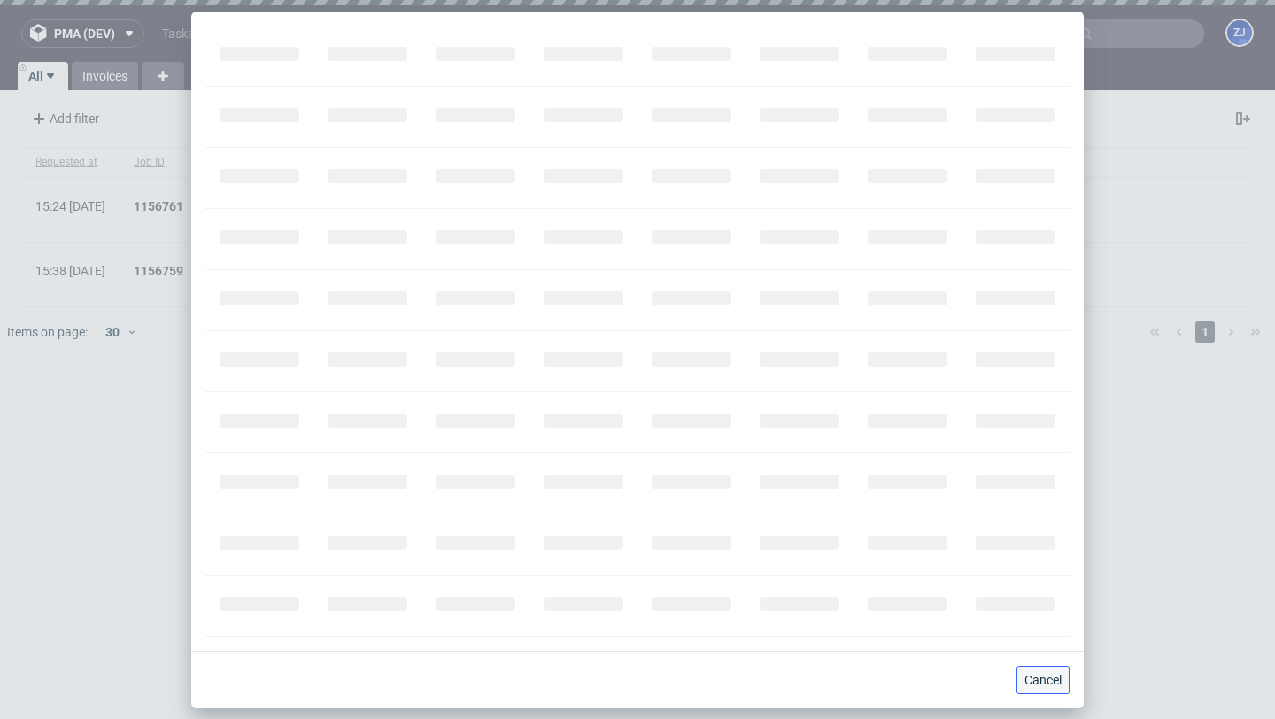
click at [1039, 674] on span "Cancel" at bounding box center [1042, 680] width 37 height 12
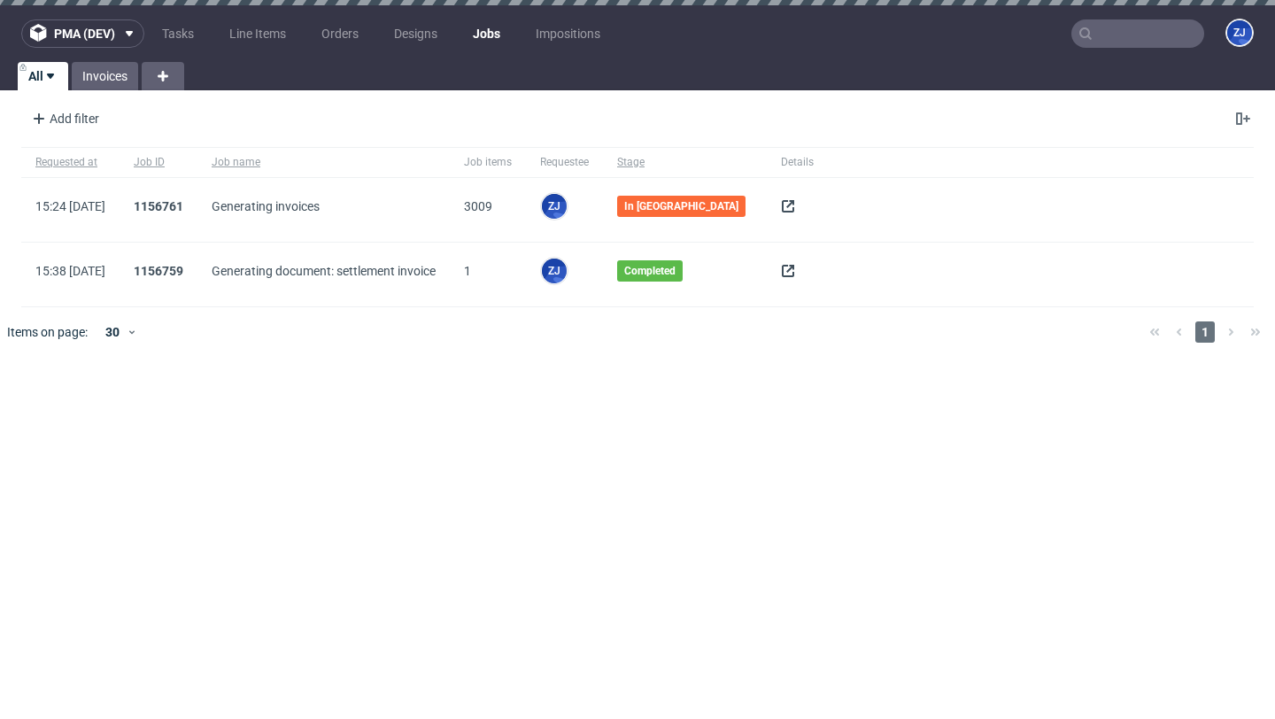
click at [197, 197] on div "1156761" at bounding box center [159, 210] width 78 height 64
drag, startPoint x: 243, startPoint y: 211, endPoint x: 182, endPoint y: 205, distance: 62.3
click at [182, 205] on div "1156761" at bounding box center [159, 210] width 78 height 64
copy span "1156761"
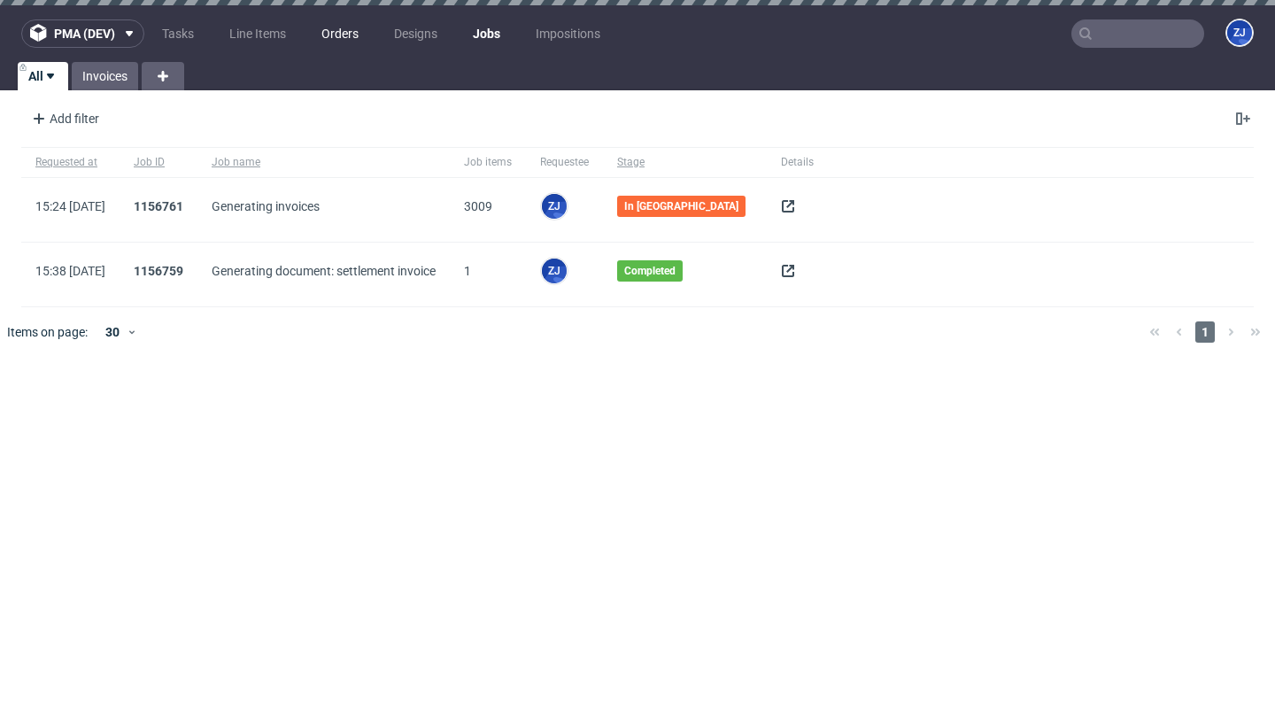
click at [350, 37] on link "Orders" at bounding box center [340, 33] width 58 height 28
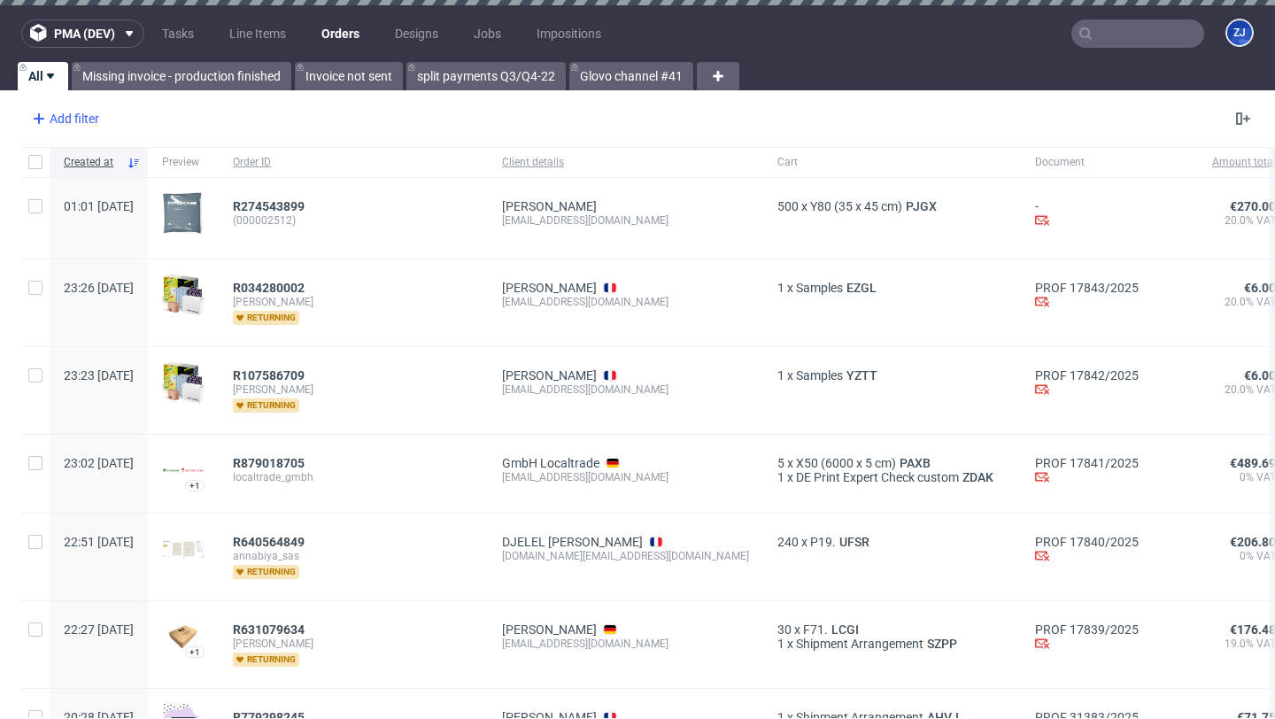
click at [84, 120] on div "Add filter" at bounding box center [64, 118] width 78 height 28
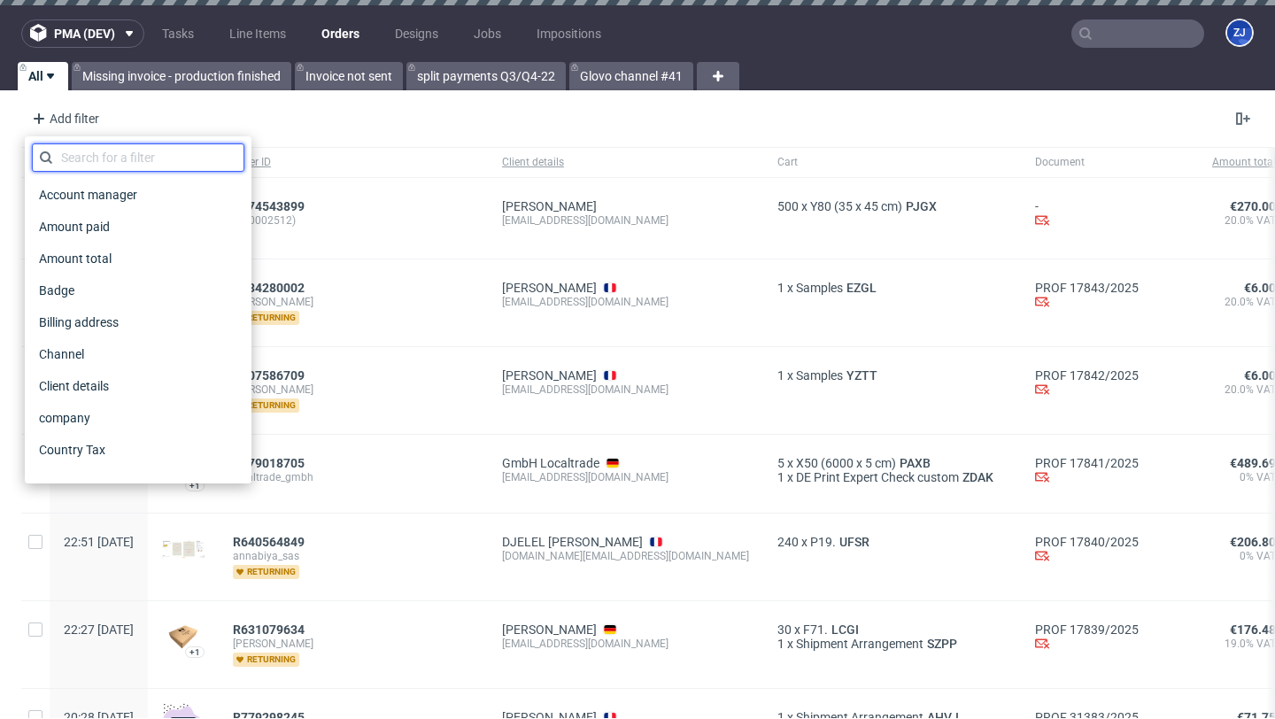
click at [163, 159] on input "text" at bounding box center [138, 157] width 212 height 28
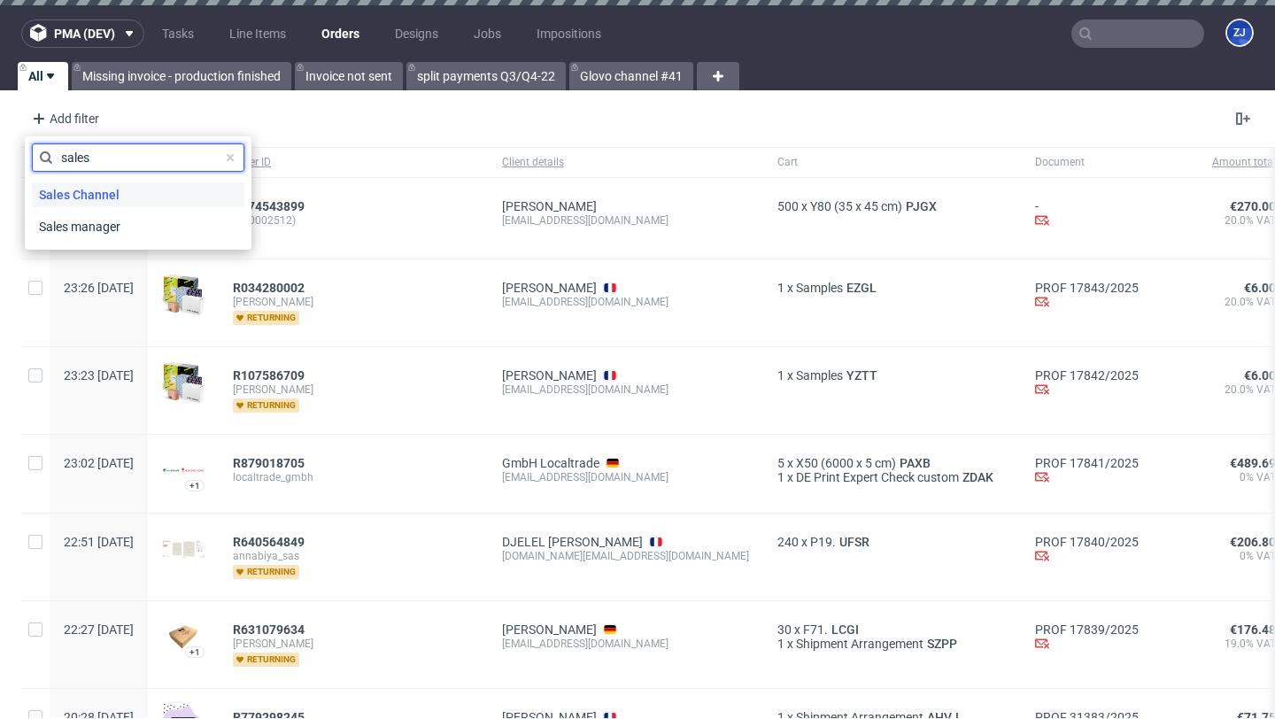
type input "sales"
click at [158, 189] on div "Sales Channel" at bounding box center [138, 194] width 212 height 25
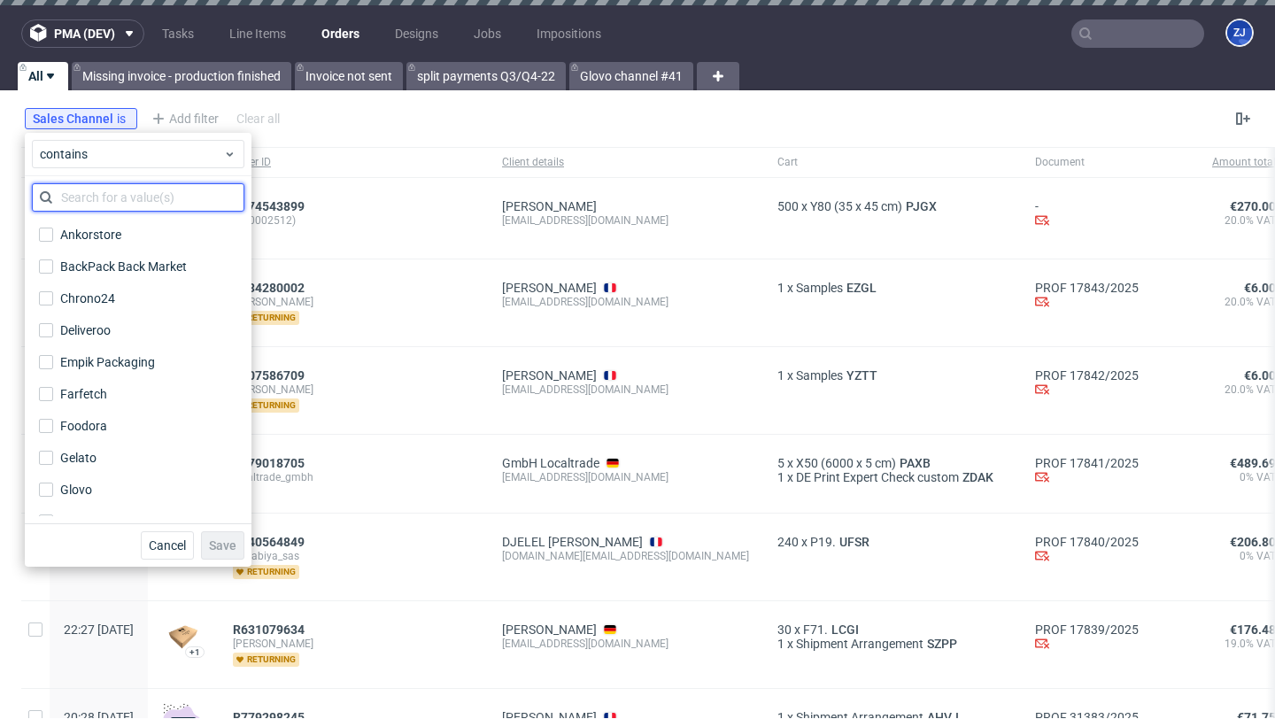
click at [136, 203] on input "text" at bounding box center [138, 197] width 212 height 28
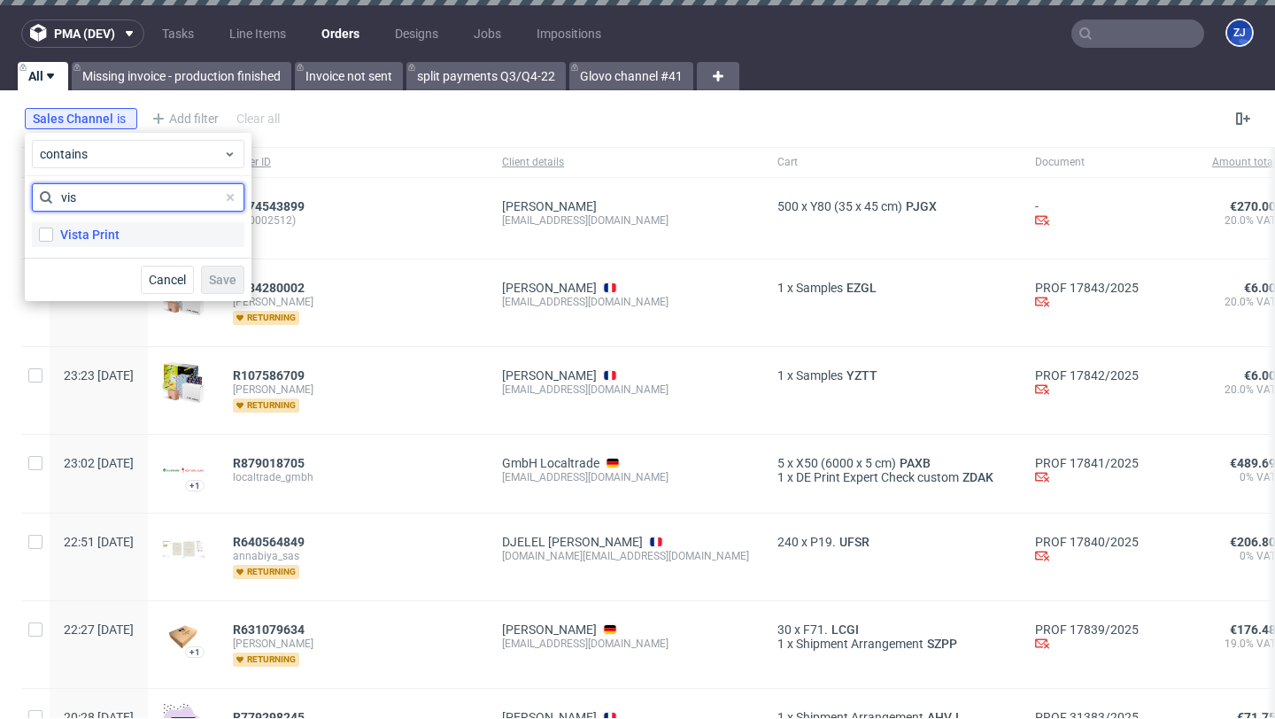
type input "vis"
click at [137, 229] on label "Vista Print" at bounding box center [138, 234] width 212 height 25
click at [53, 229] on input "Vista Print" at bounding box center [46, 235] width 14 height 14
checkbox input "true"
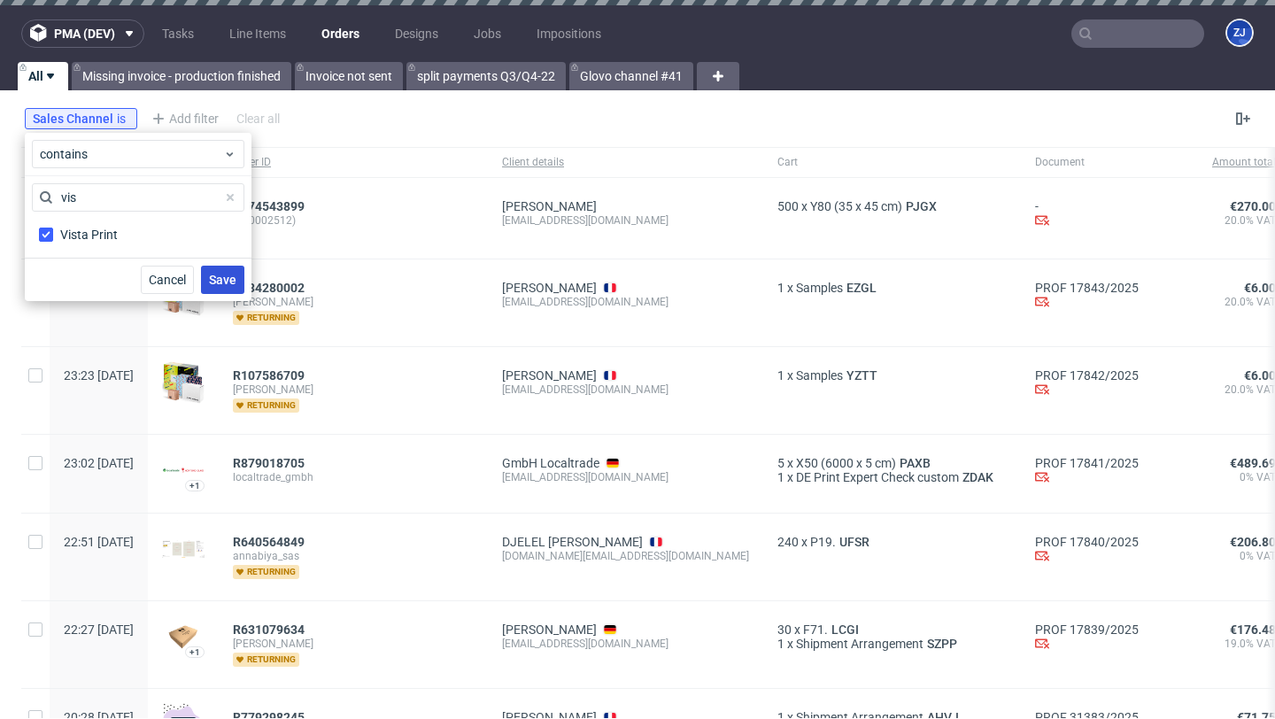
click at [214, 274] on span "Save" at bounding box center [222, 280] width 27 height 12
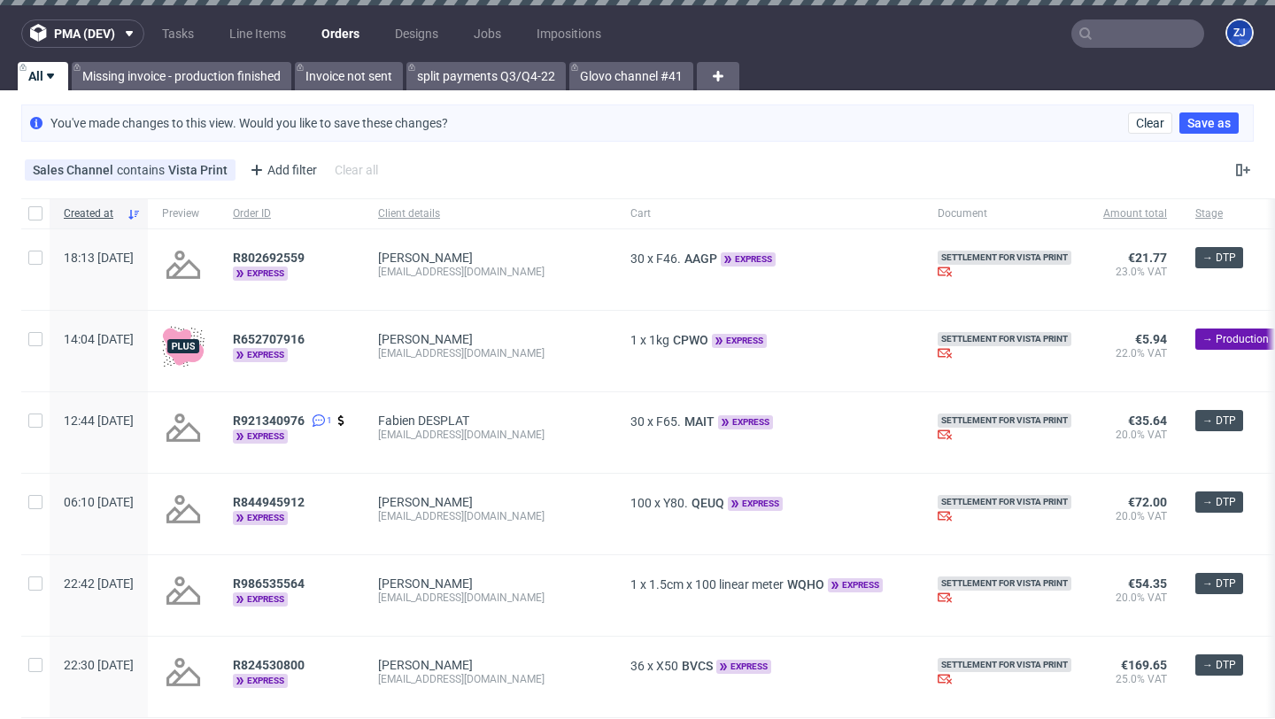
scroll to position [5, 0]
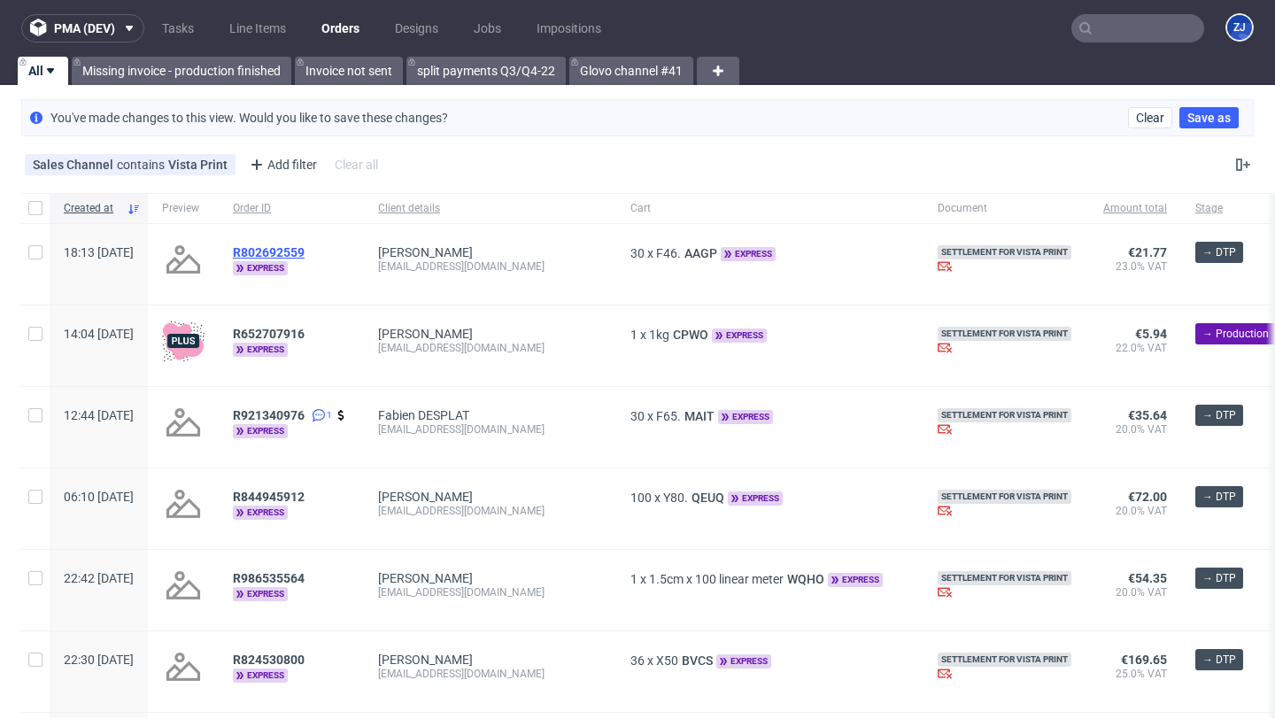
click at [289, 251] on span "R802692559" at bounding box center [269, 252] width 72 height 14
click at [305, 334] on span "R652707916" at bounding box center [269, 334] width 72 height 14
click at [305, 418] on span "R921340976" at bounding box center [269, 415] width 72 height 14
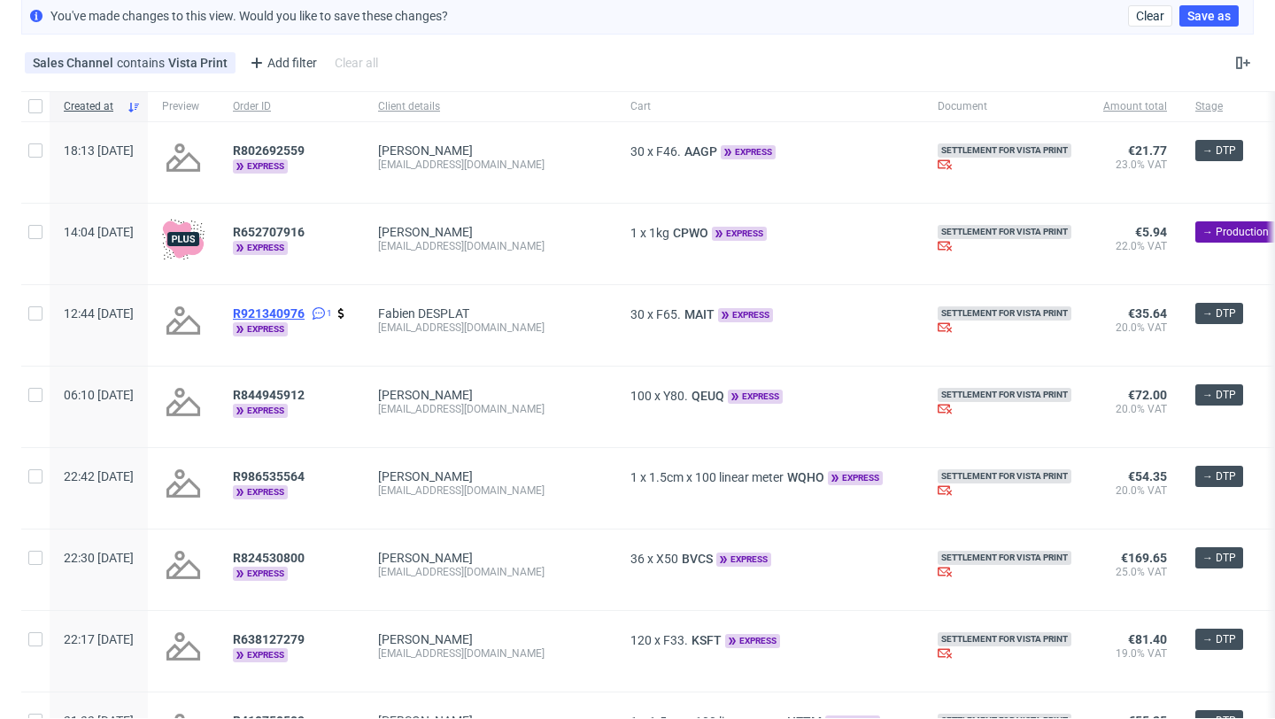
scroll to position [113, 0]
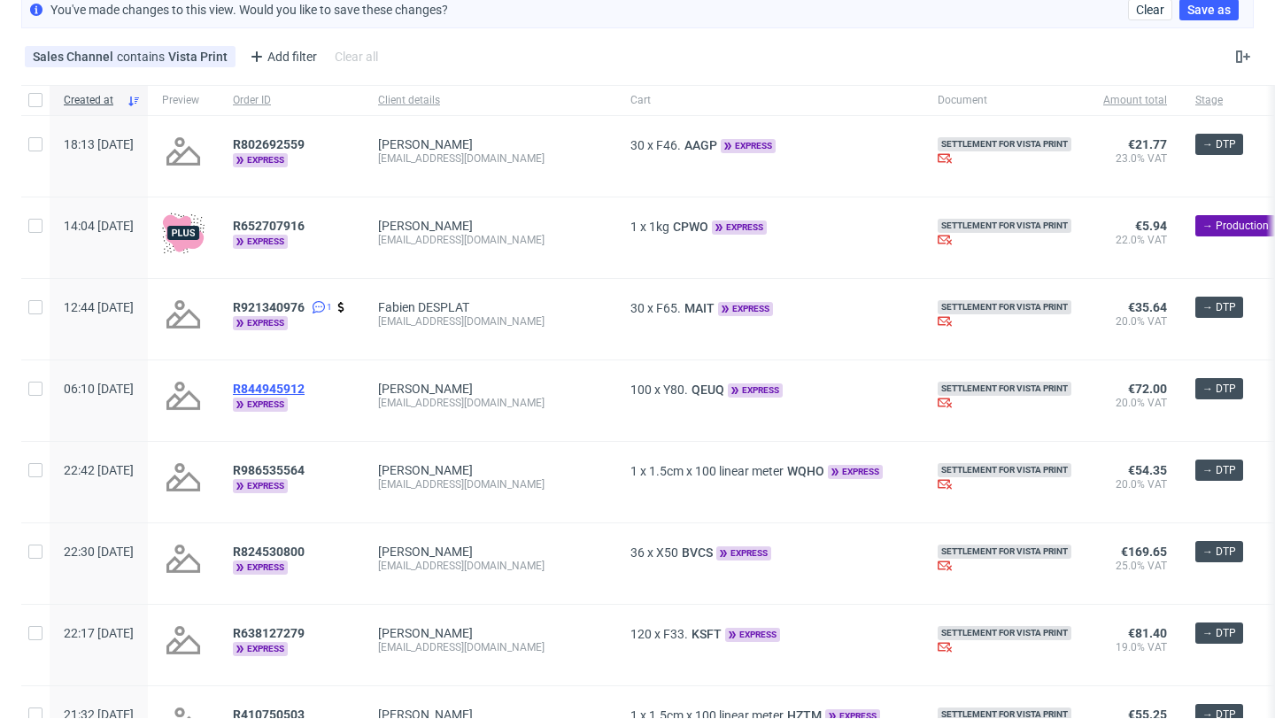
click at [305, 387] on span "R844945912" at bounding box center [269, 389] width 72 height 14
click at [305, 471] on span "R986535564" at bounding box center [269, 470] width 72 height 14
click at [305, 552] on span "R824530800" at bounding box center [269, 552] width 72 height 14
click at [305, 632] on span "R638127279" at bounding box center [269, 633] width 72 height 14
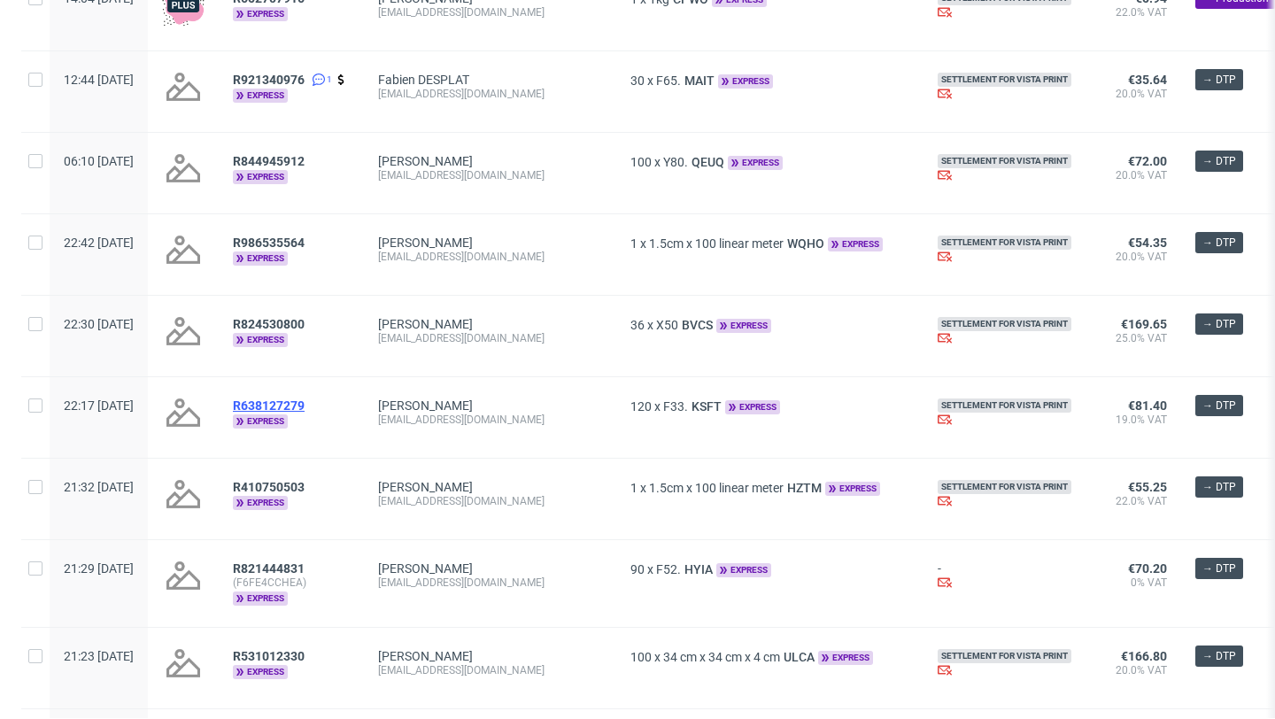
scroll to position [345, 0]
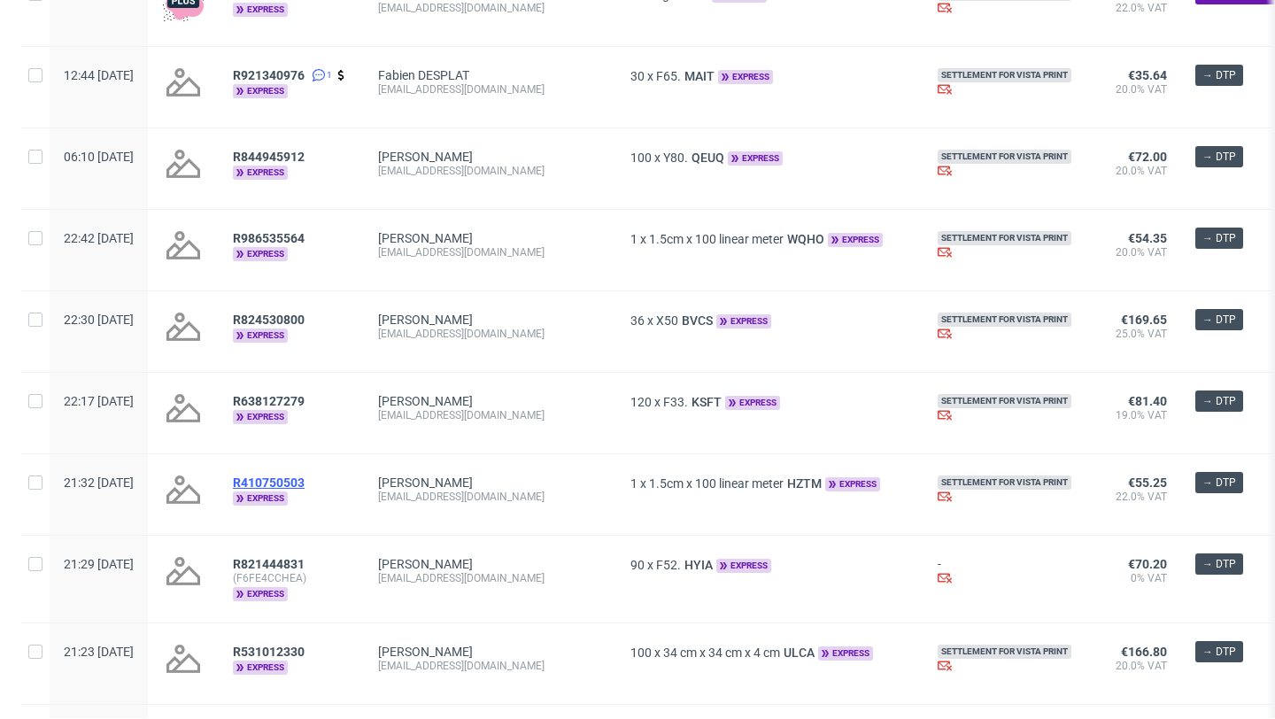
click at [305, 488] on span "R410750503" at bounding box center [269, 482] width 72 height 14
click at [305, 653] on span "R531012330" at bounding box center [269, 652] width 72 height 14
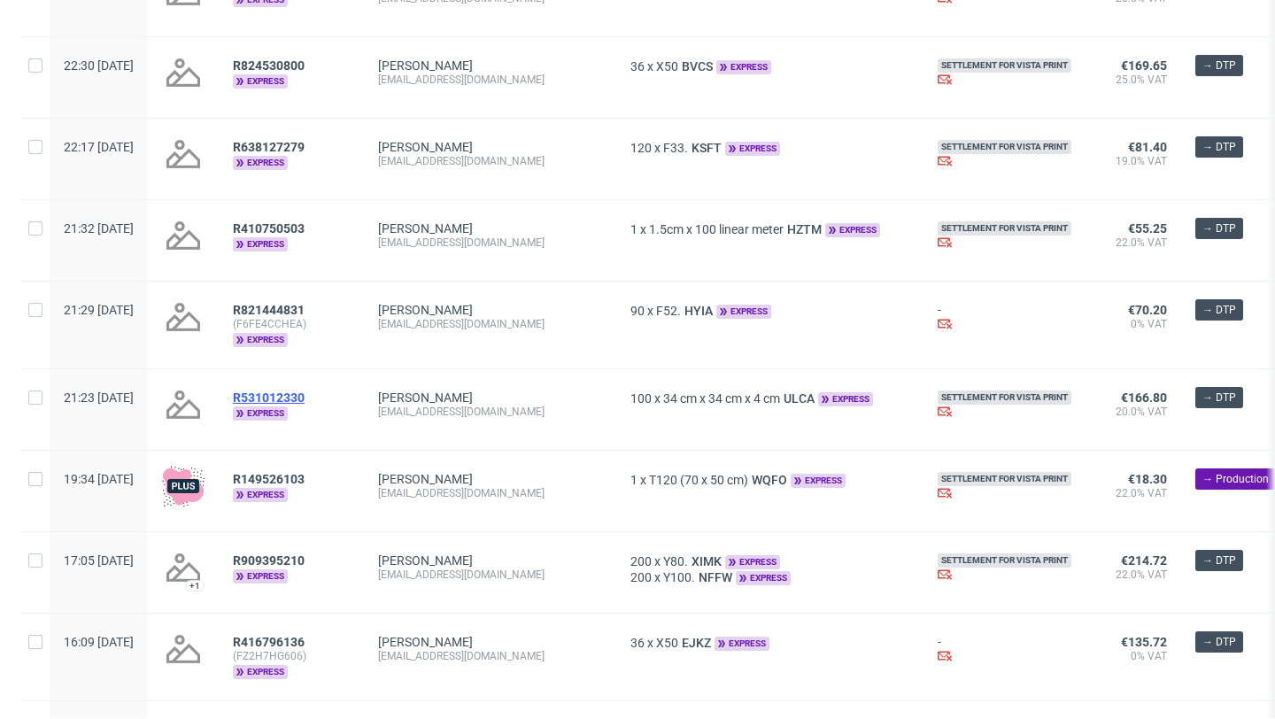
scroll to position [602, 0]
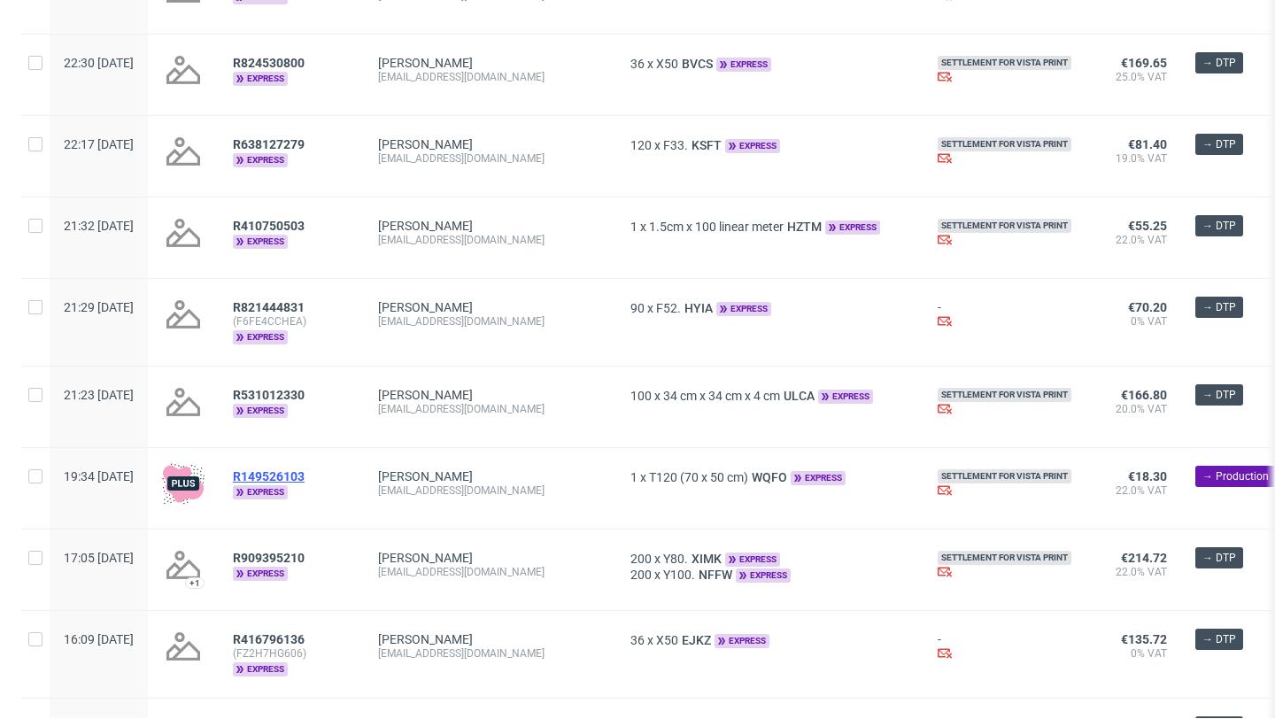
click at [305, 477] on span "R149526103" at bounding box center [269, 476] width 72 height 14
click at [305, 556] on span "R909395210" at bounding box center [269, 558] width 72 height 14
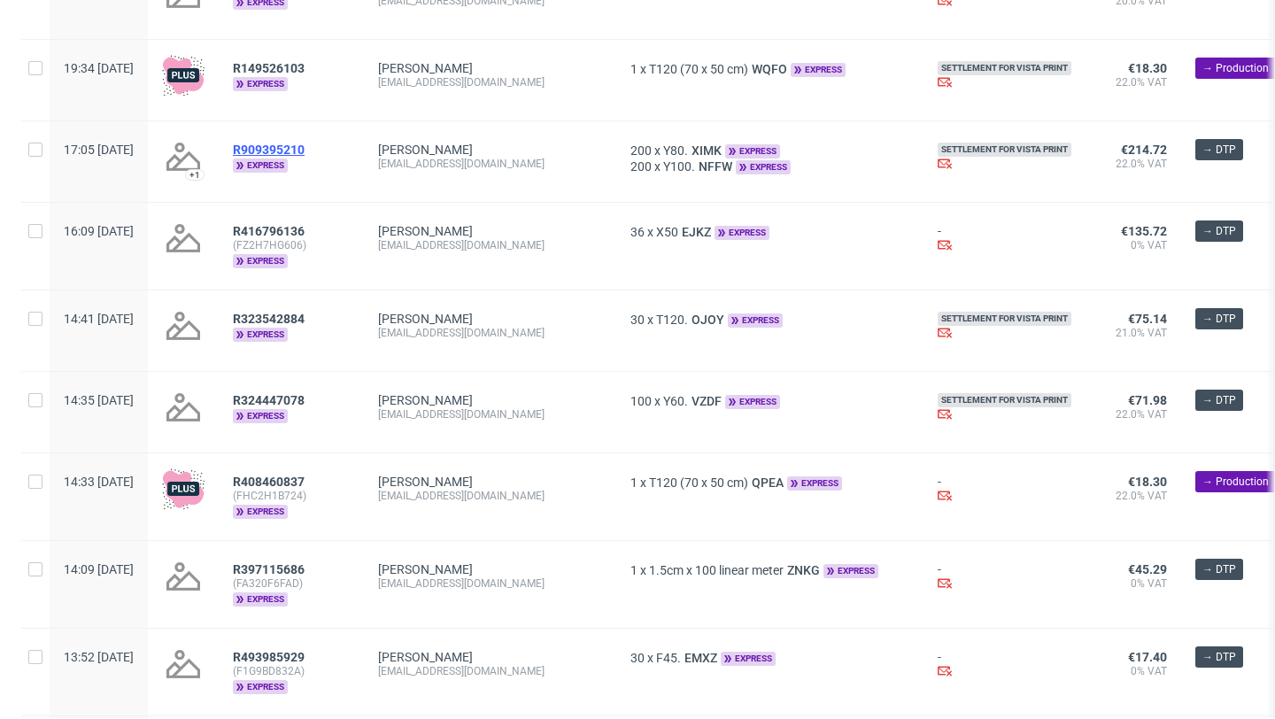
scroll to position [1034, 0]
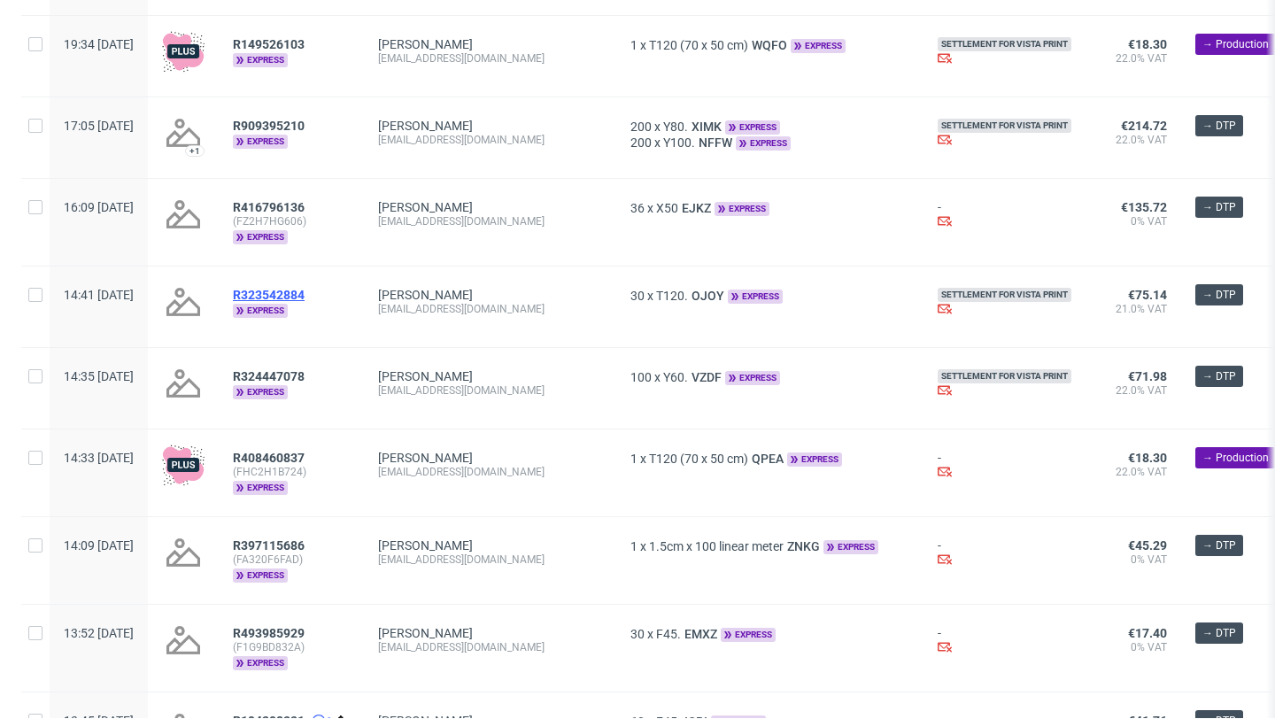
click at [305, 292] on span "R323542884" at bounding box center [269, 295] width 72 height 14
click at [305, 381] on span "R324447078" at bounding box center [269, 376] width 72 height 14
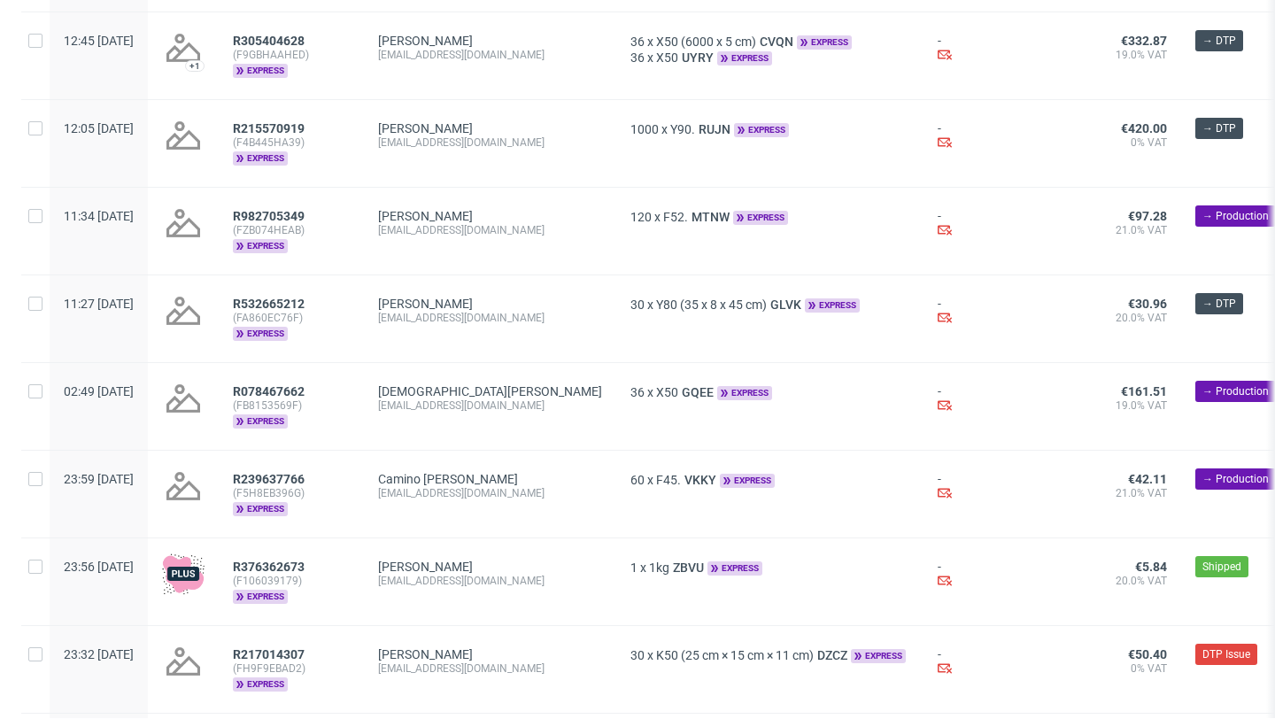
scroll to position [2115, 0]
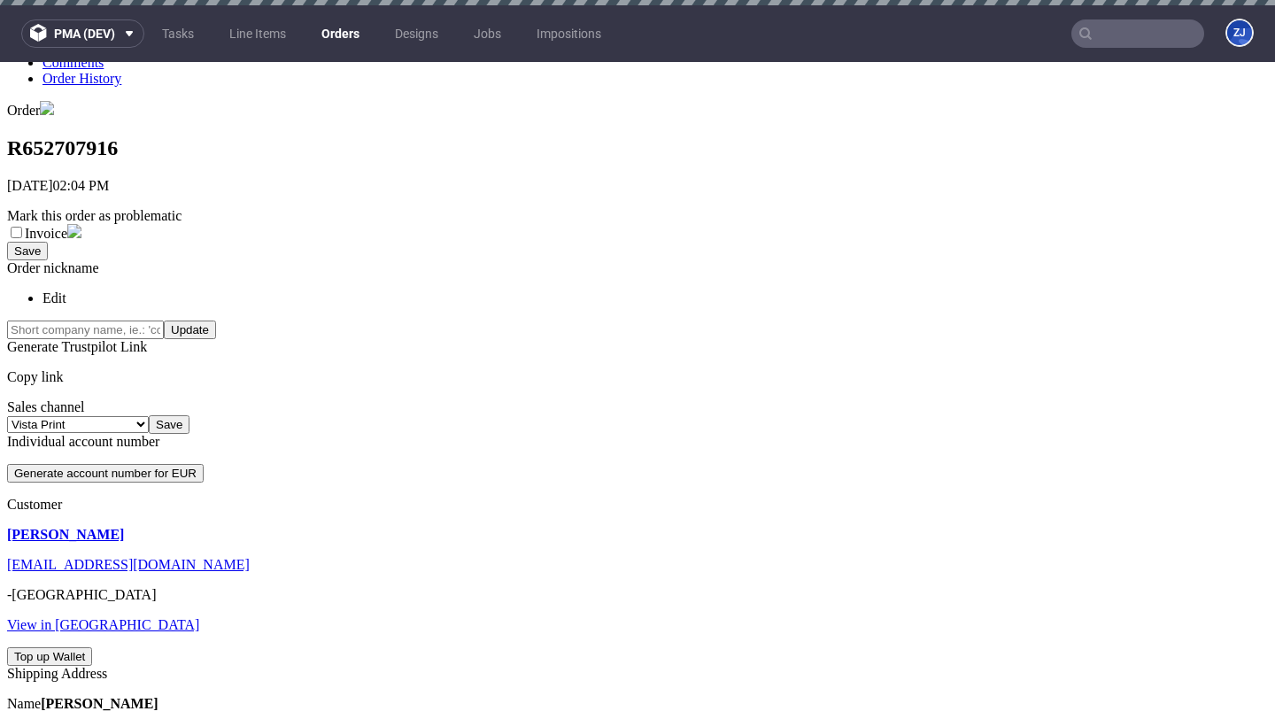
scroll to position [388, 0]
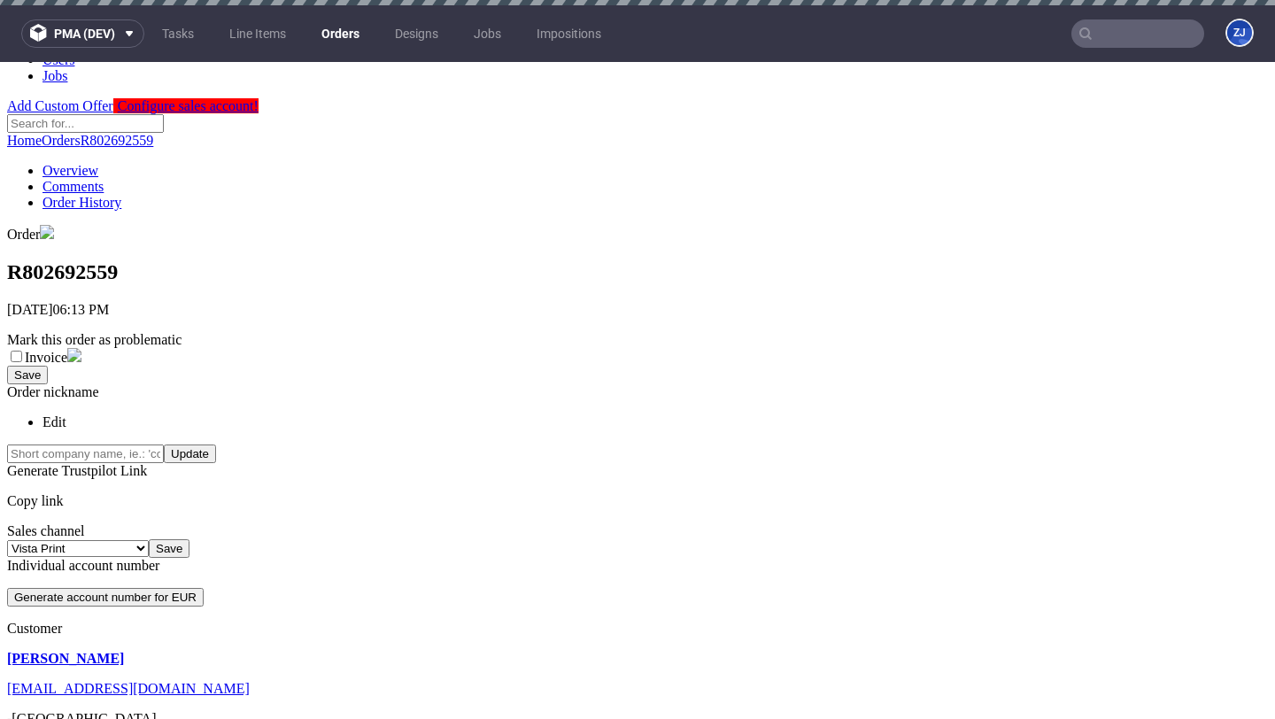
scroll to position [406, 0]
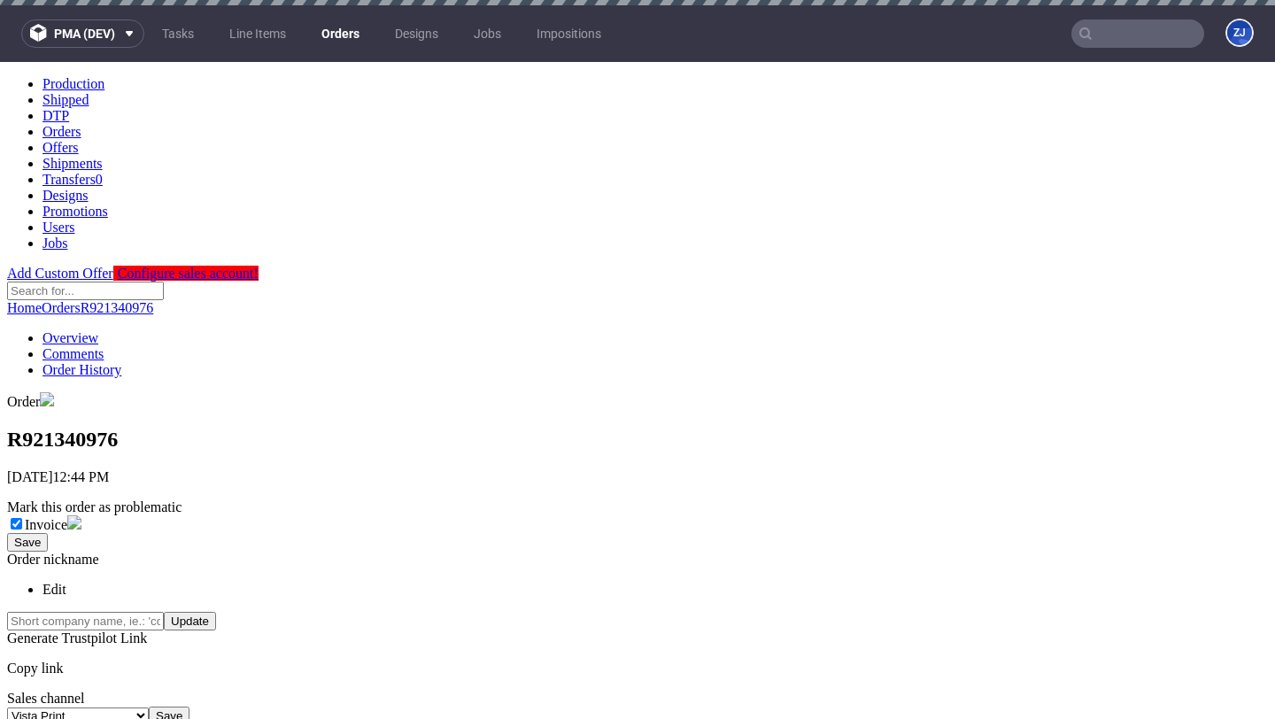
scroll to position [438, 0]
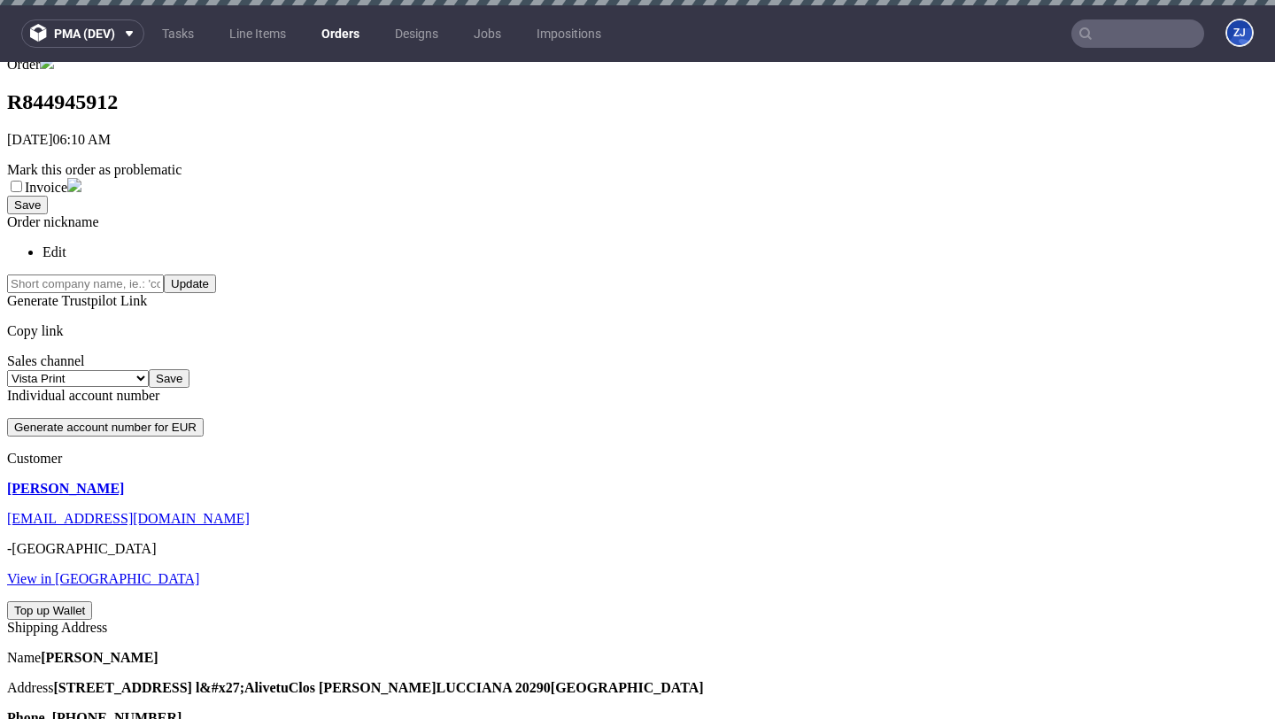
scroll to position [406, 0]
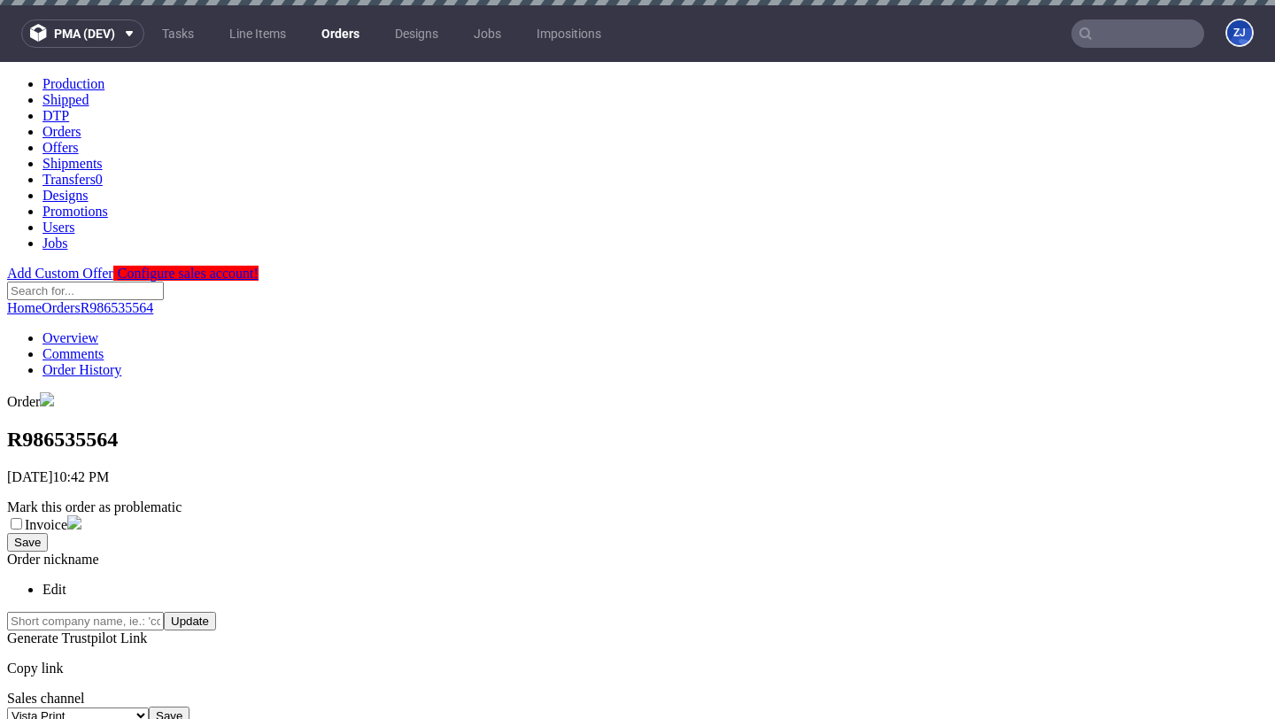
scroll to position [388, 0]
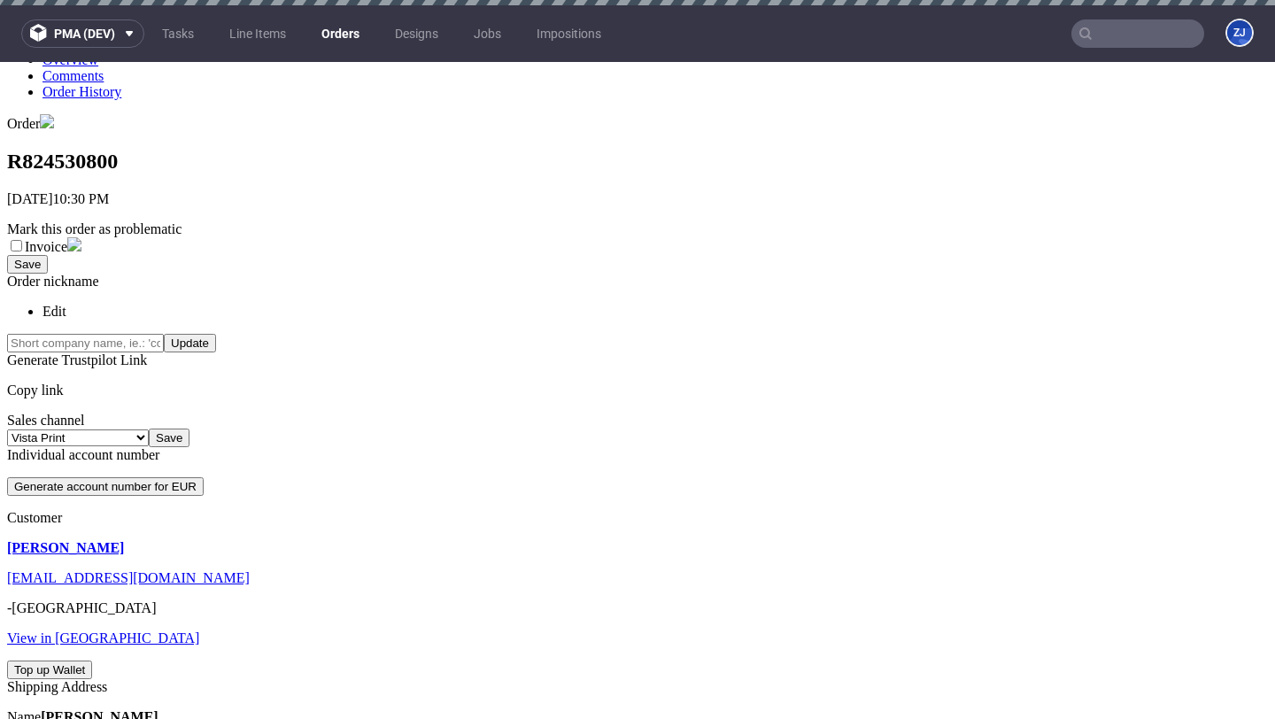
scroll to position [438, 0]
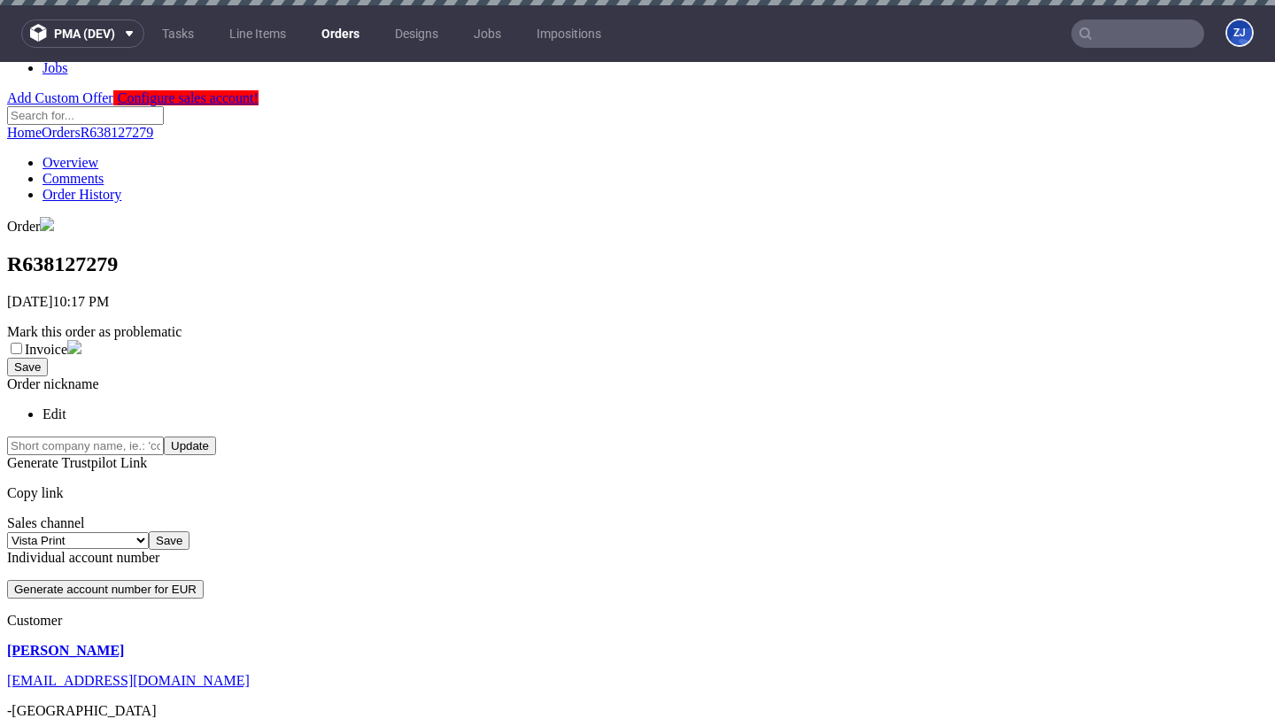
scroll to position [438, 0]
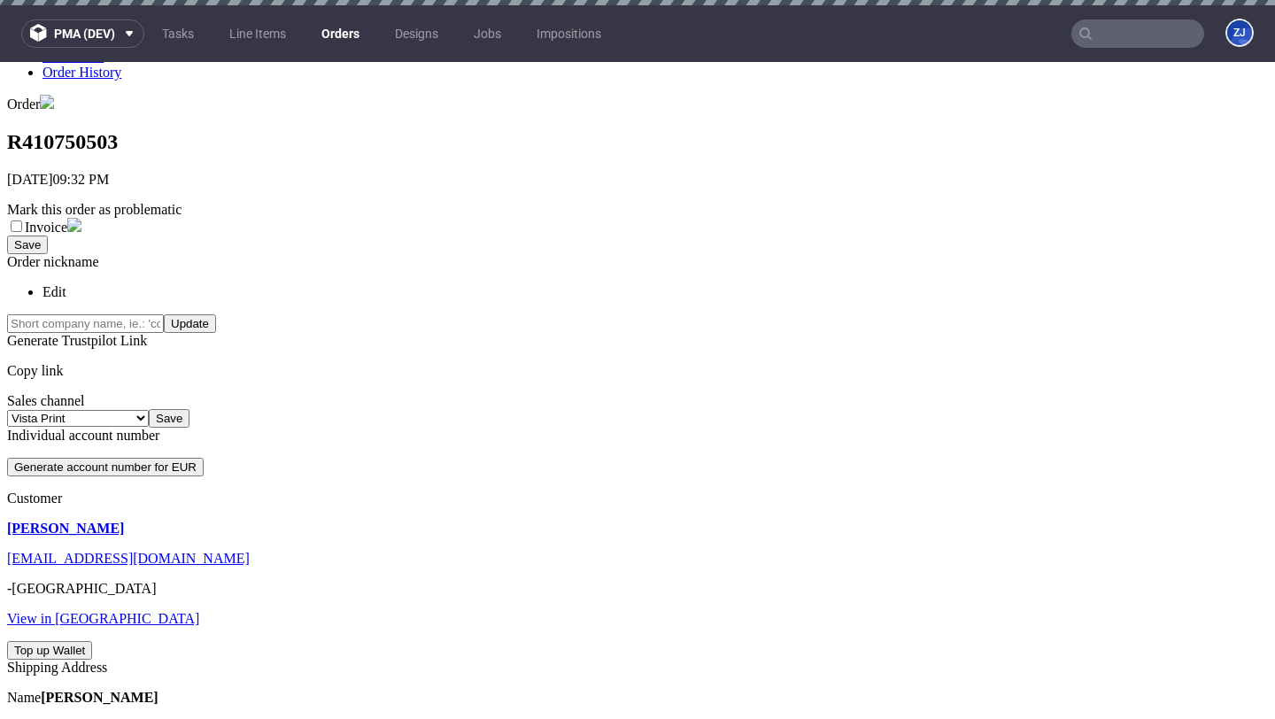
scroll to position [388, 0]
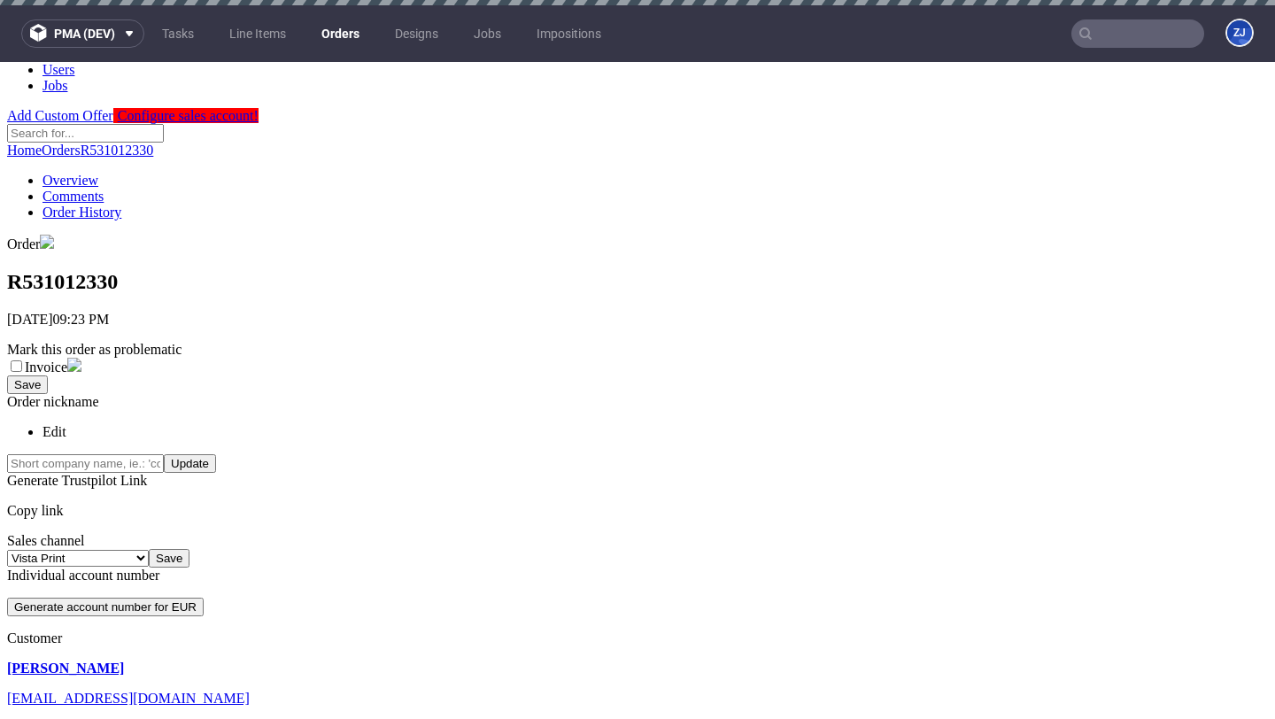
scroll to position [438, 0]
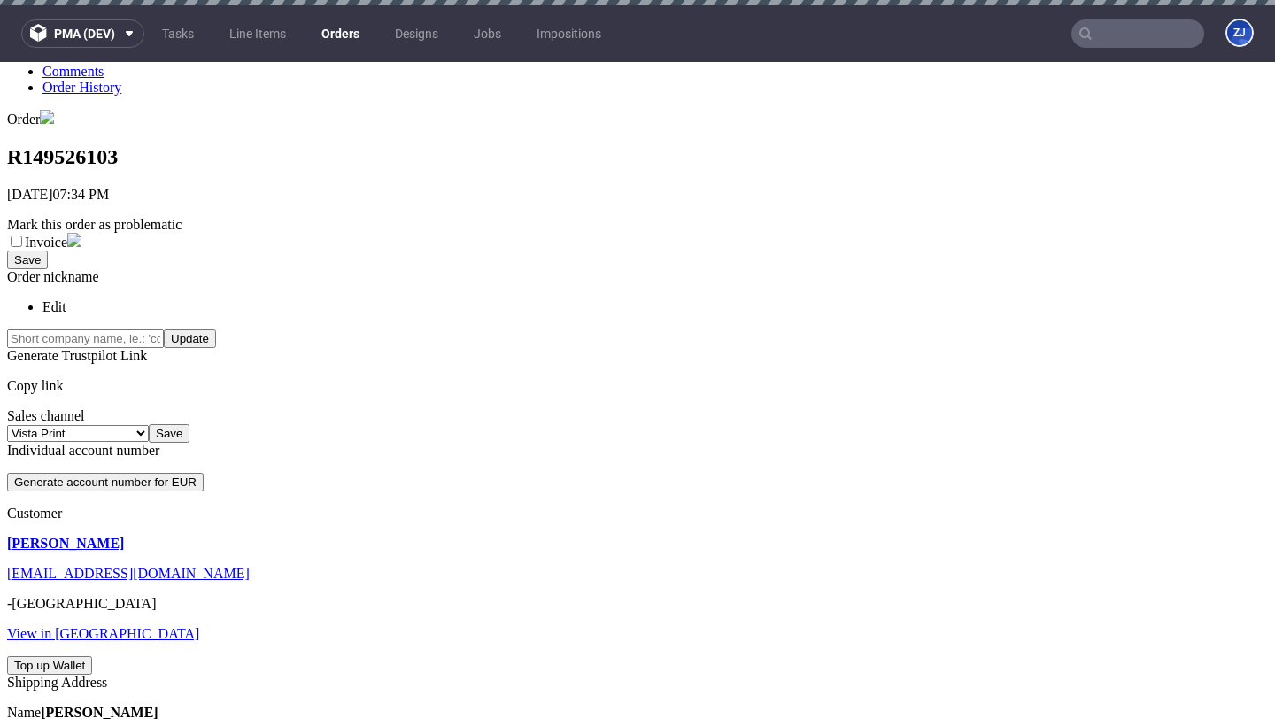
scroll to position [388, 0]
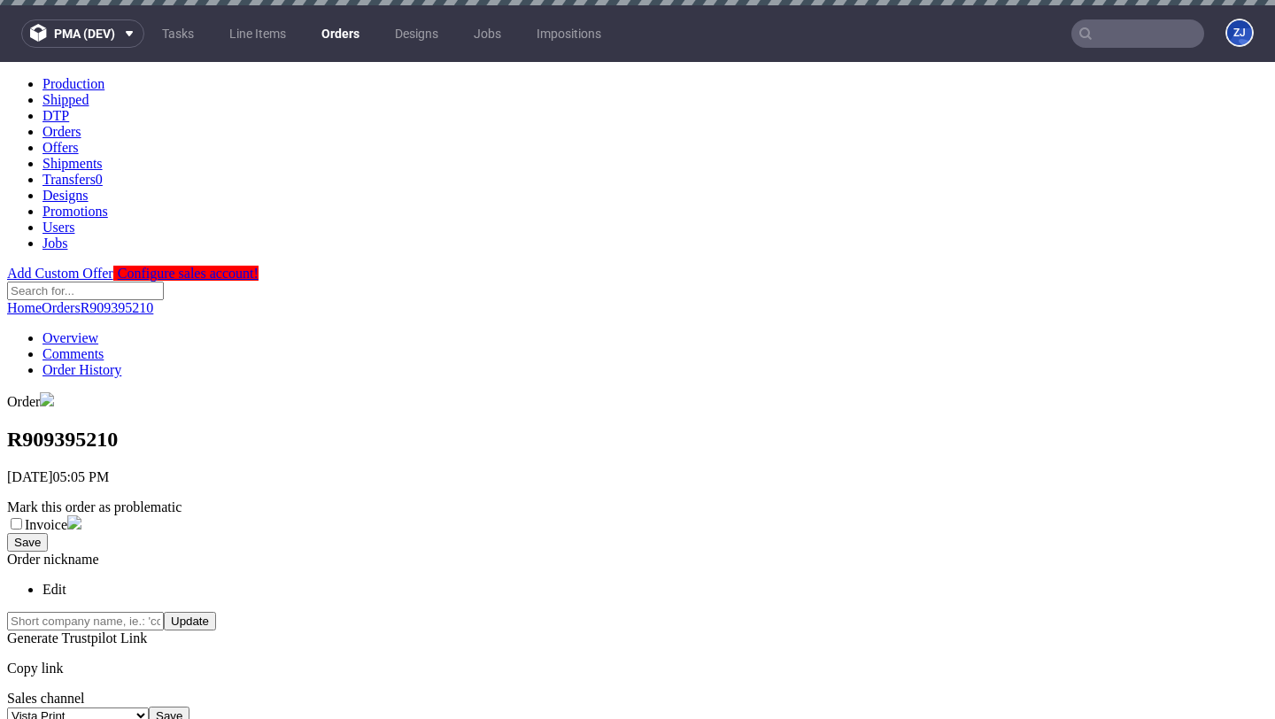
scroll to position [490, 0]
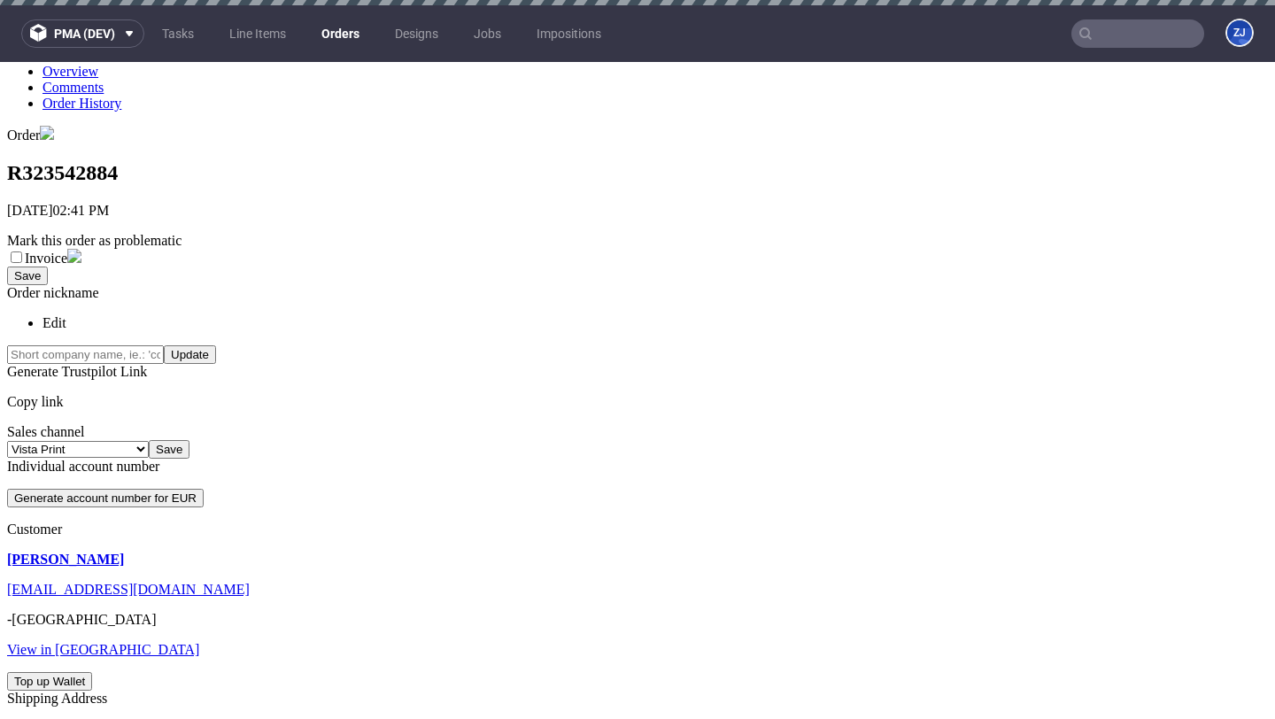
scroll to position [438, 0]
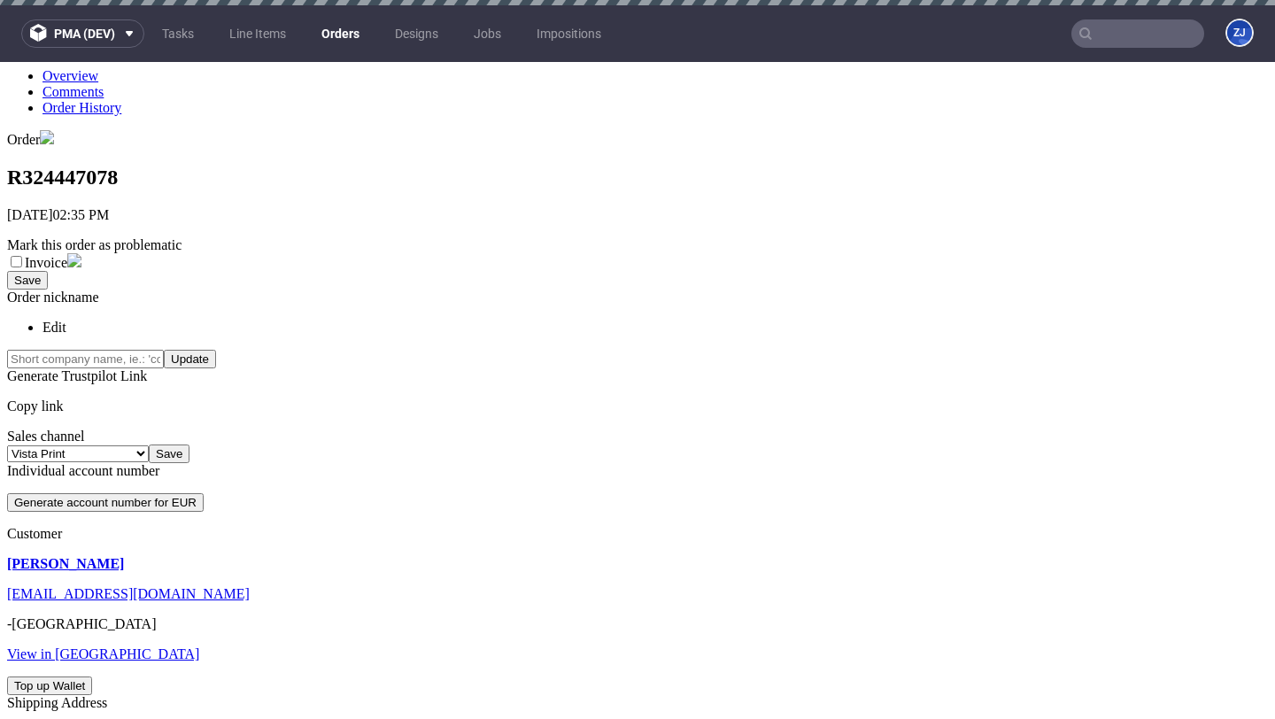
scroll to position [456, 0]
